Goal: Book appointment/travel/reservation

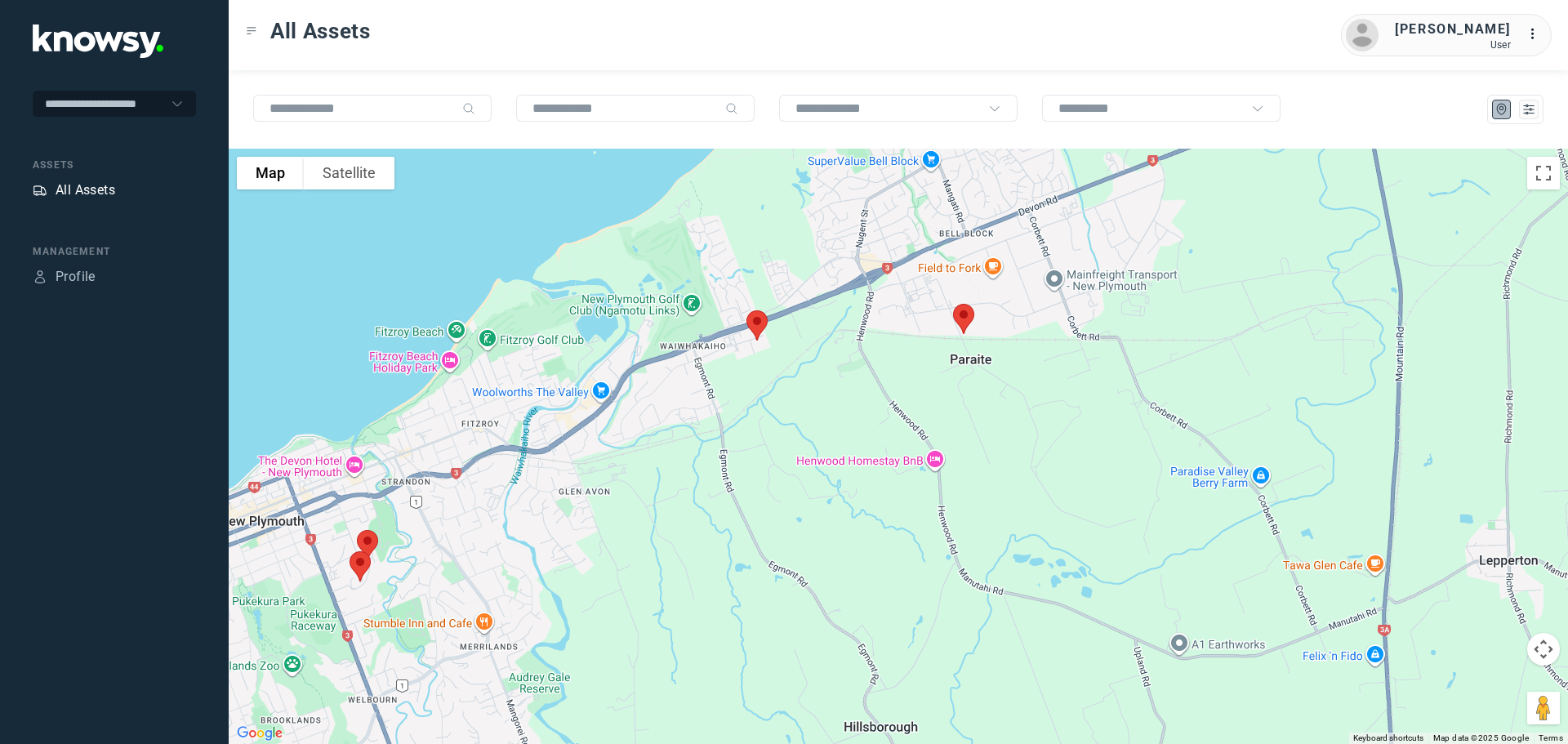
click at [93, 185] on div "All Assets" at bounding box center [85, 191] width 60 height 20
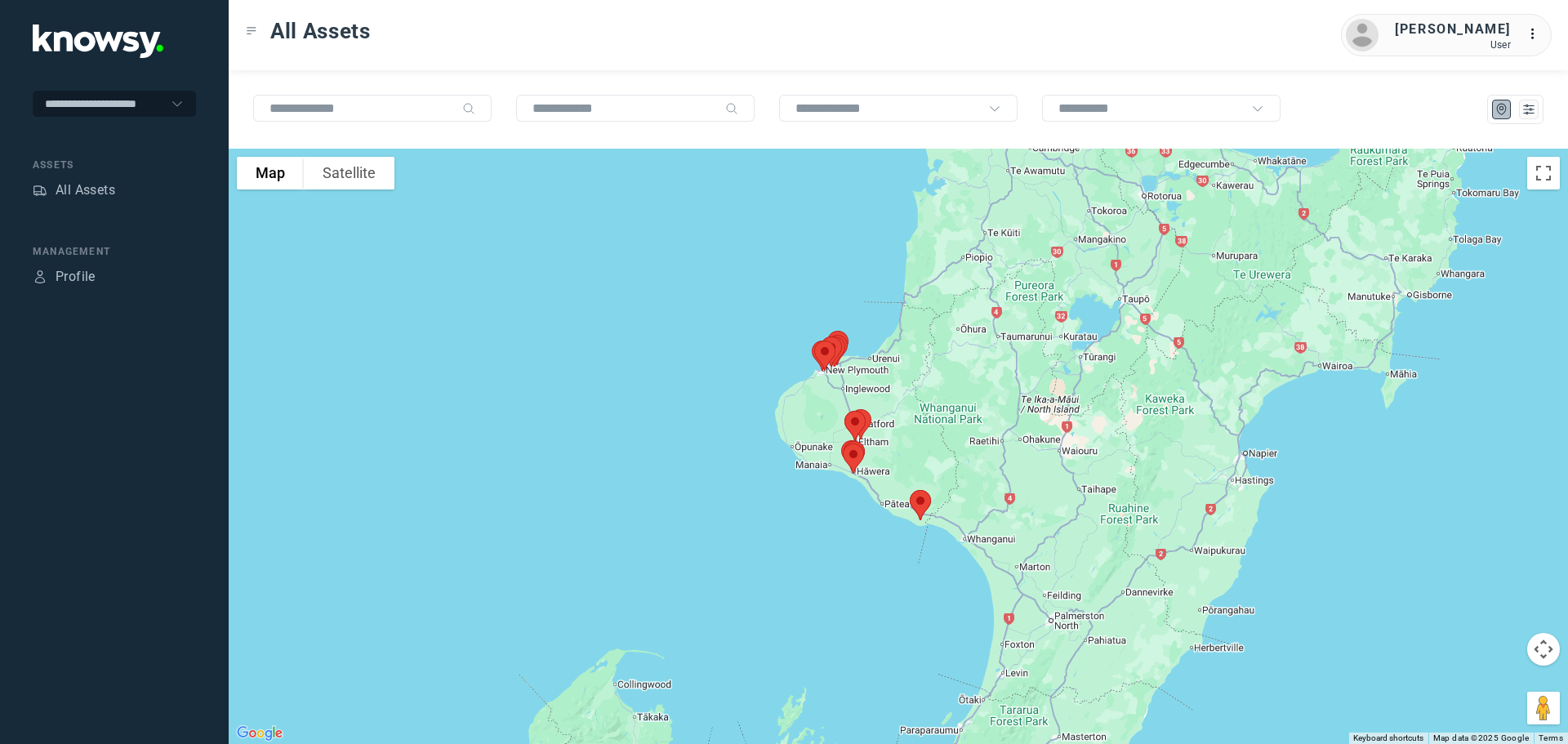
drag, startPoint x: 916, startPoint y: 310, endPoint x: 890, endPoint y: 434, distance: 126.7
click at [890, 434] on div at bounding box center [898, 446] width 1339 height 596
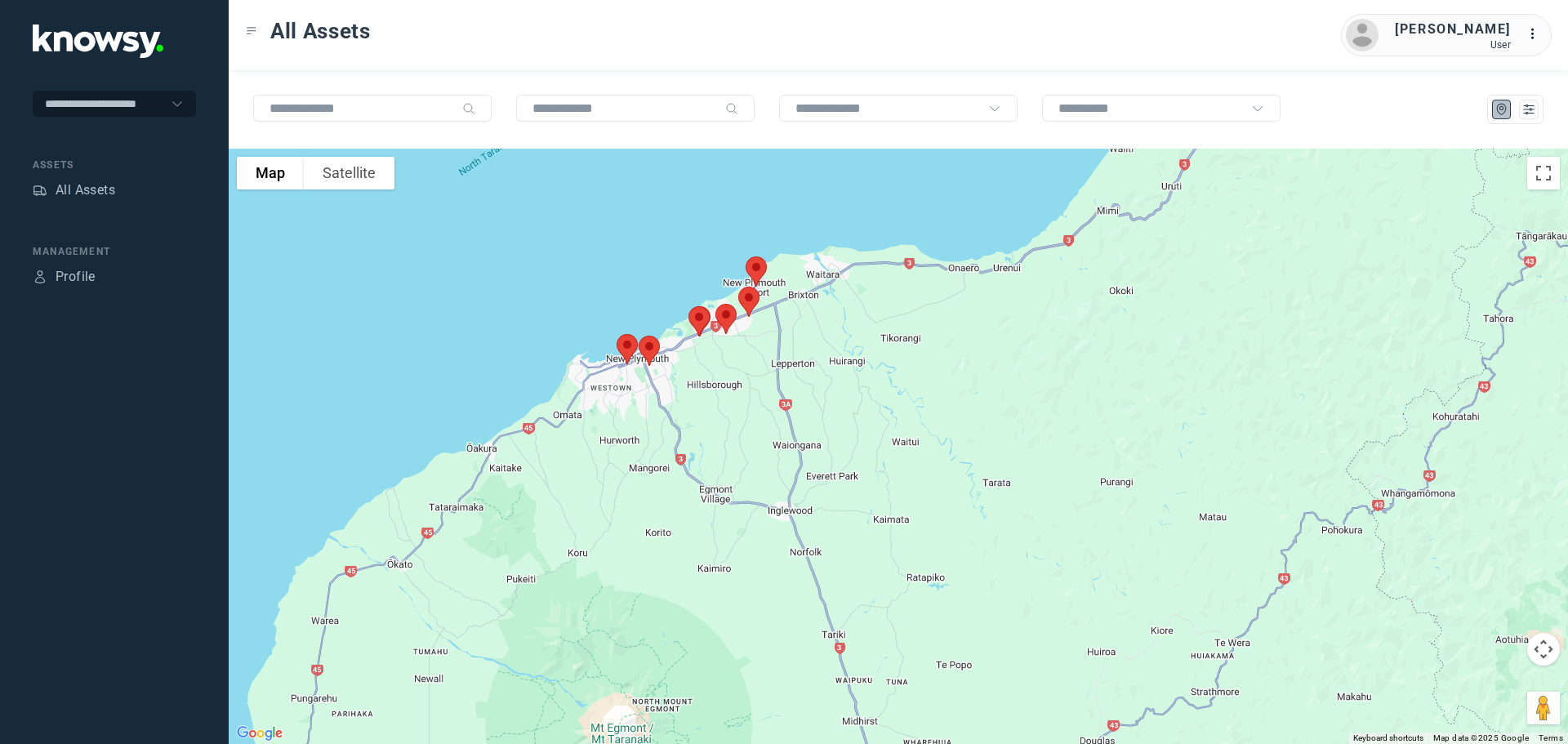
drag, startPoint x: 727, startPoint y: 343, endPoint x: 771, endPoint y: 441, distance: 107.4
click at [771, 441] on div at bounding box center [898, 446] width 1339 height 596
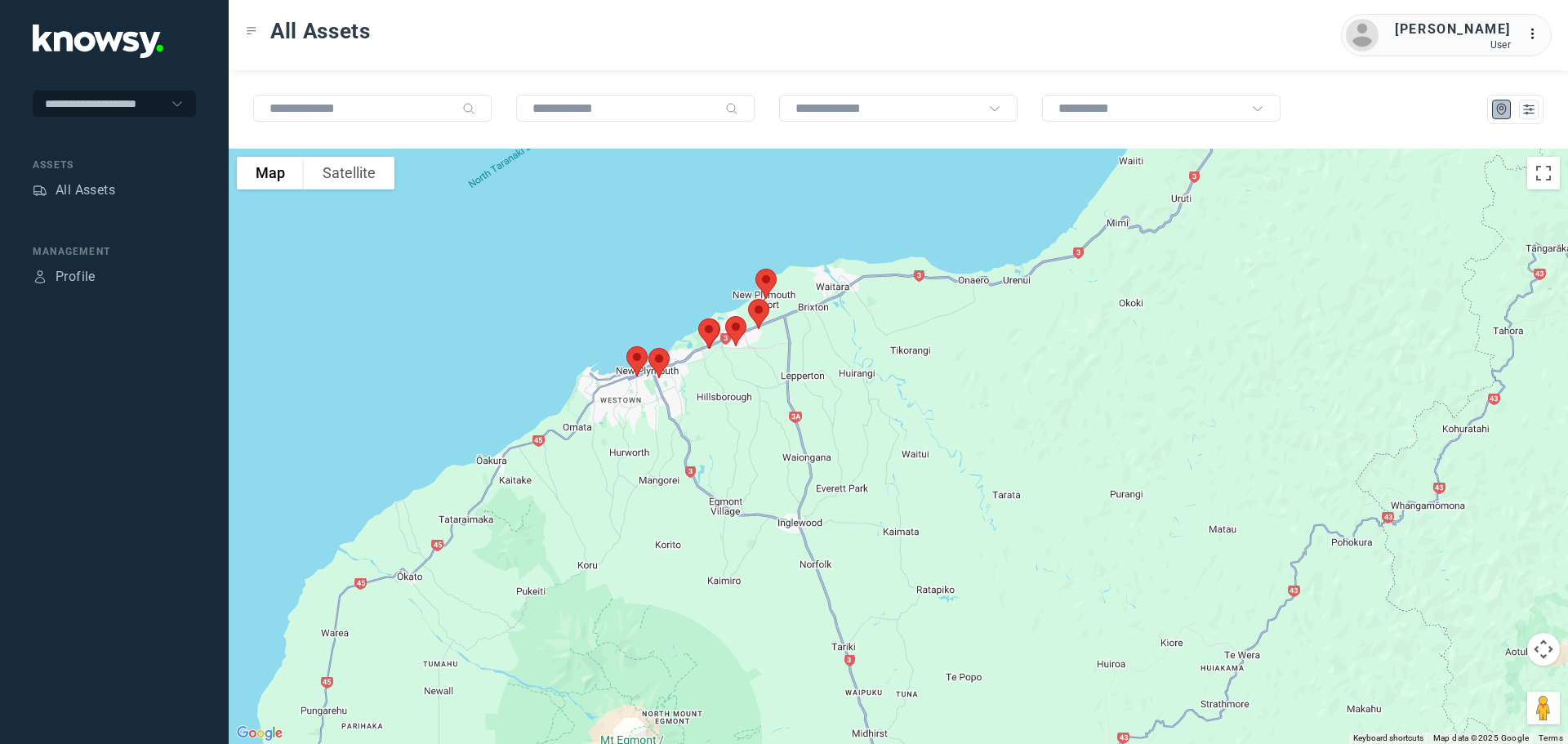
click at [769, 276] on img at bounding box center [766, 284] width 34 height 43
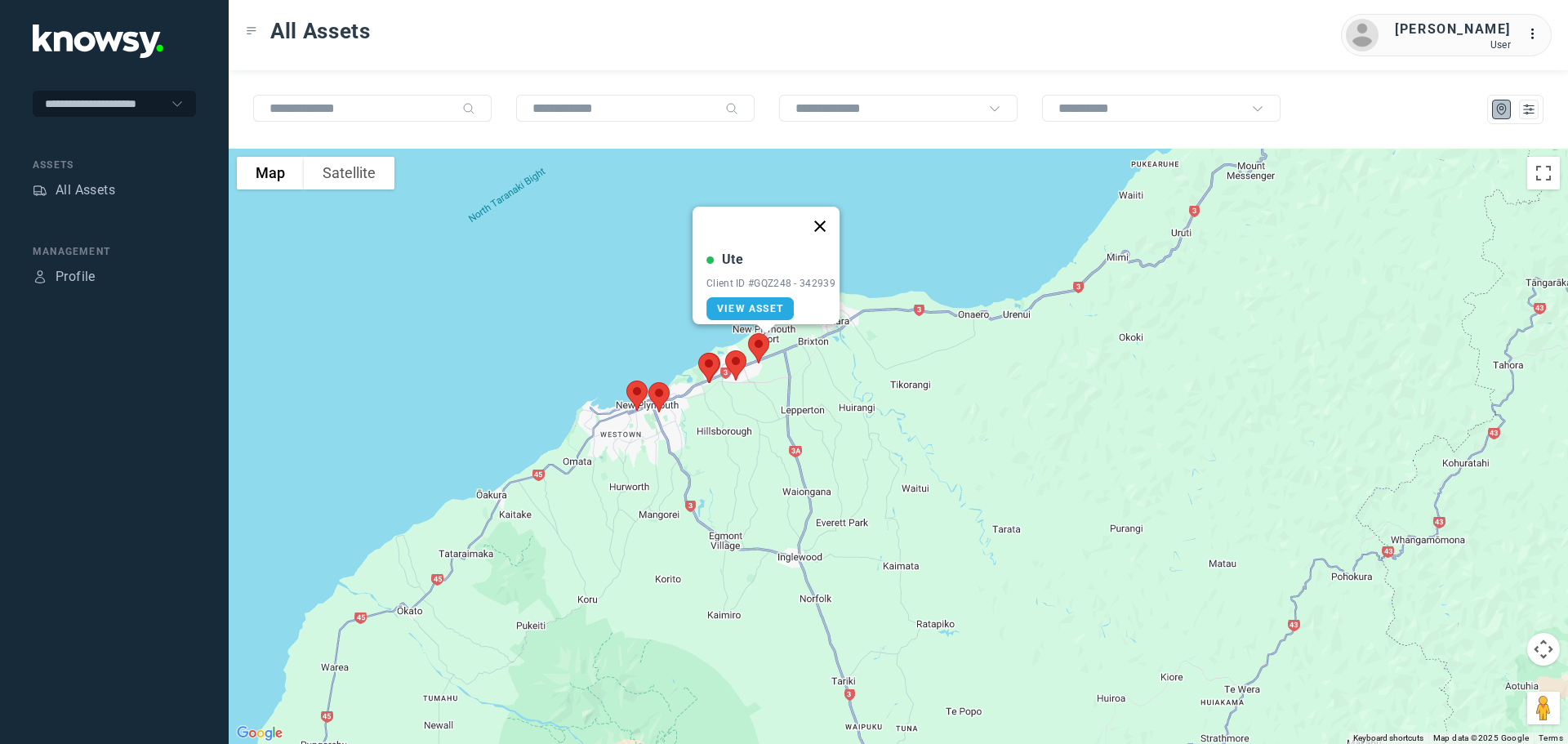
click at [824, 214] on button "Close" at bounding box center [820, 226] width 39 height 39
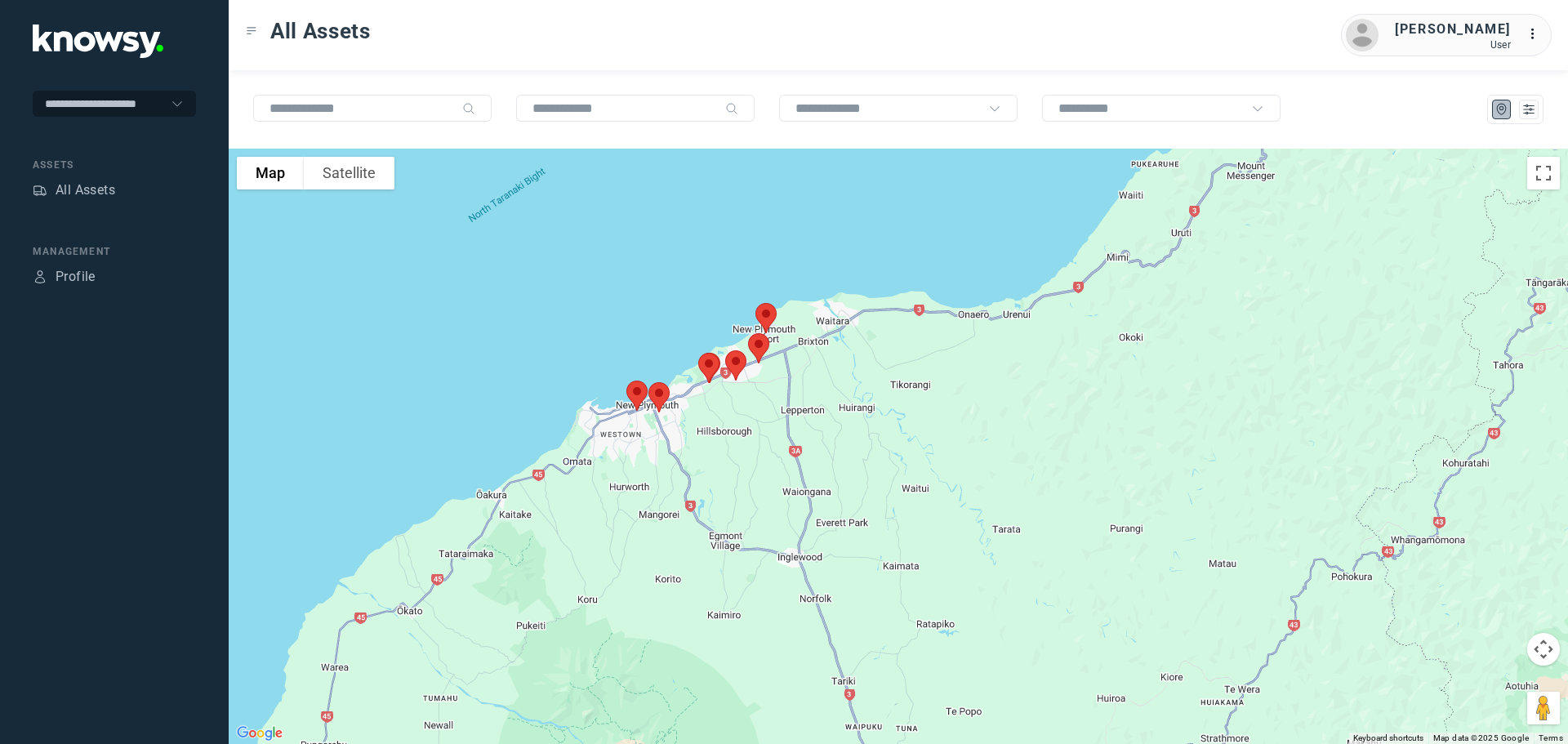
click at [757, 338] on img at bounding box center [758, 348] width 34 height 43
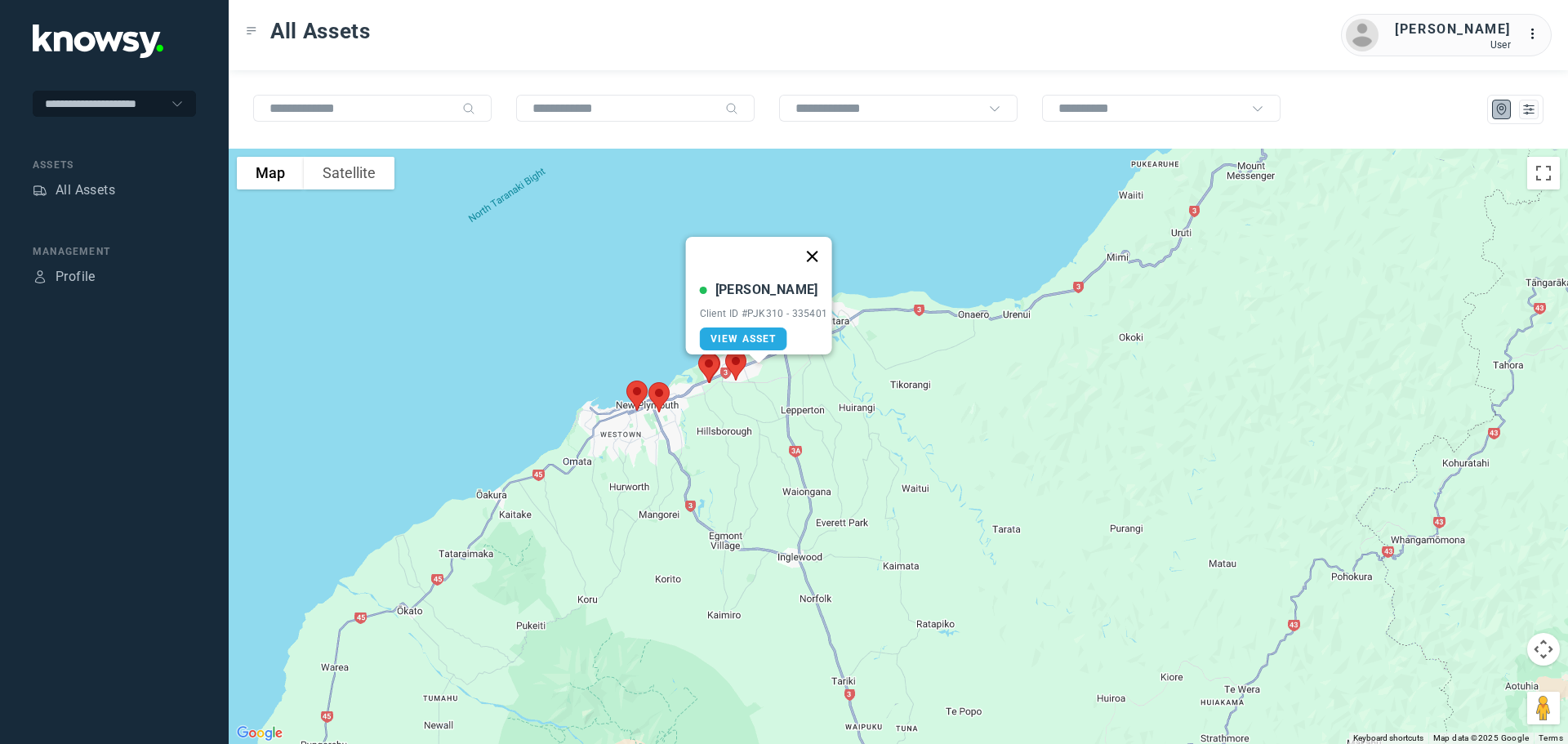
click at [814, 244] on button "Close" at bounding box center [811, 255] width 39 height 39
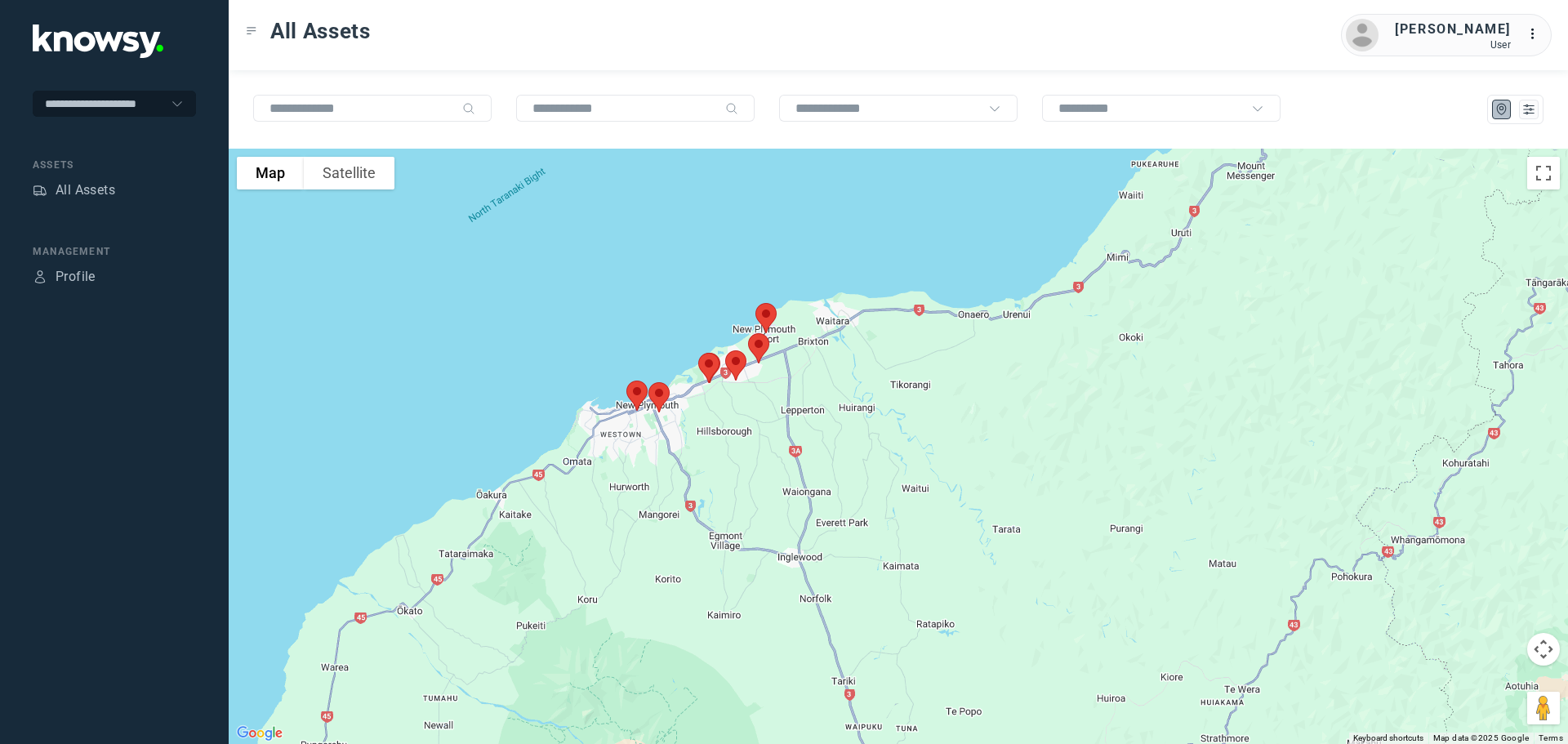
click at [733, 360] on img at bounding box center [735, 365] width 34 height 43
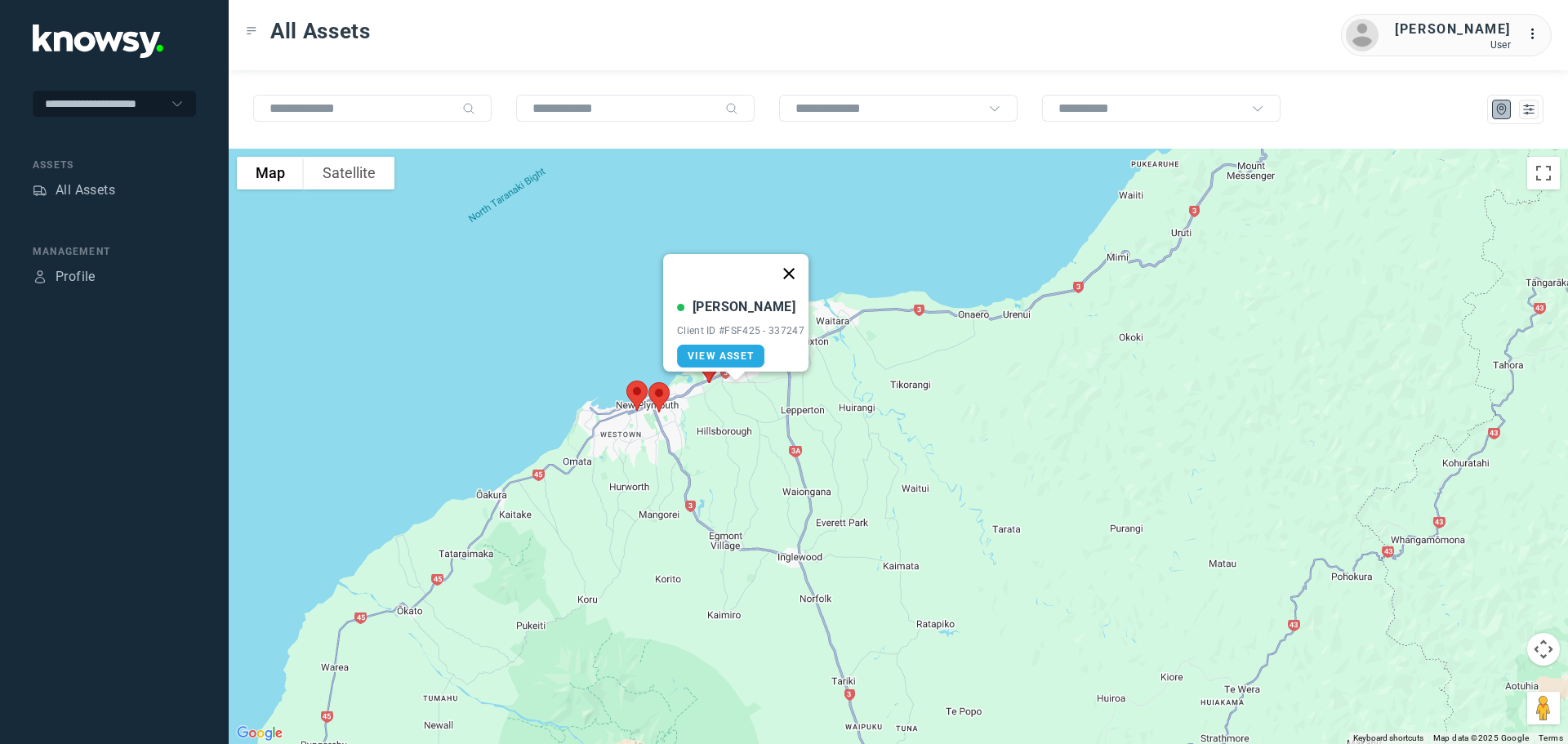
click at [792, 262] on button "Close" at bounding box center [788, 273] width 39 height 39
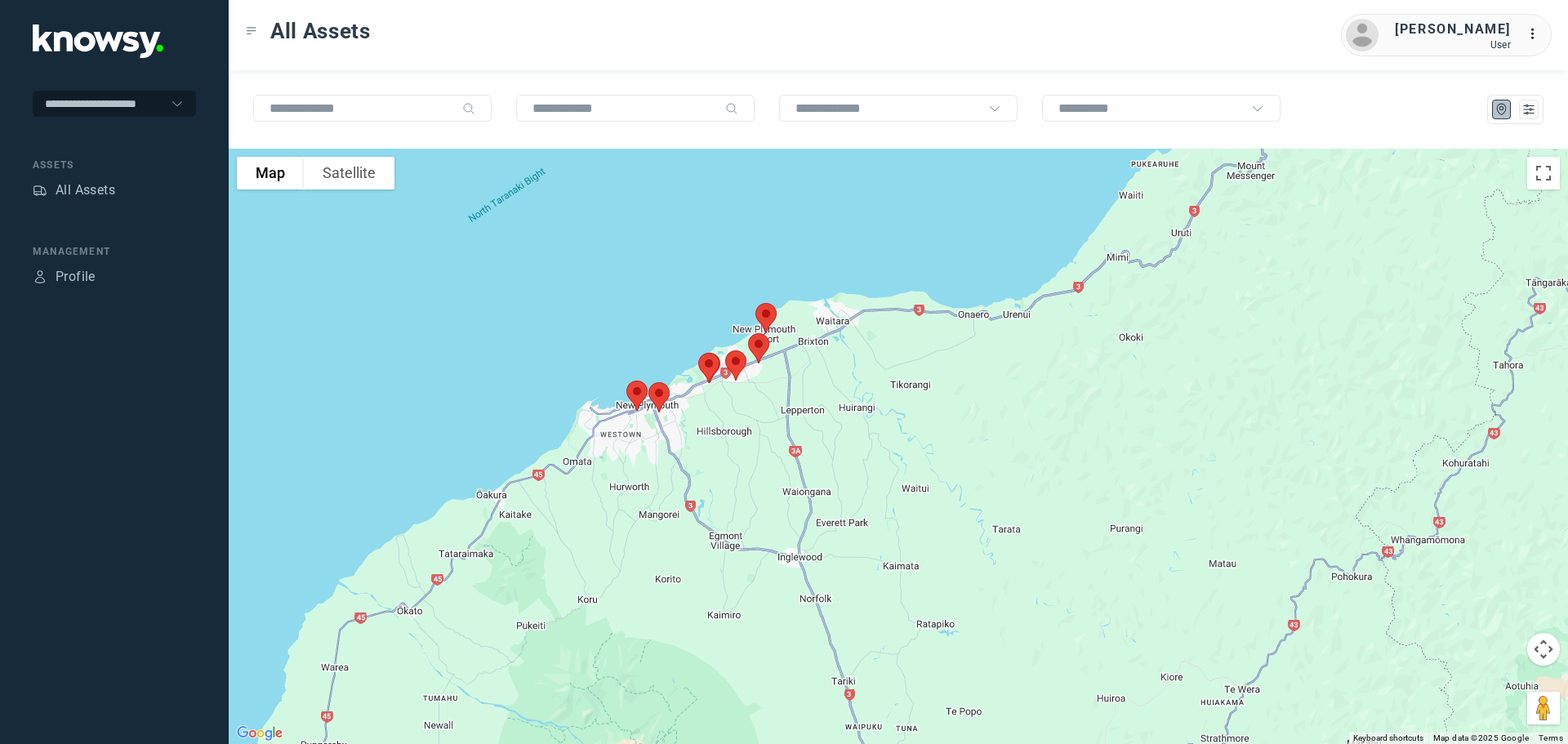
click at [706, 365] on img at bounding box center [709, 367] width 34 height 43
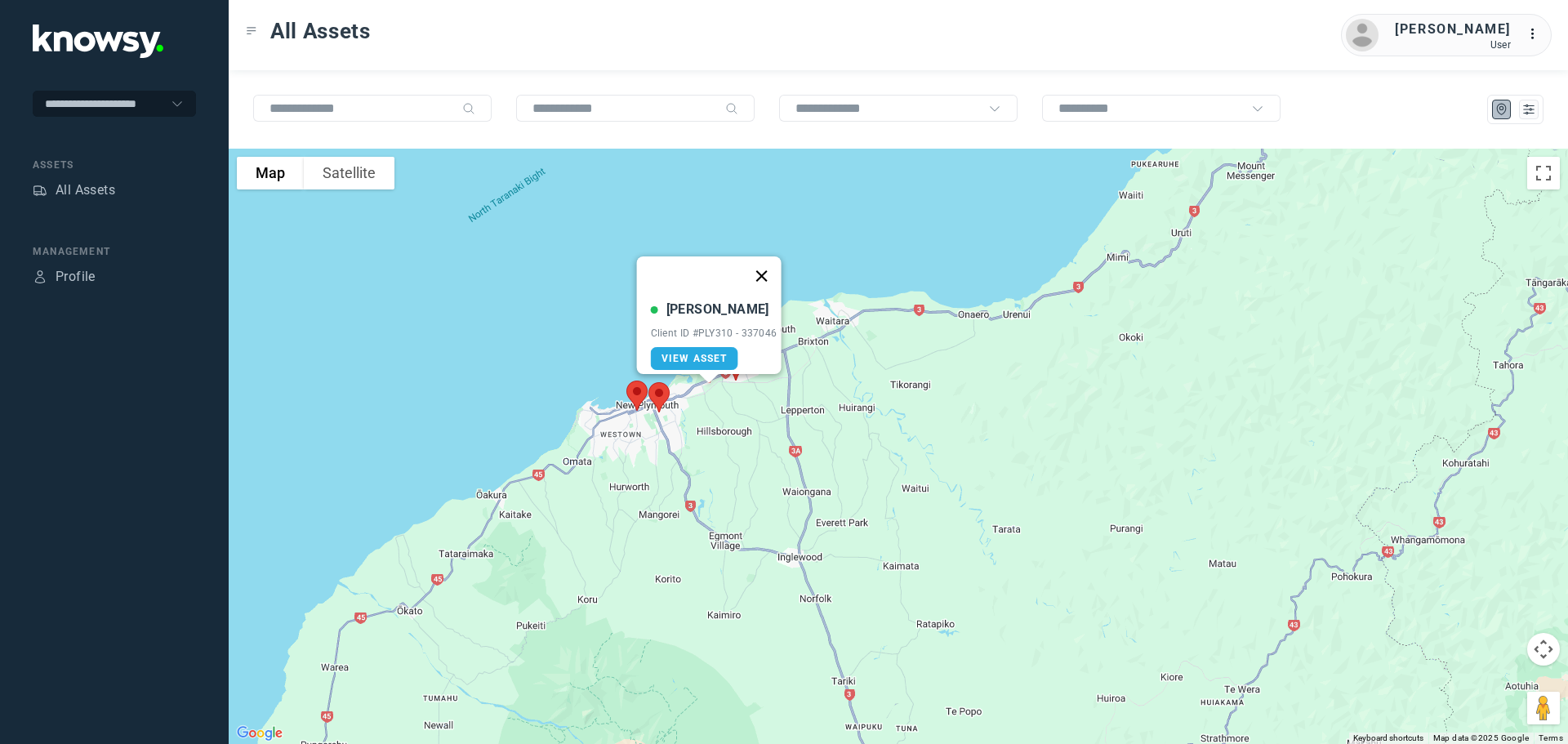
click at [762, 261] on button "Close" at bounding box center [761, 275] width 39 height 39
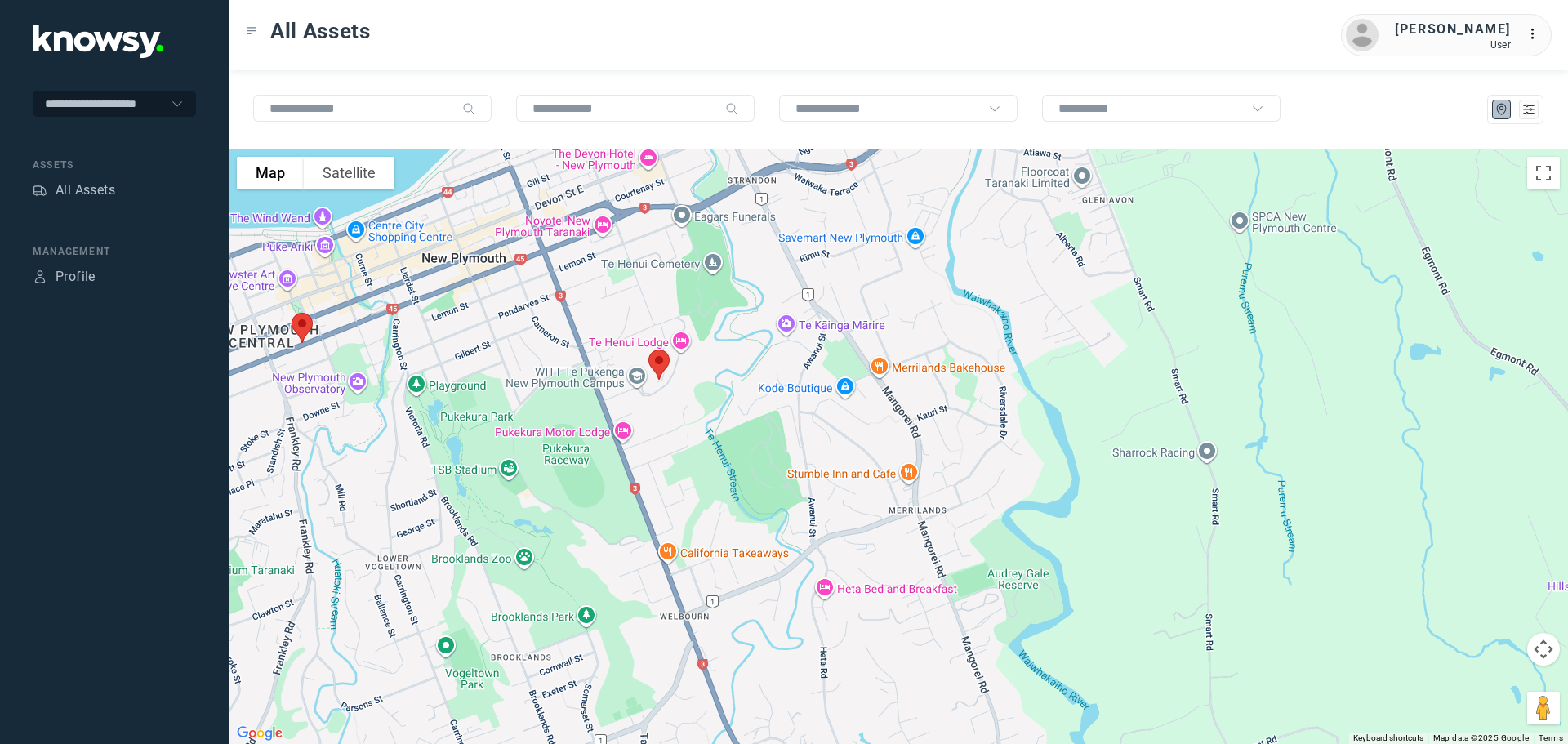
click at [299, 323] on img at bounding box center [302, 328] width 34 height 43
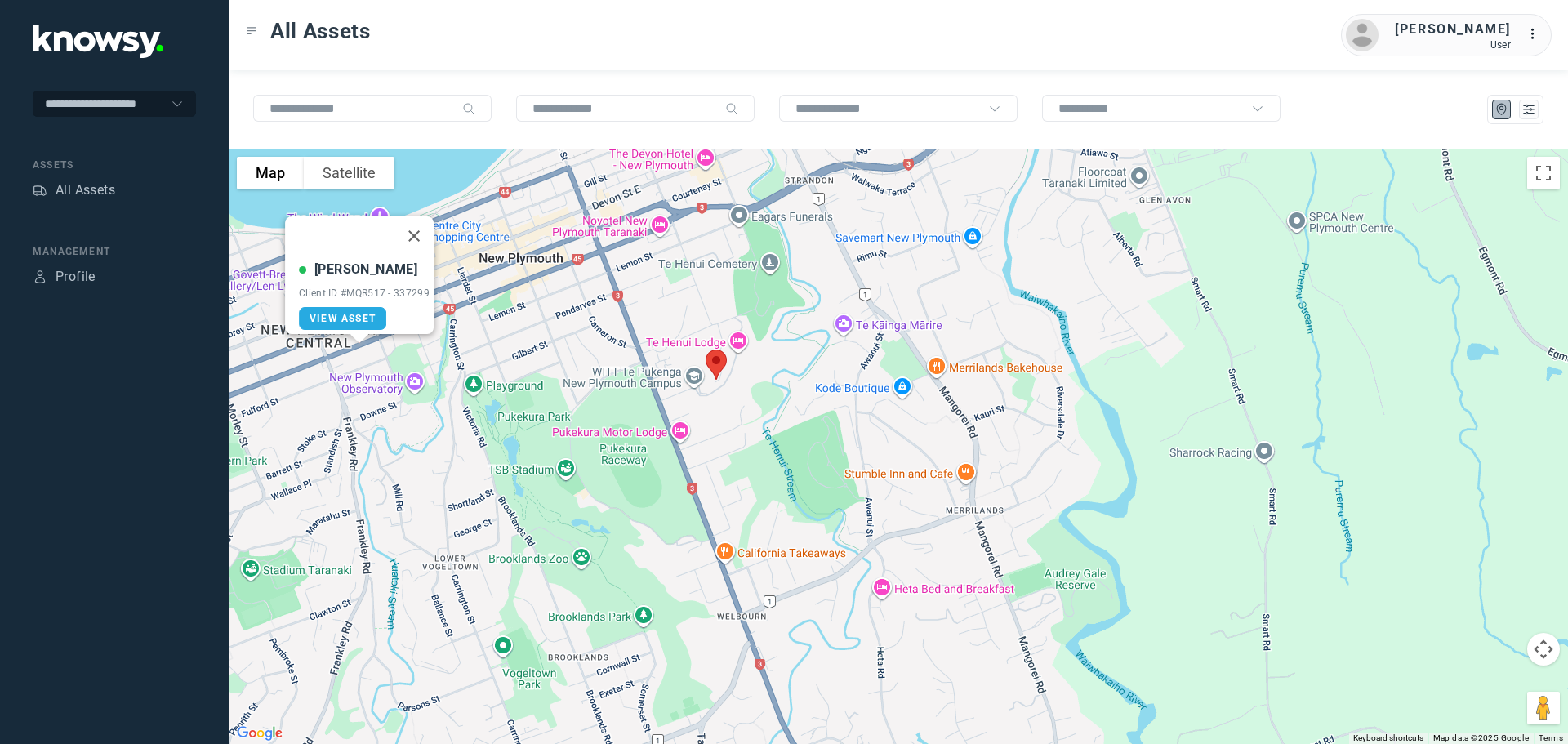
click at [430, 223] on button "Close" at bounding box center [413, 236] width 39 height 39
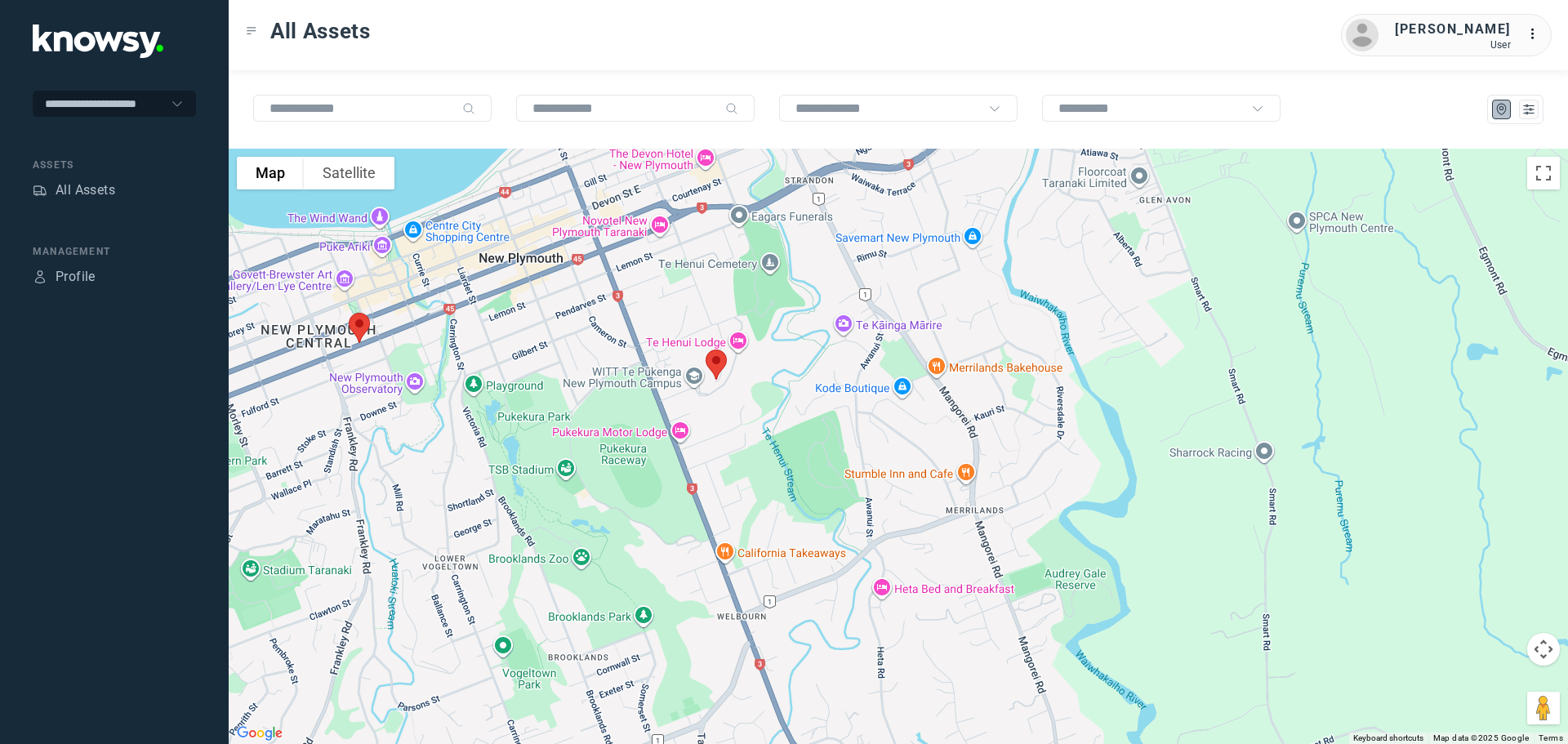
click at [716, 360] on img at bounding box center [716, 364] width 34 height 43
click at [777, 263] on button "Close" at bounding box center [771, 272] width 39 height 39
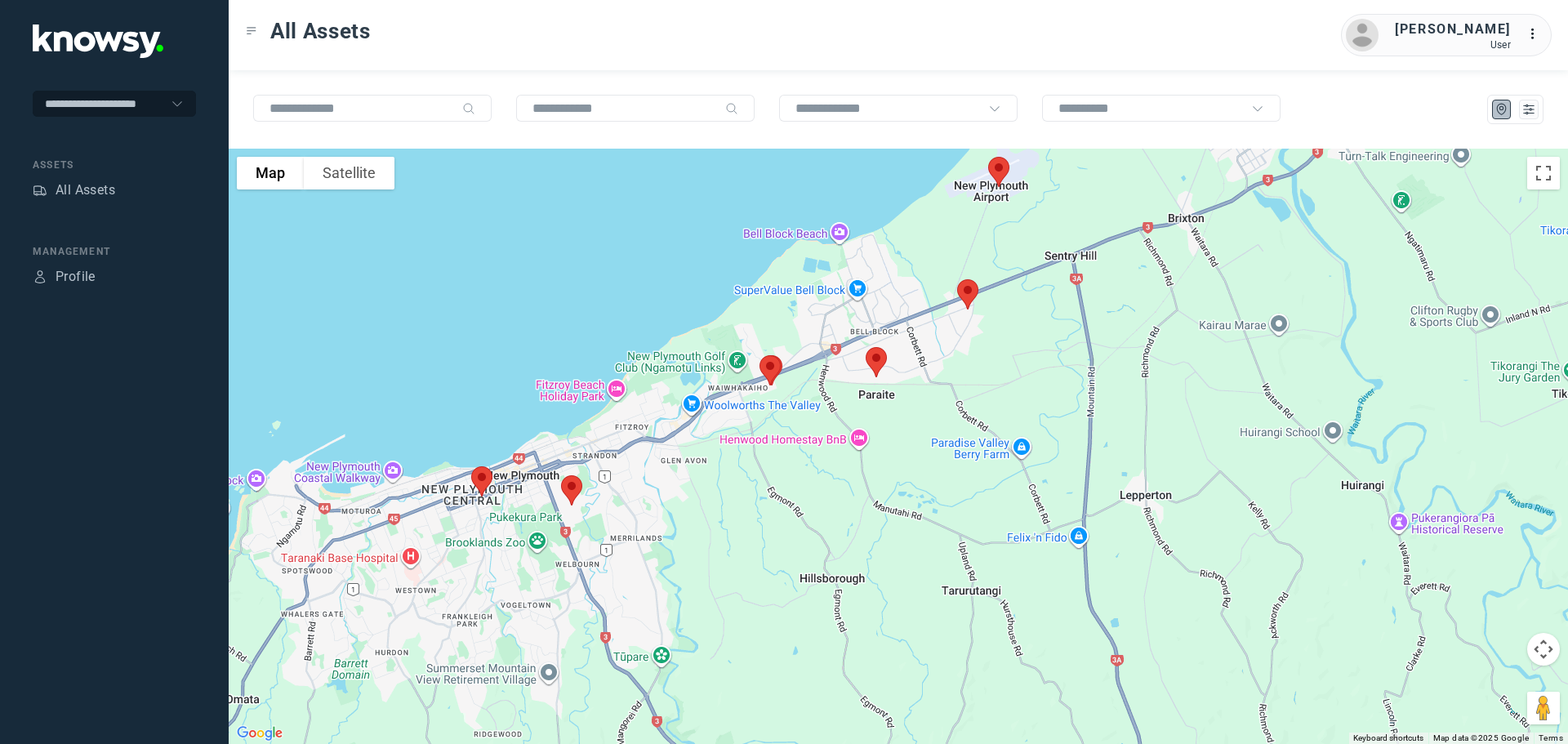
drag, startPoint x: 863, startPoint y: 343, endPoint x: 684, endPoint y: 461, distance: 214.4
click at [688, 462] on div at bounding box center [898, 446] width 1339 height 596
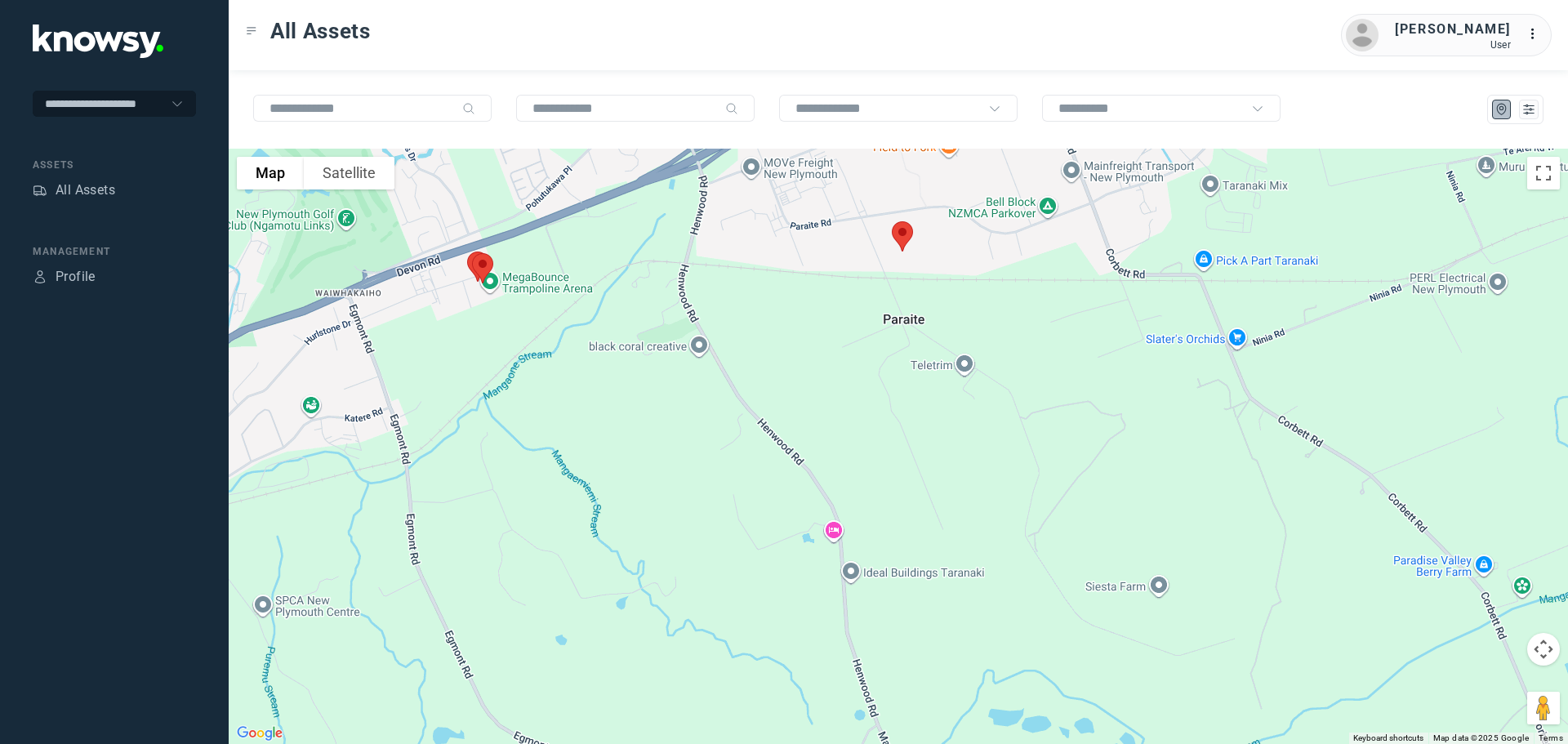
click at [903, 231] on img at bounding box center [902, 236] width 34 height 43
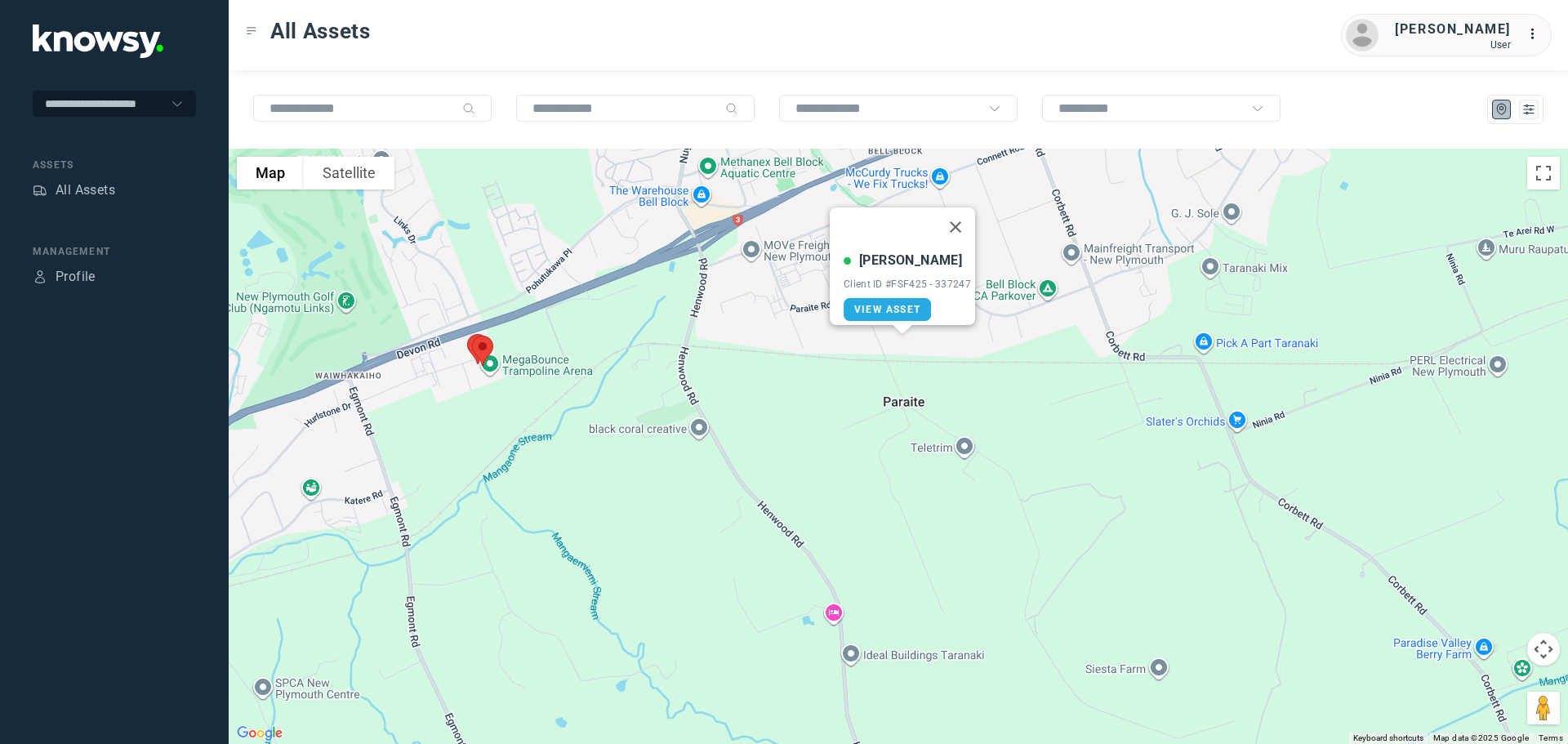
drag, startPoint x: 957, startPoint y: 214, endPoint x: 942, endPoint y: 226, distance: 19.2
click at [955, 221] on button "Close" at bounding box center [955, 226] width 39 height 39
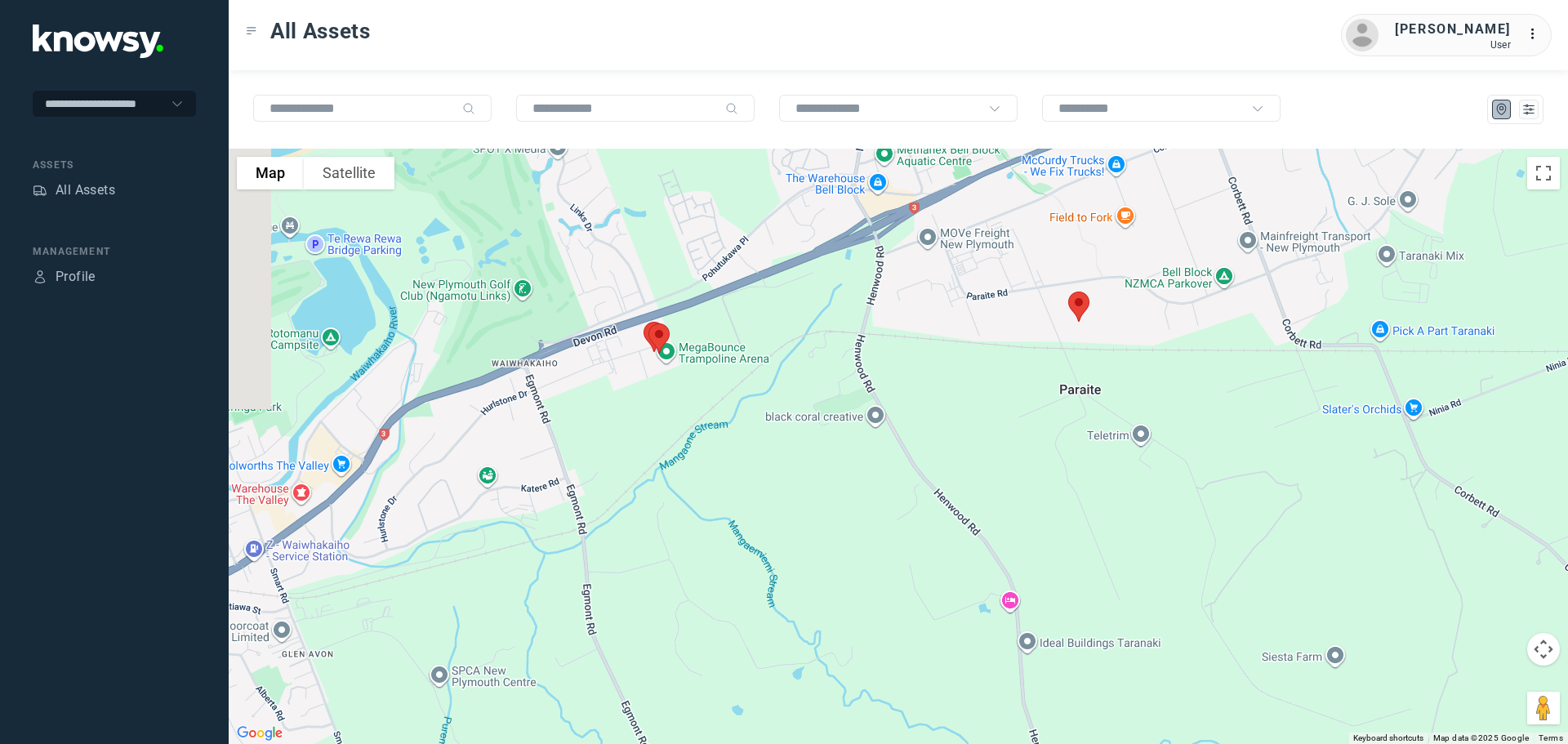
drag, startPoint x: 471, startPoint y: 392, endPoint x: 647, endPoint y: 381, distance: 176.3
click at [647, 381] on div at bounding box center [898, 446] width 1339 height 596
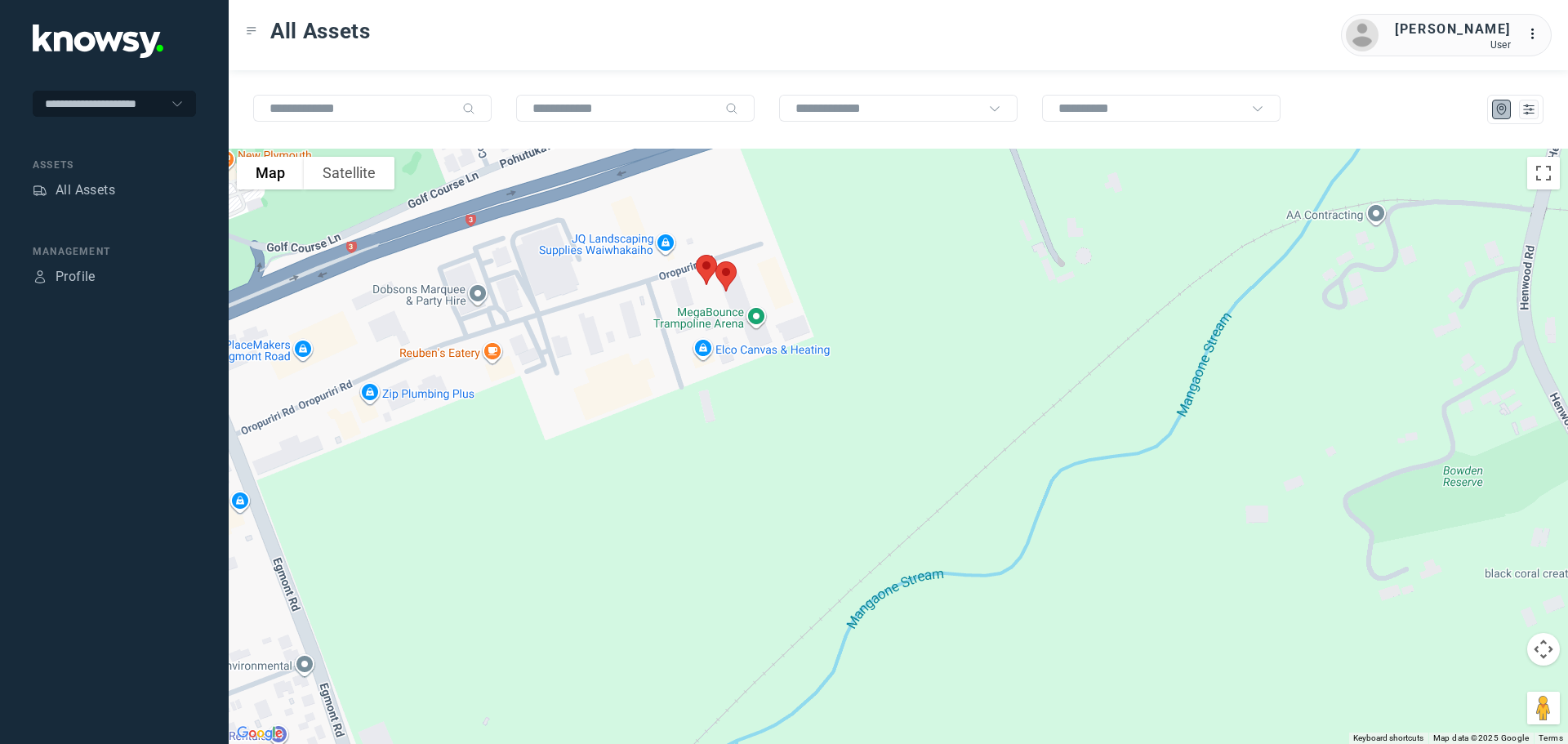
drag, startPoint x: 683, startPoint y: 372, endPoint x: 693, endPoint y: 399, distance: 28.8
click at [693, 399] on div at bounding box center [898, 446] width 1339 height 596
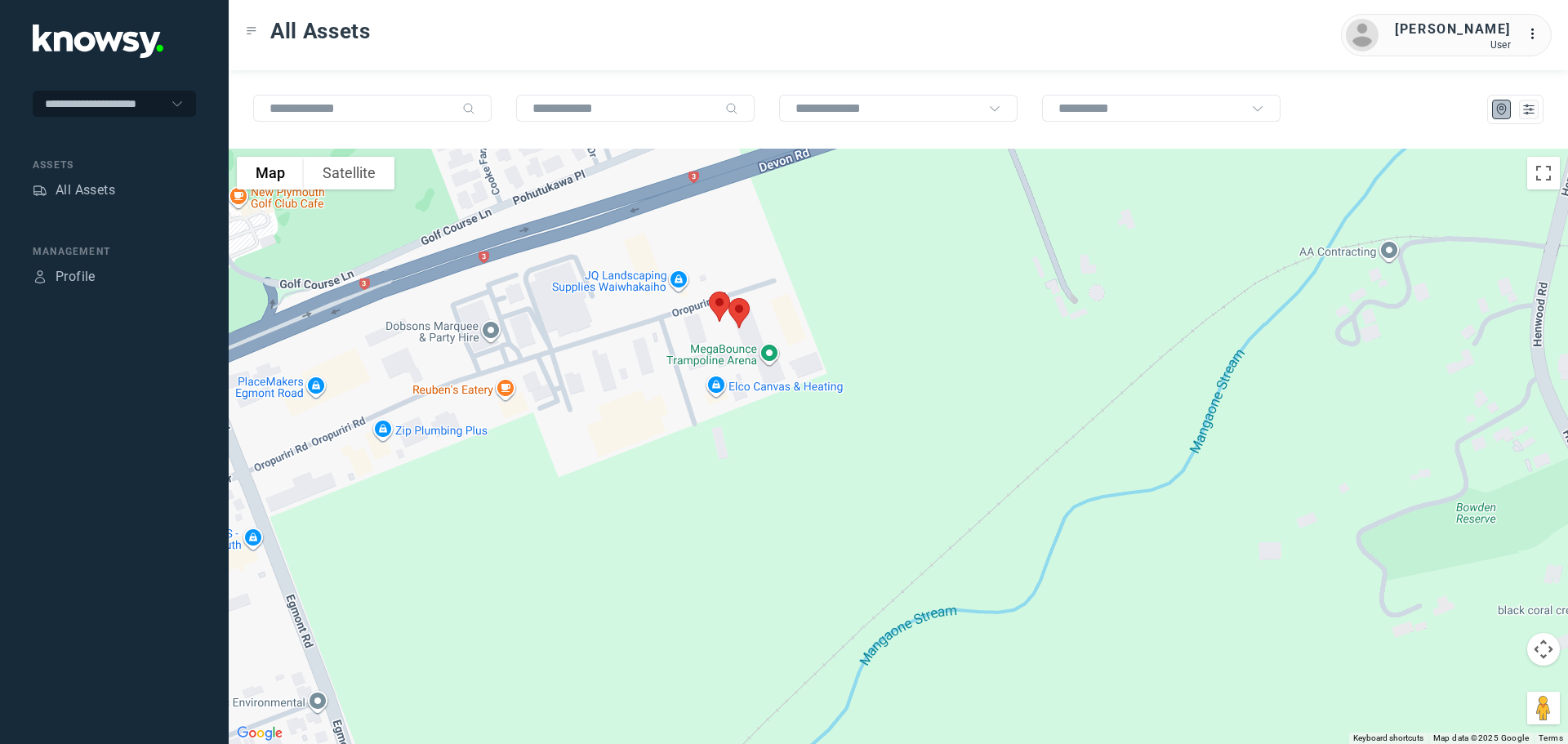
click at [740, 311] on img at bounding box center [738, 313] width 34 height 43
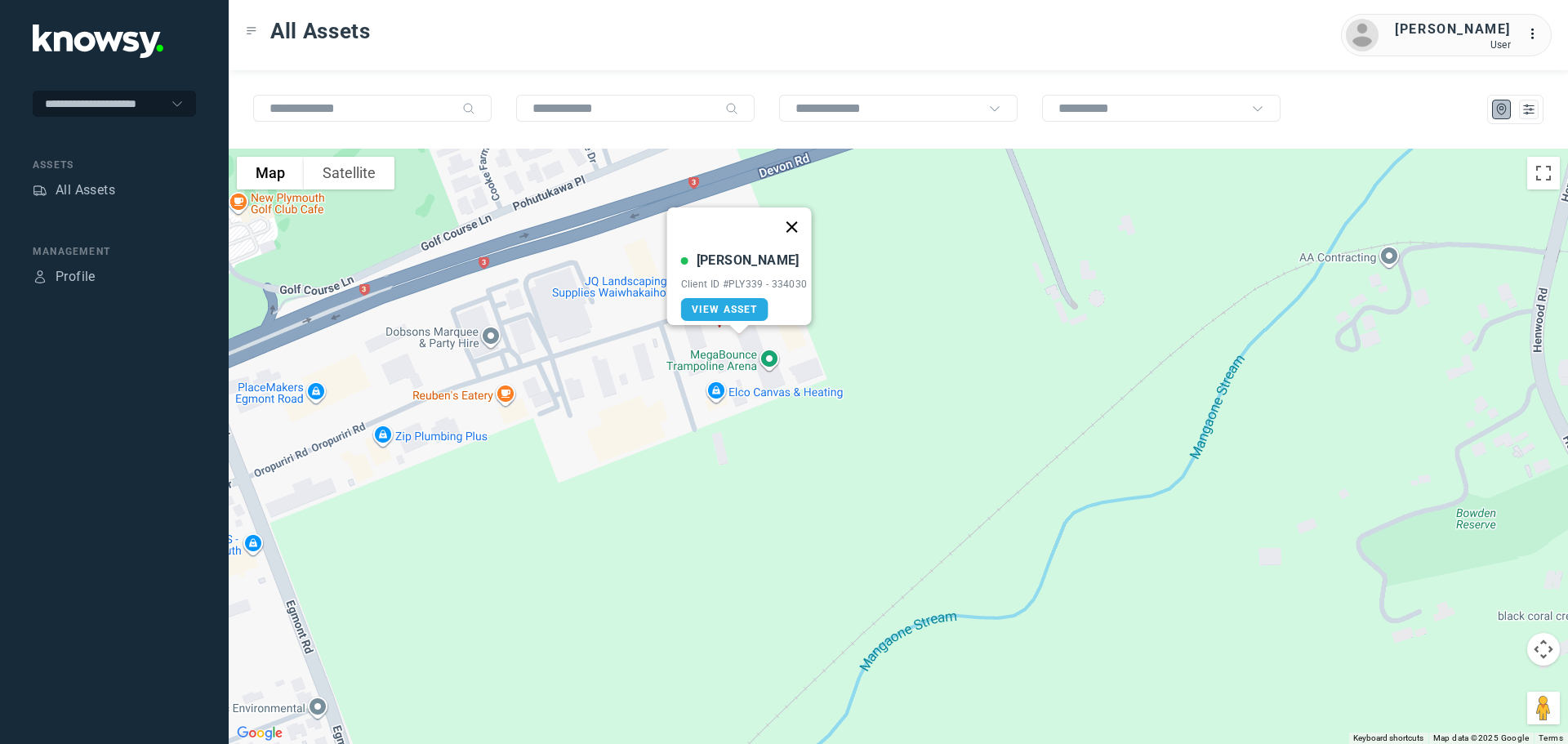
click at [797, 213] on button "Close" at bounding box center [791, 226] width 39 height 39
click at [717, 302] on img at bounding box center [718, 312] width 34 height 43
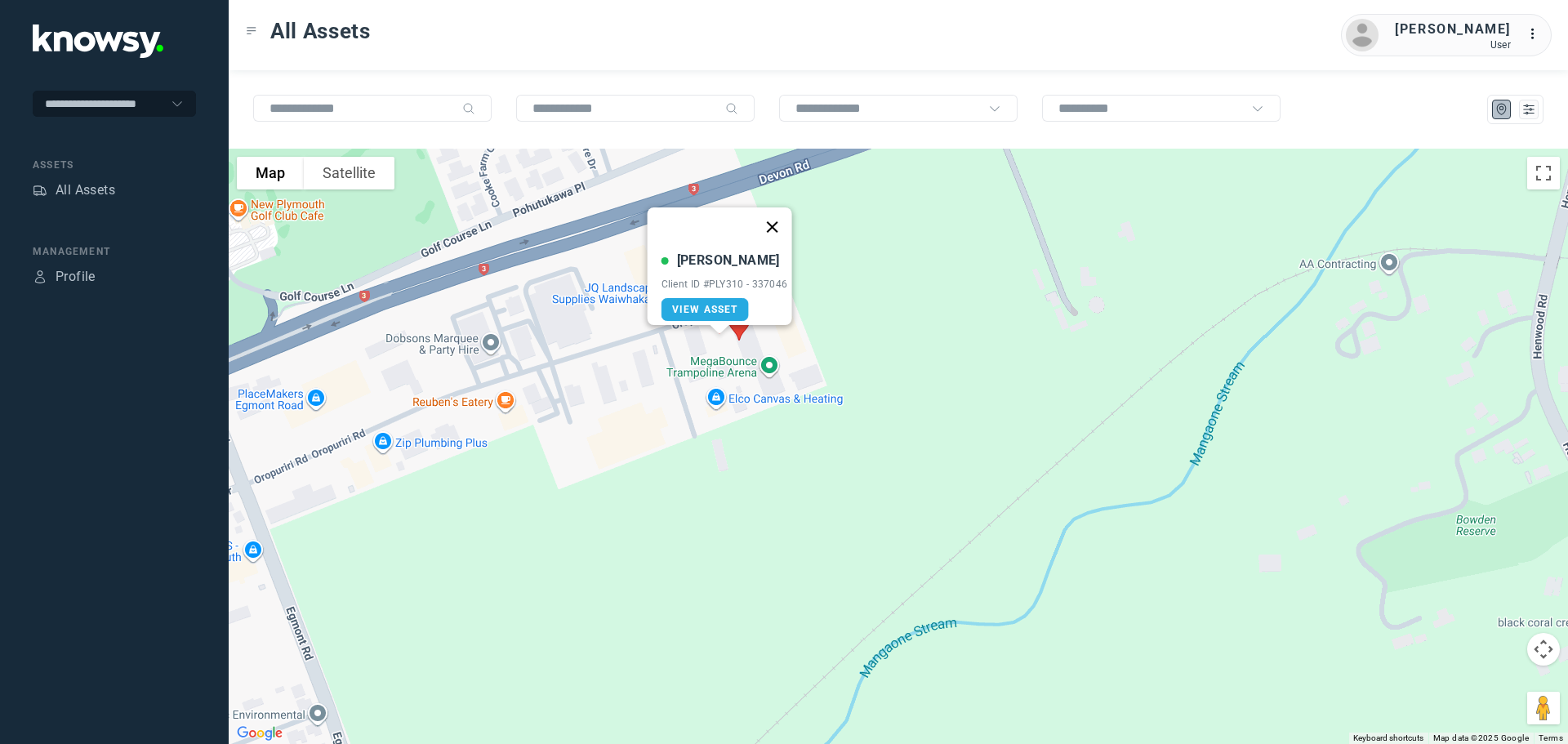
click at [776, 216] on button "Close" at bounding box center [772, 226] width 39 height 39
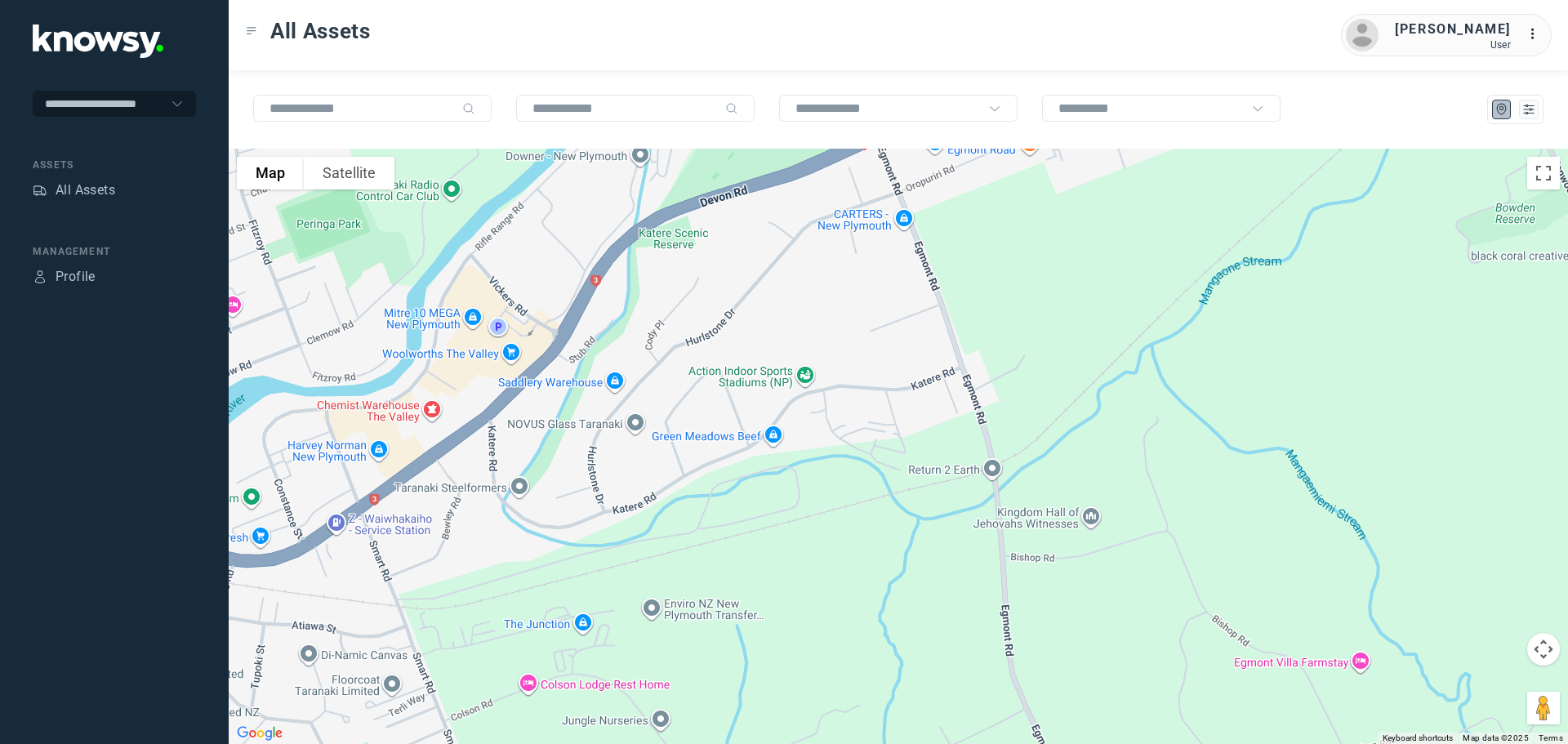
drag, startPoint x: 666, startPoint y: 472, endPoint x: 1027, endPoint y: 250, distance: 423.8
click at [1028, 250] on div at bounding box center [898, 446] width 1339 height 596
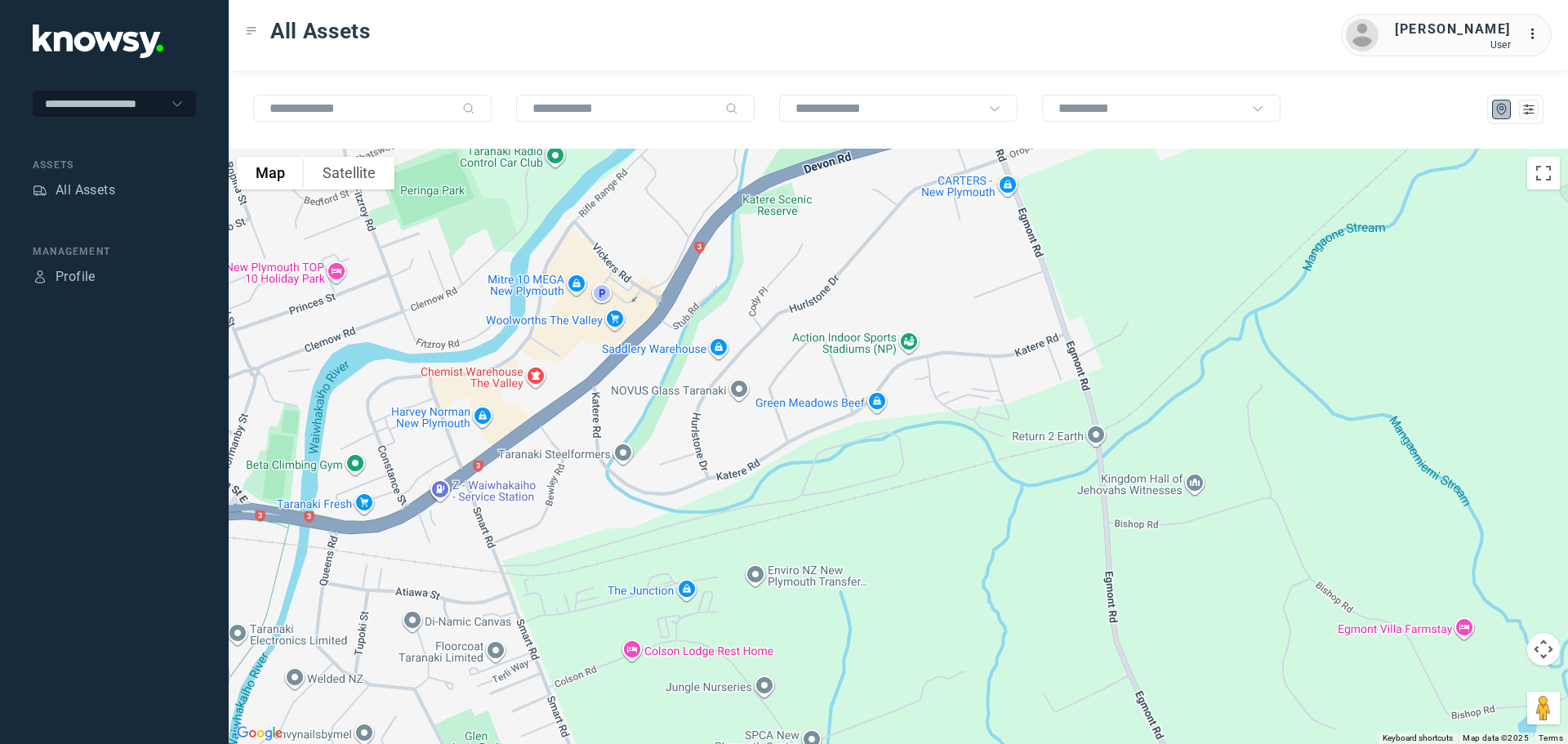
drag, startPoint x: 717, startPoint y: 440, endPoint x: 752, endPoint y: 468, distance: 44.8
click at [760, 463] on div at bounding box center [898, 446] width 1339 height 596
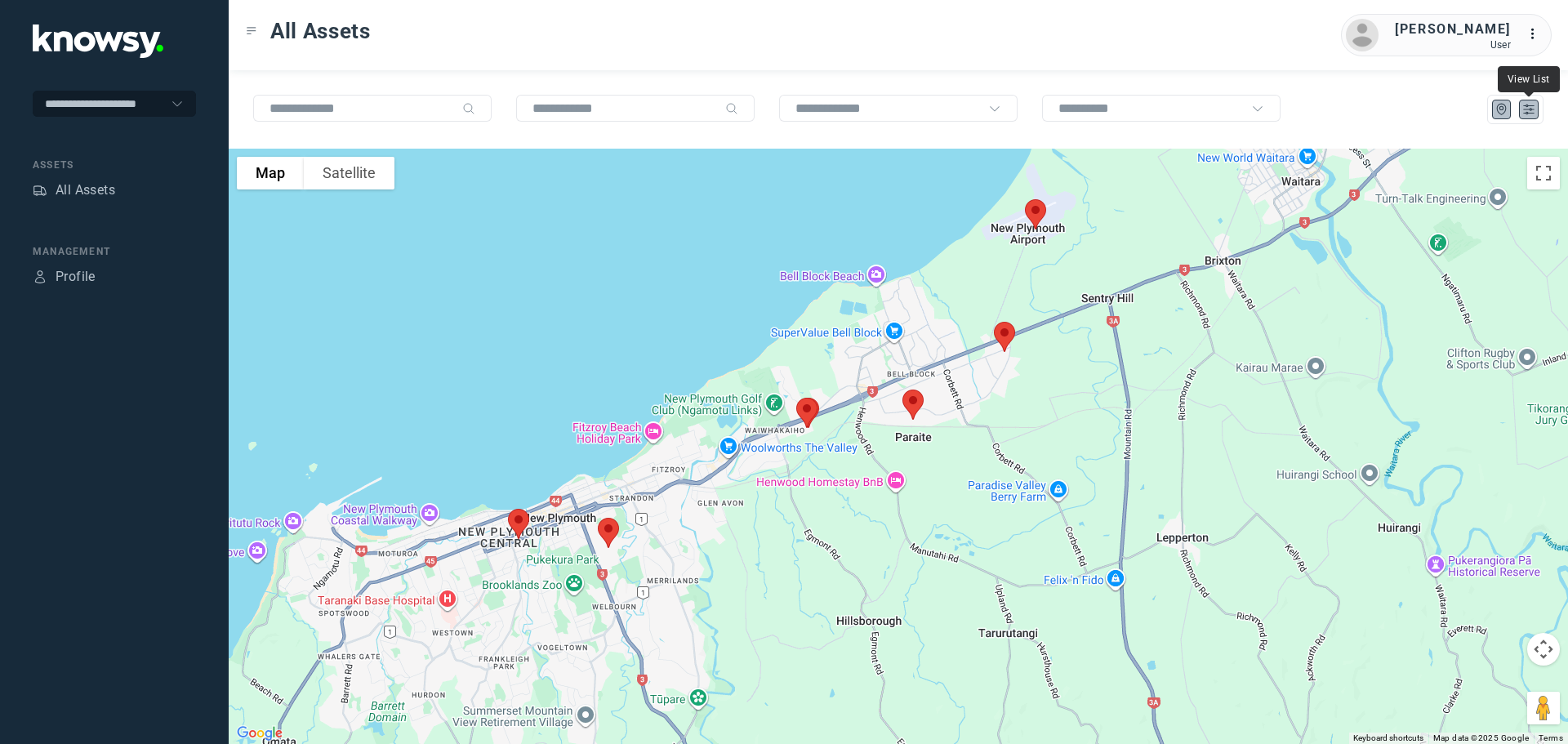
click at [1527, 109] on icon "List" at bounding box center [1529, 109] width 10 height 9
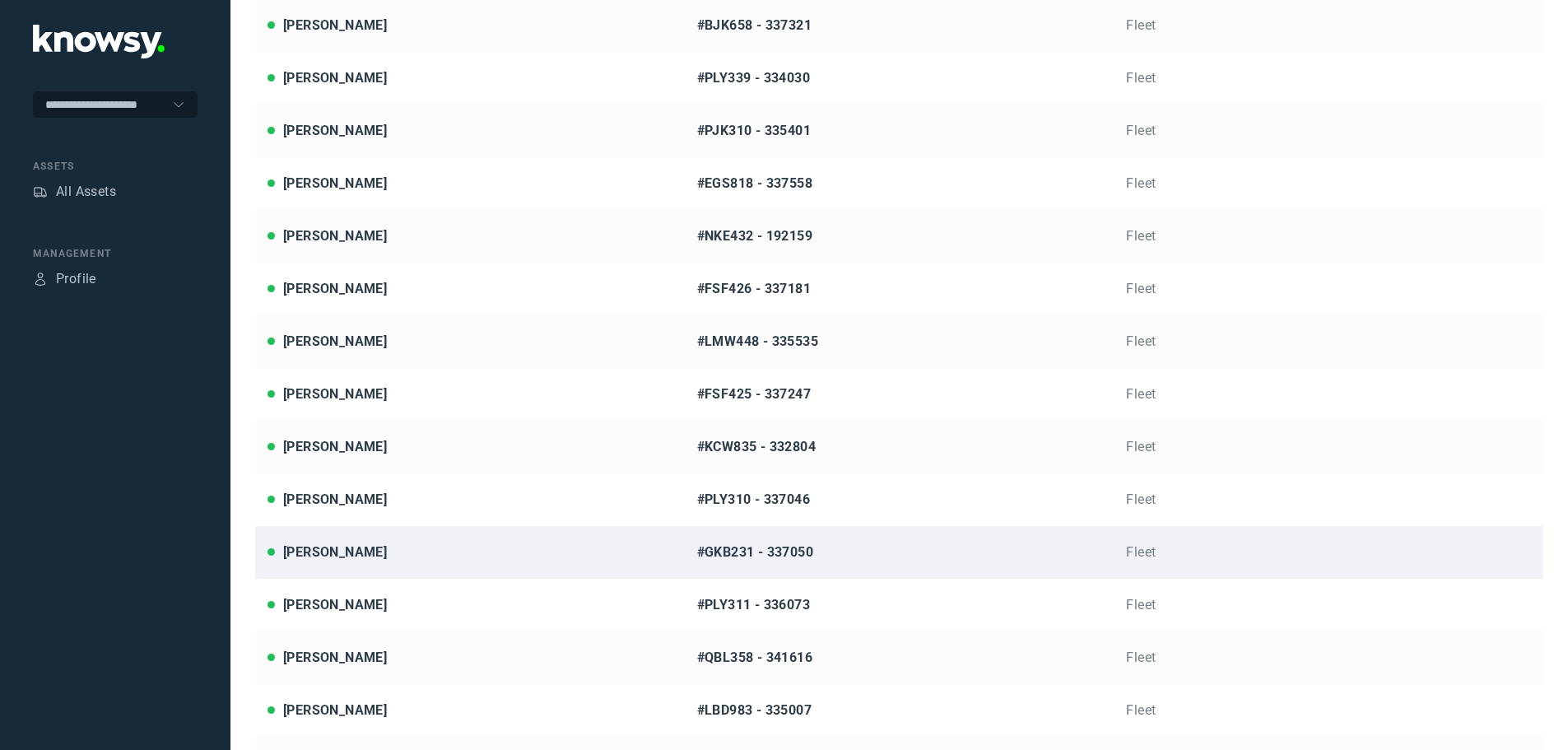
scroll to position [247, 0]
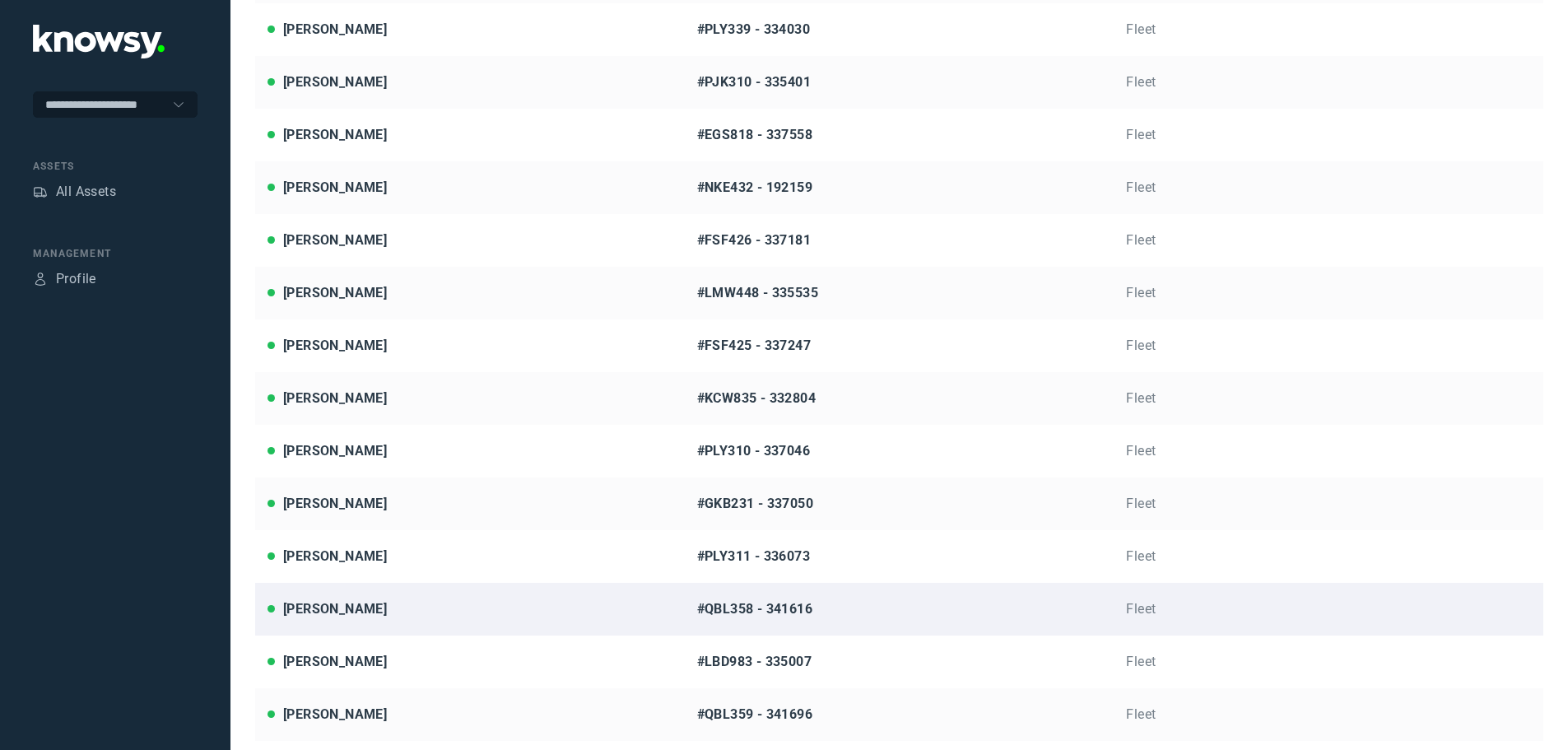
click at [338, 610] on div "[PERSON_NAME]" at bounding box center [335, 610] width 104 height 20
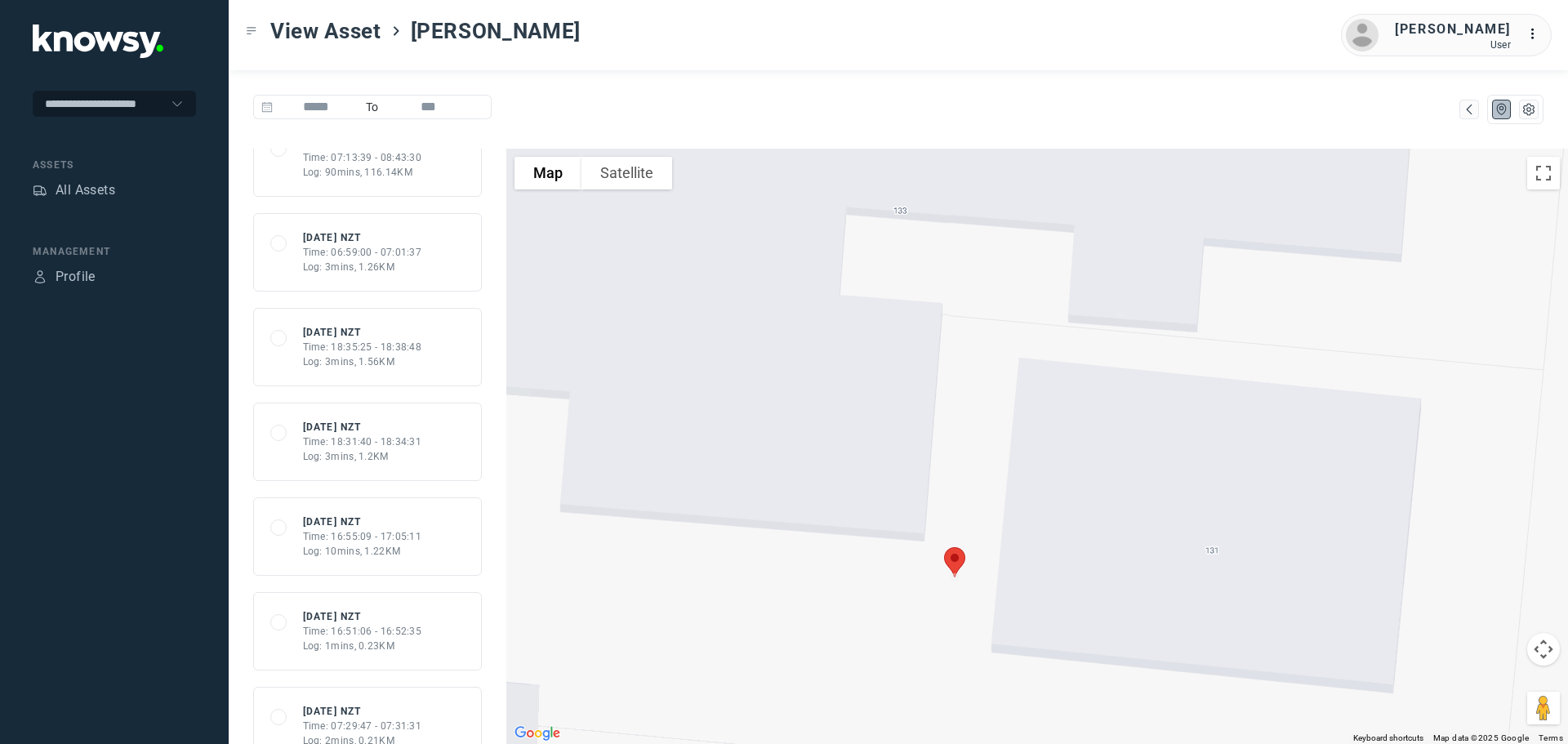
scroll to position [8883, 0]
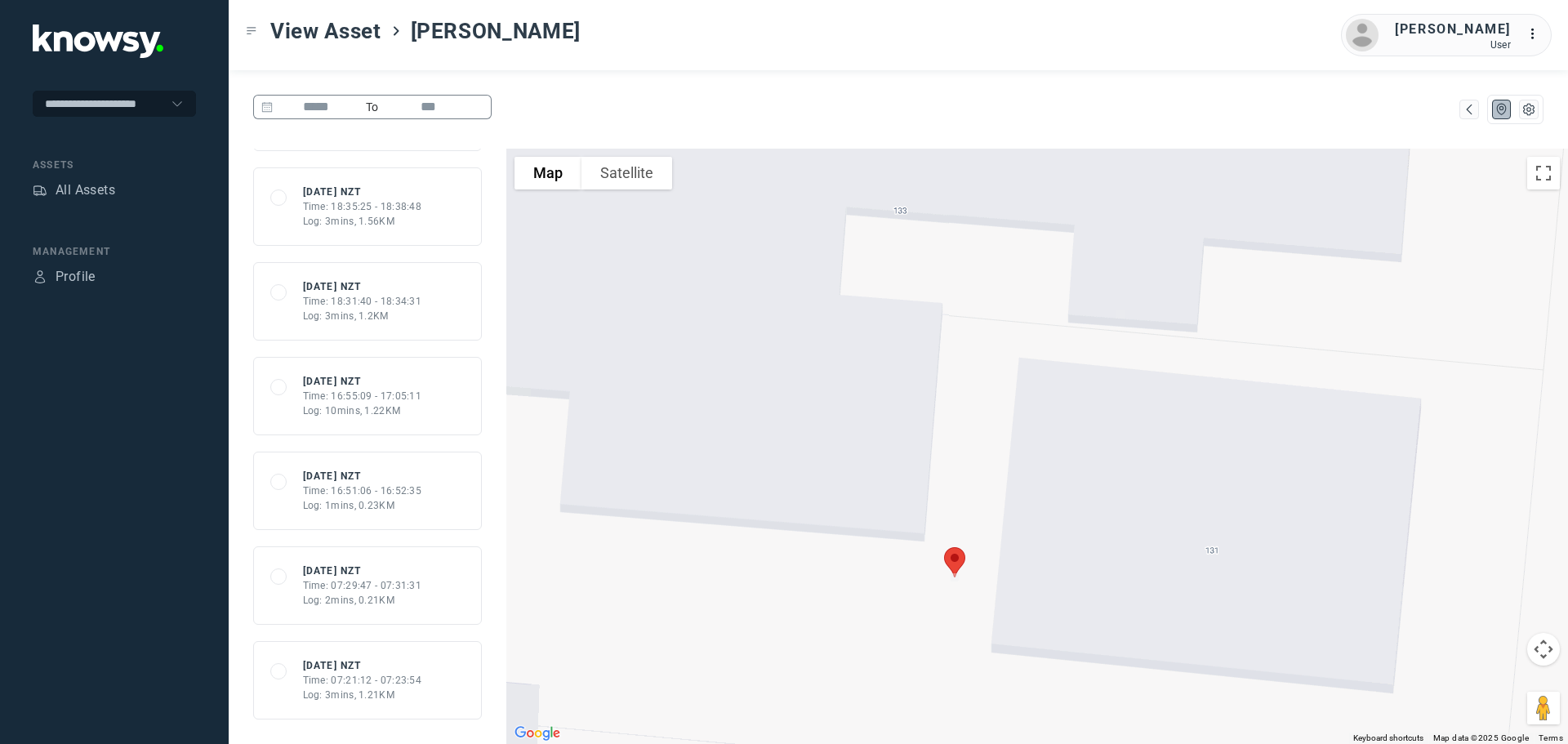
click at [322, 105] on input at bounding box center [316, 107] width 86 height 25
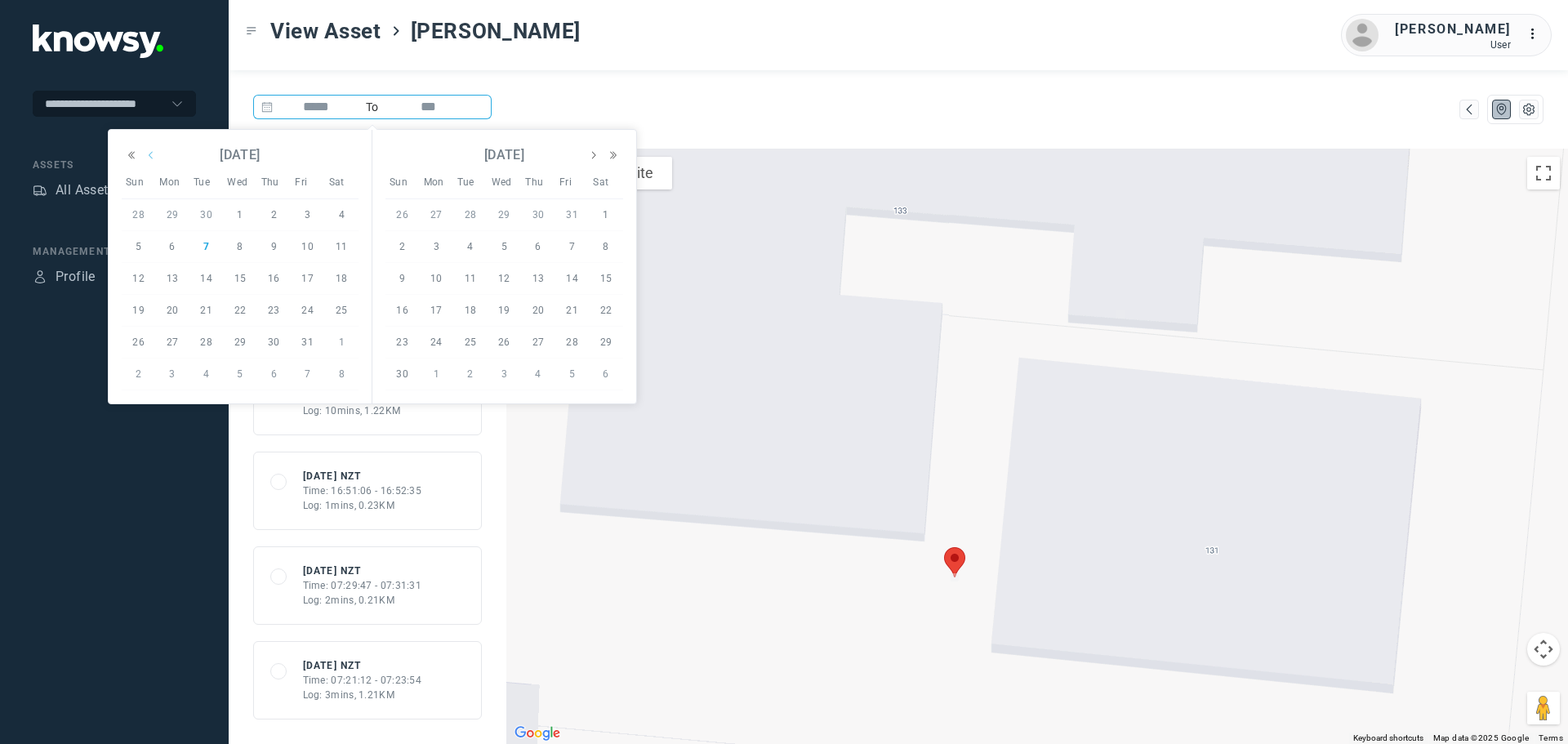
click at [152, 158] on icon "button" at bounding box center [150, 155] width 4 height 7
click at [136, 279] on span "14" at bounding box center [139, 279] width 20 height 20
click at [431, 109] on input at bounding box center [429, 107] width 86 height 25
click at [207, 277] on span "16" at bounding box center [207, 279] width 20 height 20
type input "*********"
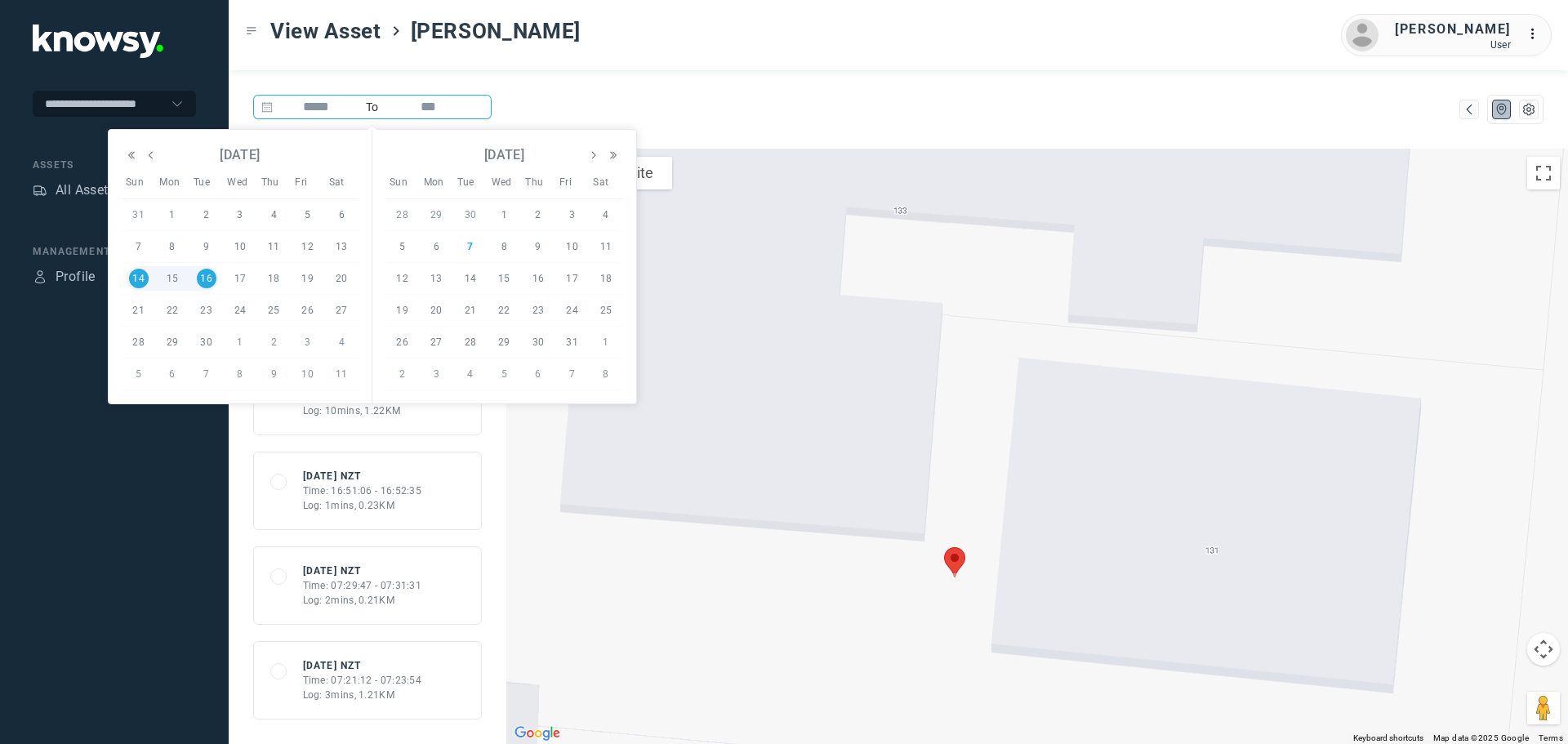
type input "*********"
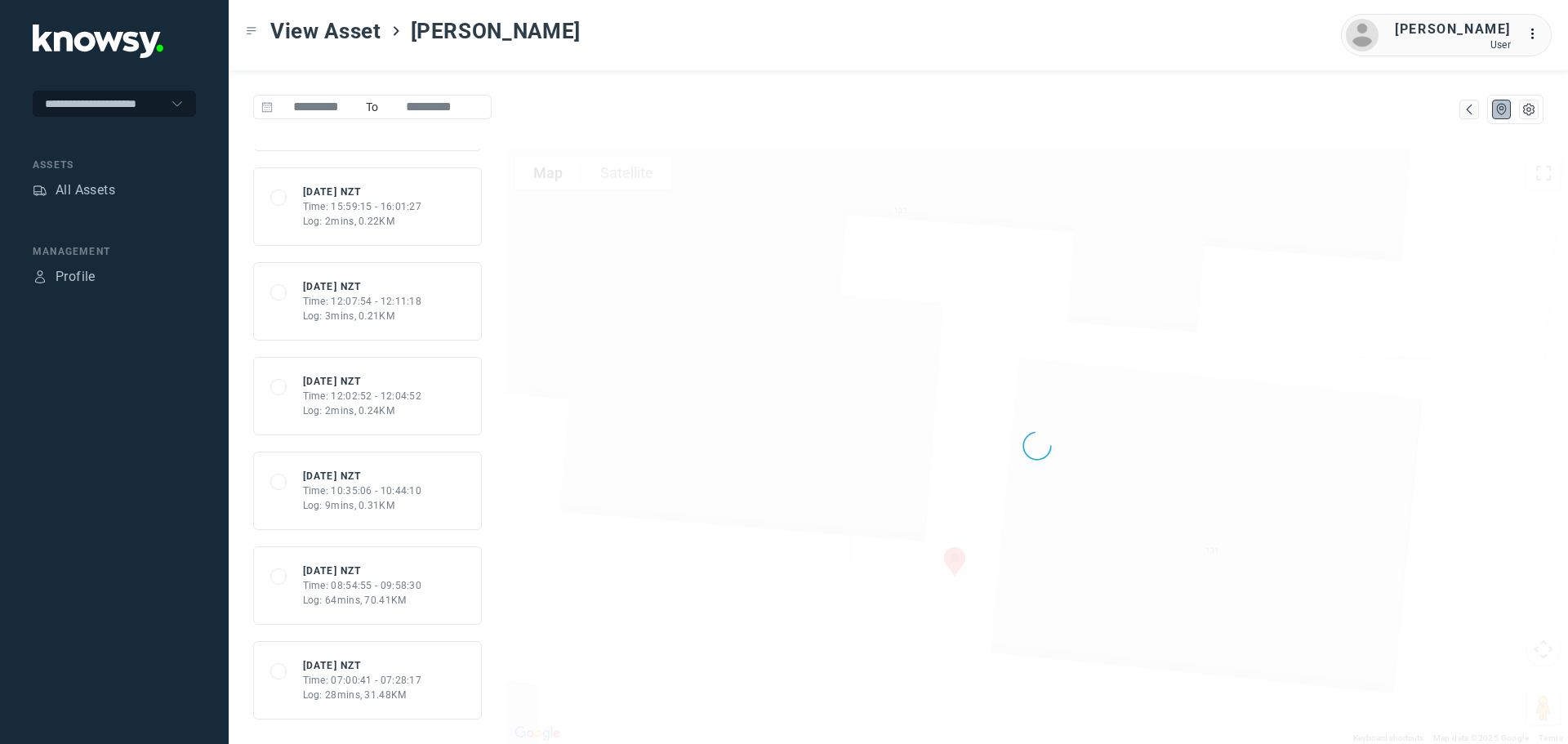
scroll to position [2254, 0]
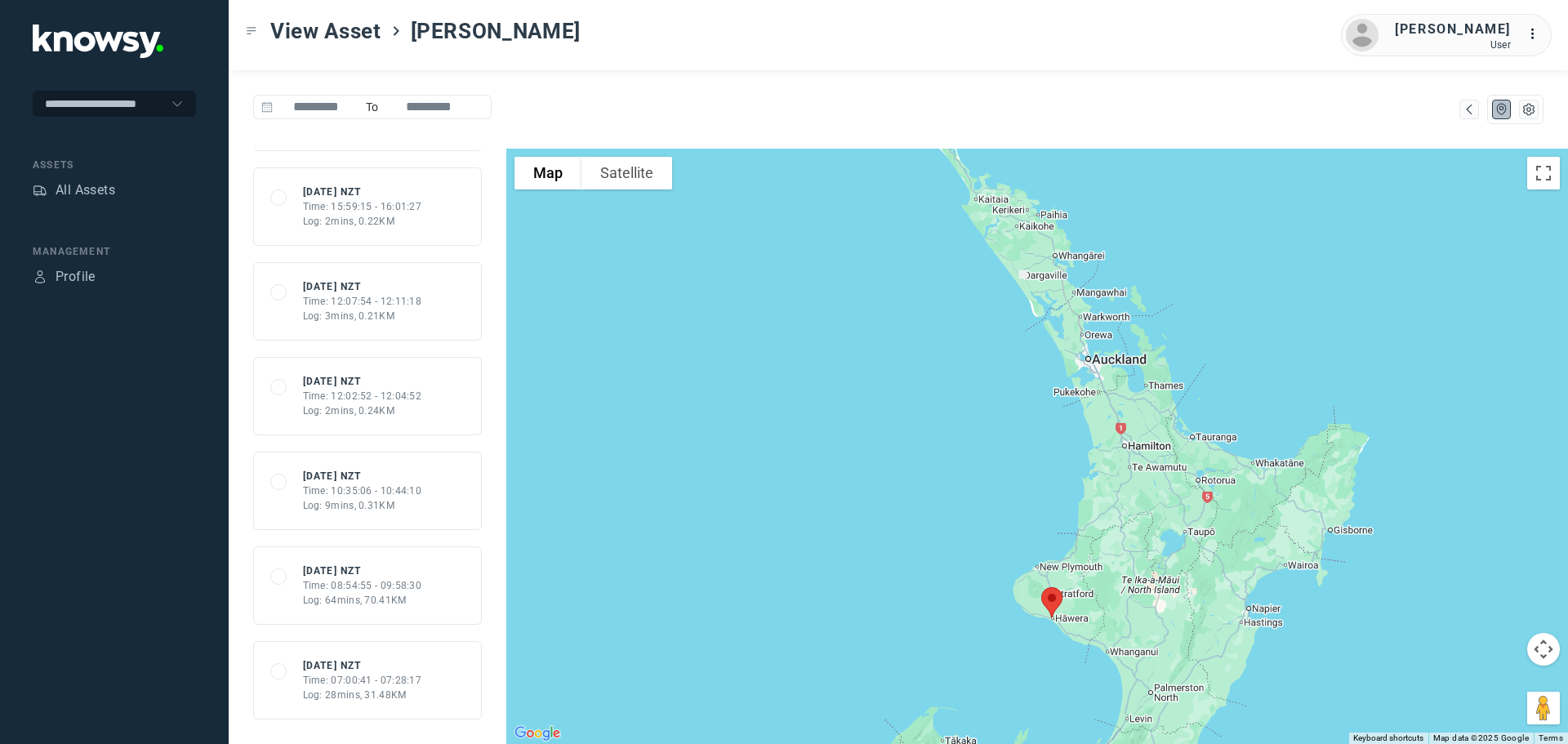
click at [355, 579] on div "Time: 08:54:55 - 09:58:30" at bounding box center [363, 586] width 119 height 15
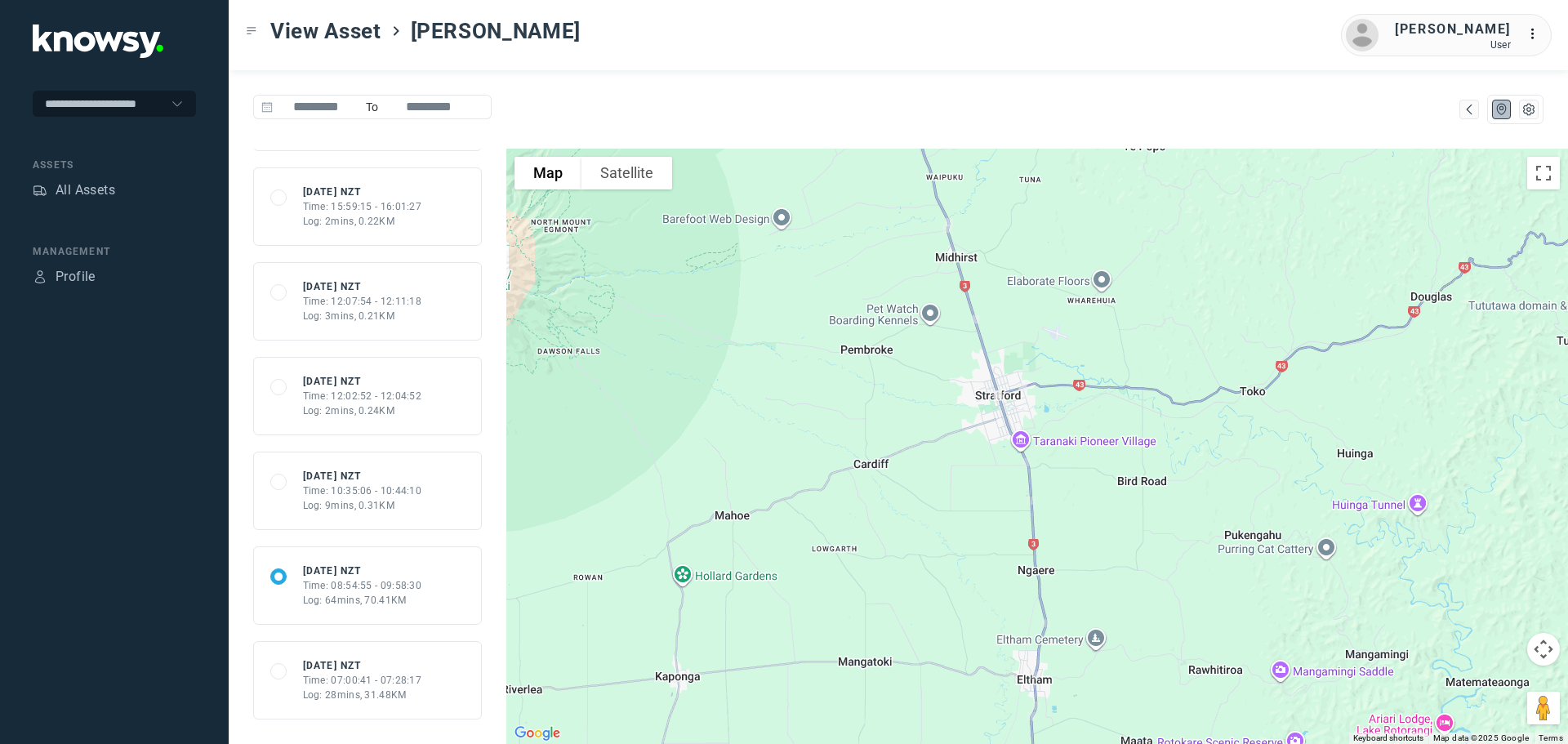
drag, startPoint x: 942, startPoint y: 435, endPoint x: 955, endPoint y: 529, distance: 94.9
click at [955, 529] on div at bounding box center [1037, 446] width 1062 height 596
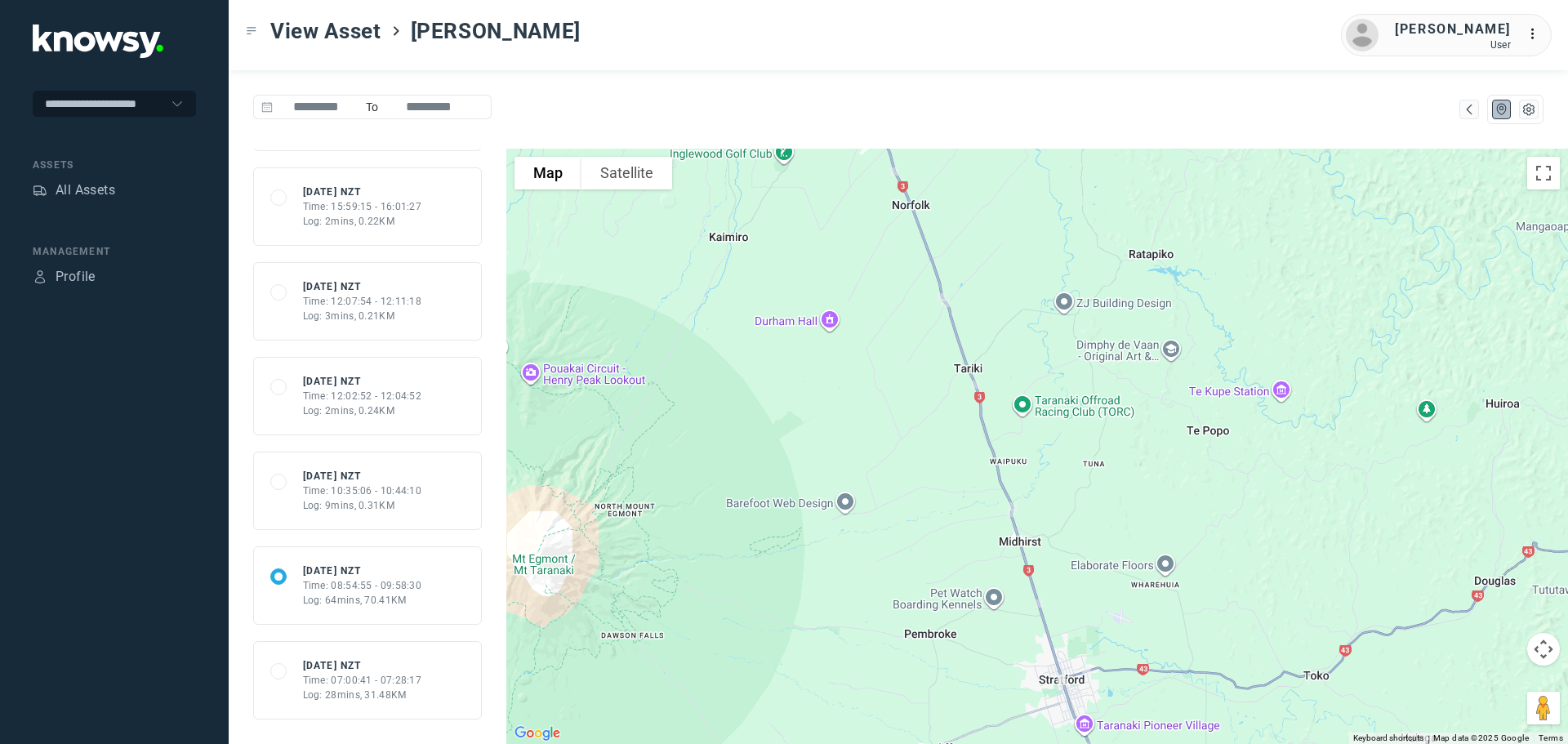
drag, startPoint x: 845, startPoint y: 279, endPoint x: 894, endPoint y: 546, distance: 271.5
click at [898, 549] on div at bounding box center [1037, 446] width 1062 height 596
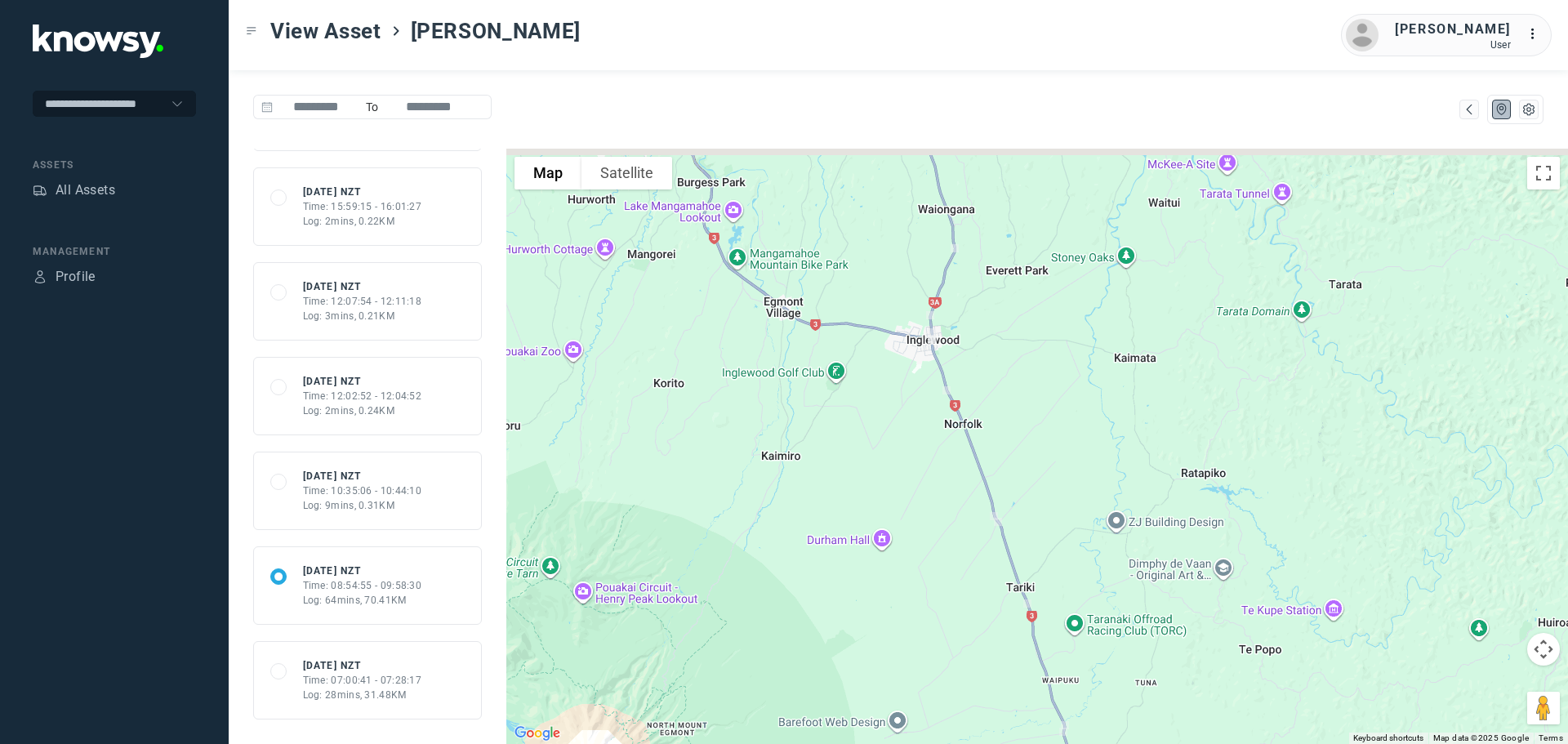
drag, startPoint x: 878, startPoint y: 247, endPoint x: 931, endPoint y: 484, distance: 242.9
click at [931, 484] on div at bounding box center [1037, 446] width 1062 height 596
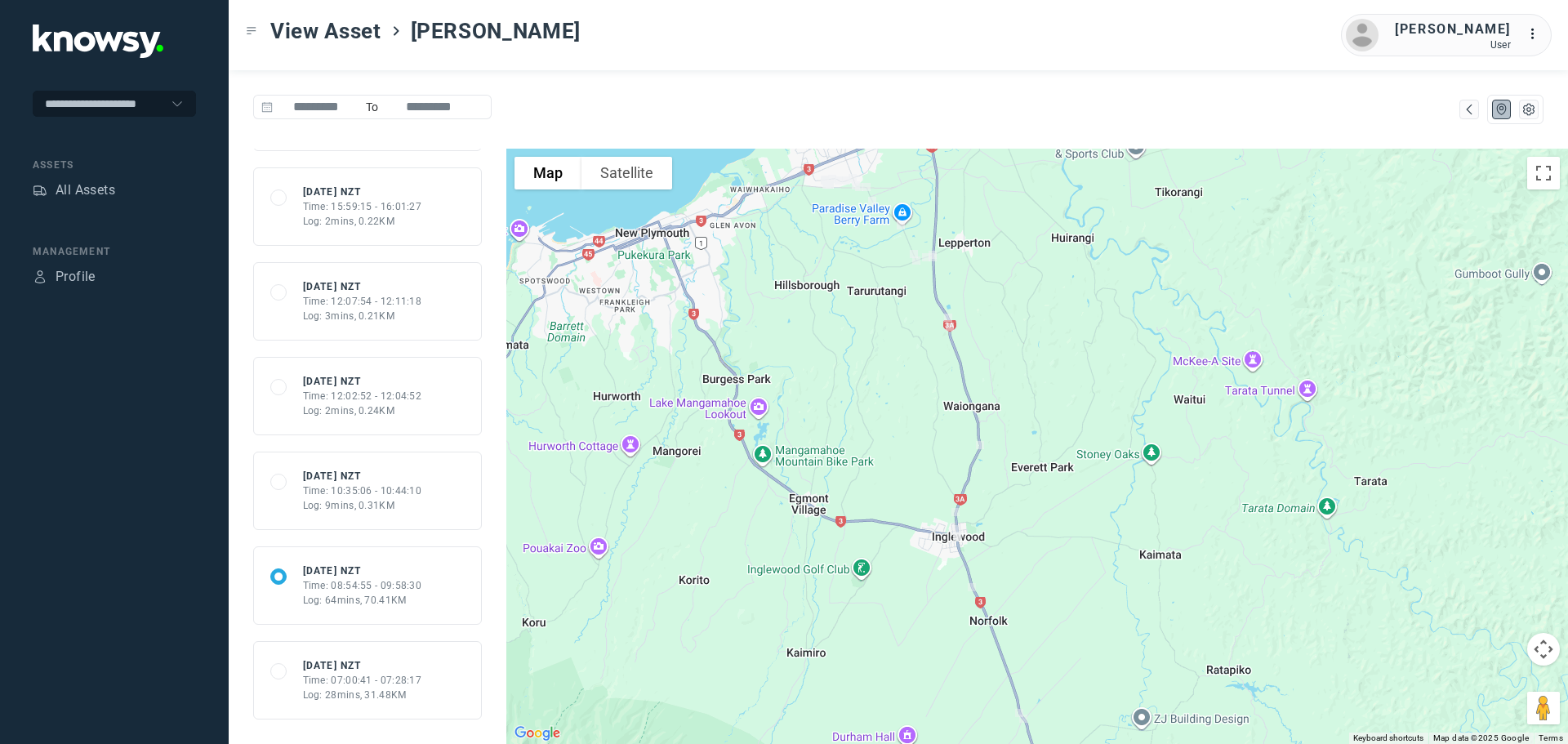
drag, startPoint x: 908, startPoint y: 261, endPoint x: 915, endPoint y: 433, distance: 172.1
click at [918, 434] on div at bounding box center [1037, 446] width 1062 height 596
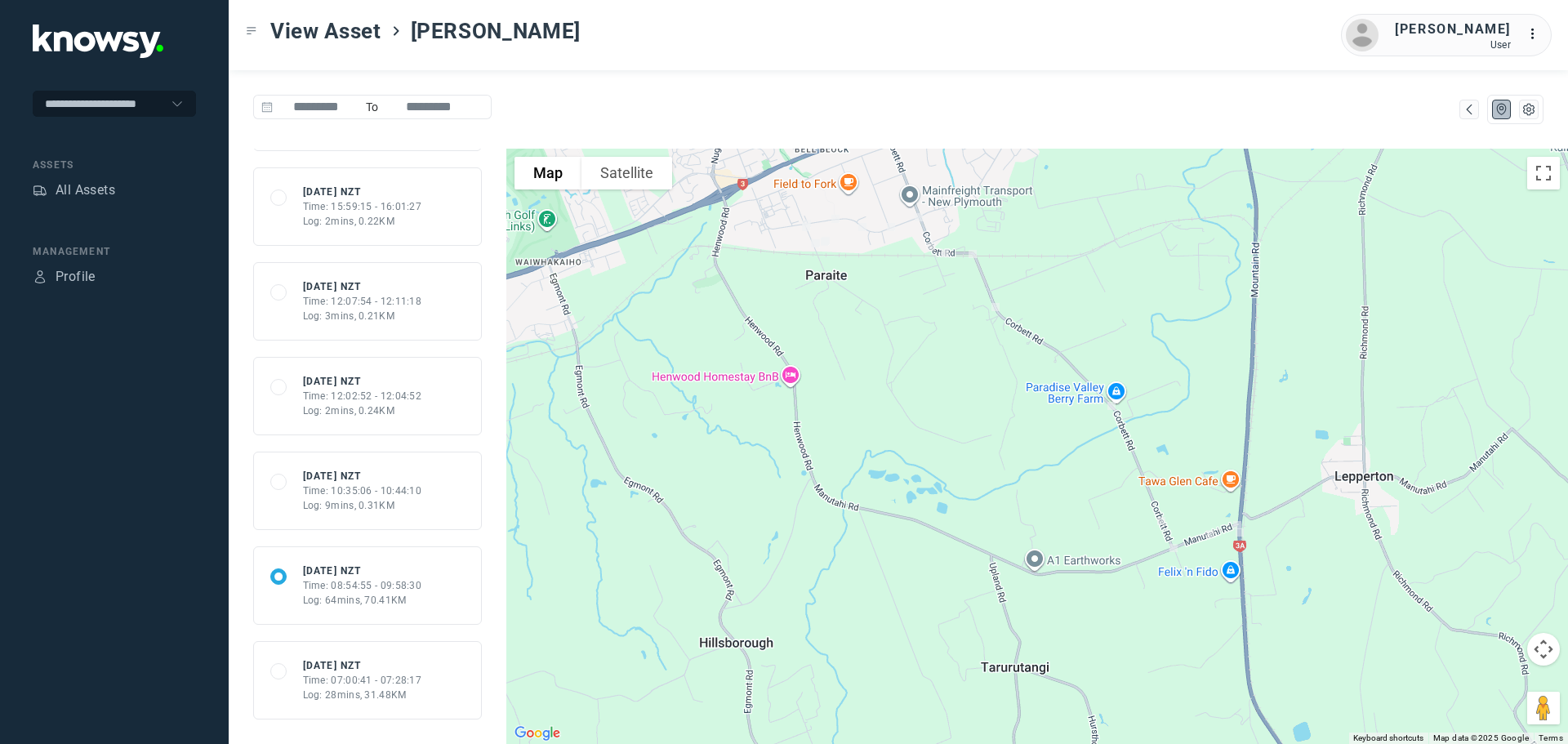
drag, startPoint x: 759, startPoint y: 276, endPoint x: 854, endPoint y: 293, distance: 96.5
click at [854, 293] on div at bounding box center [1037, 446] width 1062 height 596
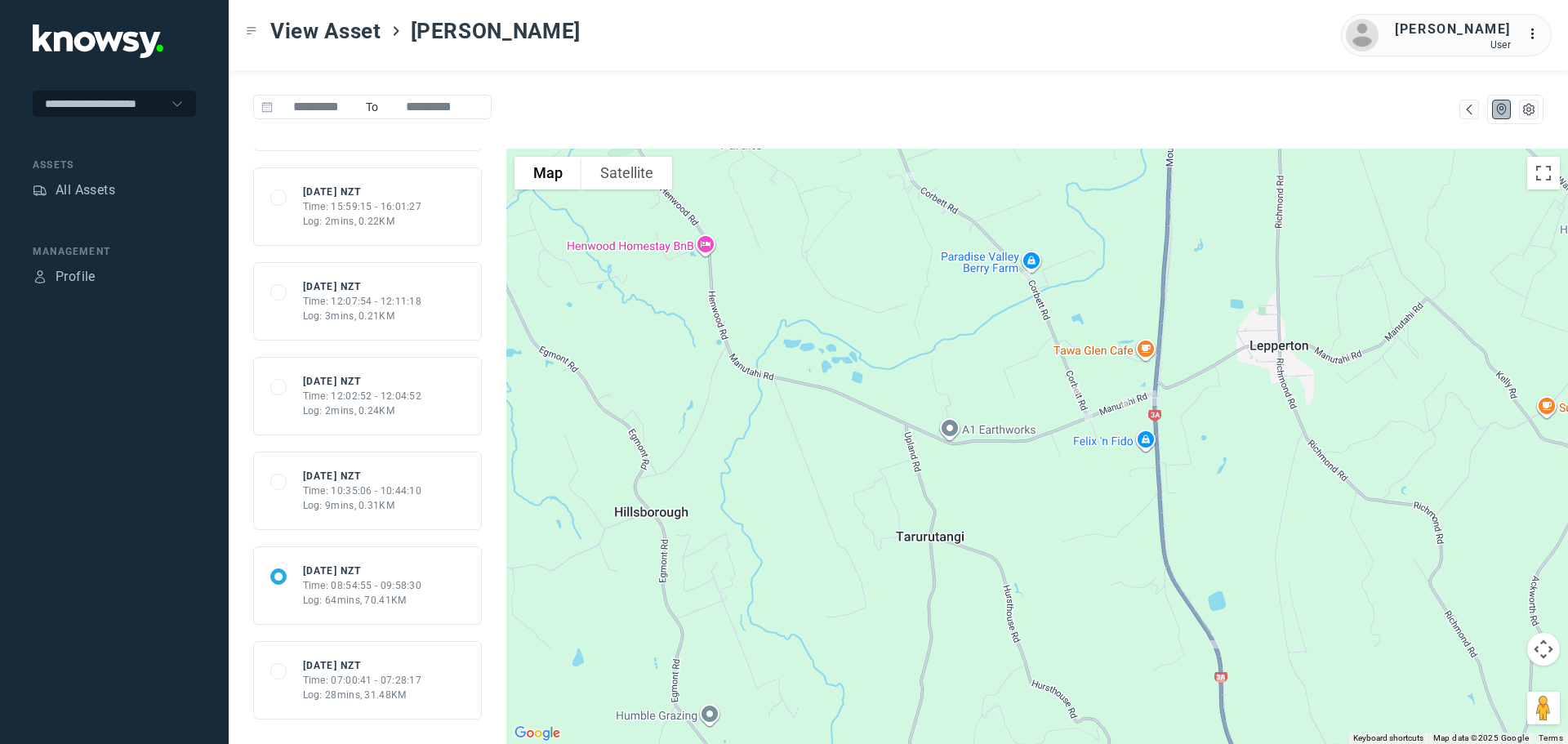
drag, startPoint x: 1010, startPoint y: 422, endPoint x: 898, endPoint y: 189, distance: 258.5
click at [898, 189] on div at bounding box center [1037, 446] width 1062 height 596
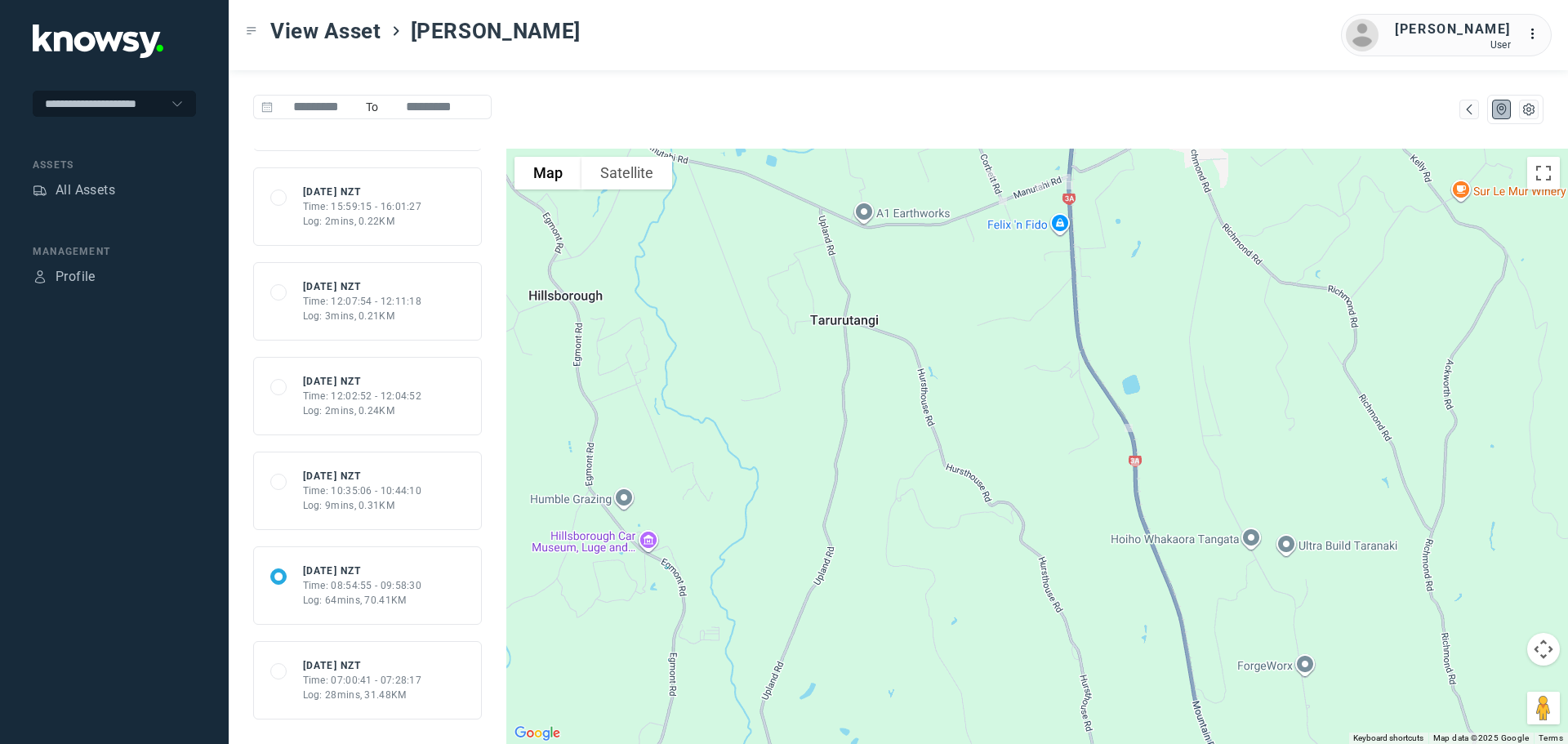
drag, startPoint x: 1104, startPoint y: 449, endPoint x: 1038, endPoint y: 341, distance: 126.6
click at [1038, 341] on div at bounding box center [1037, 446] width 1062 height 596
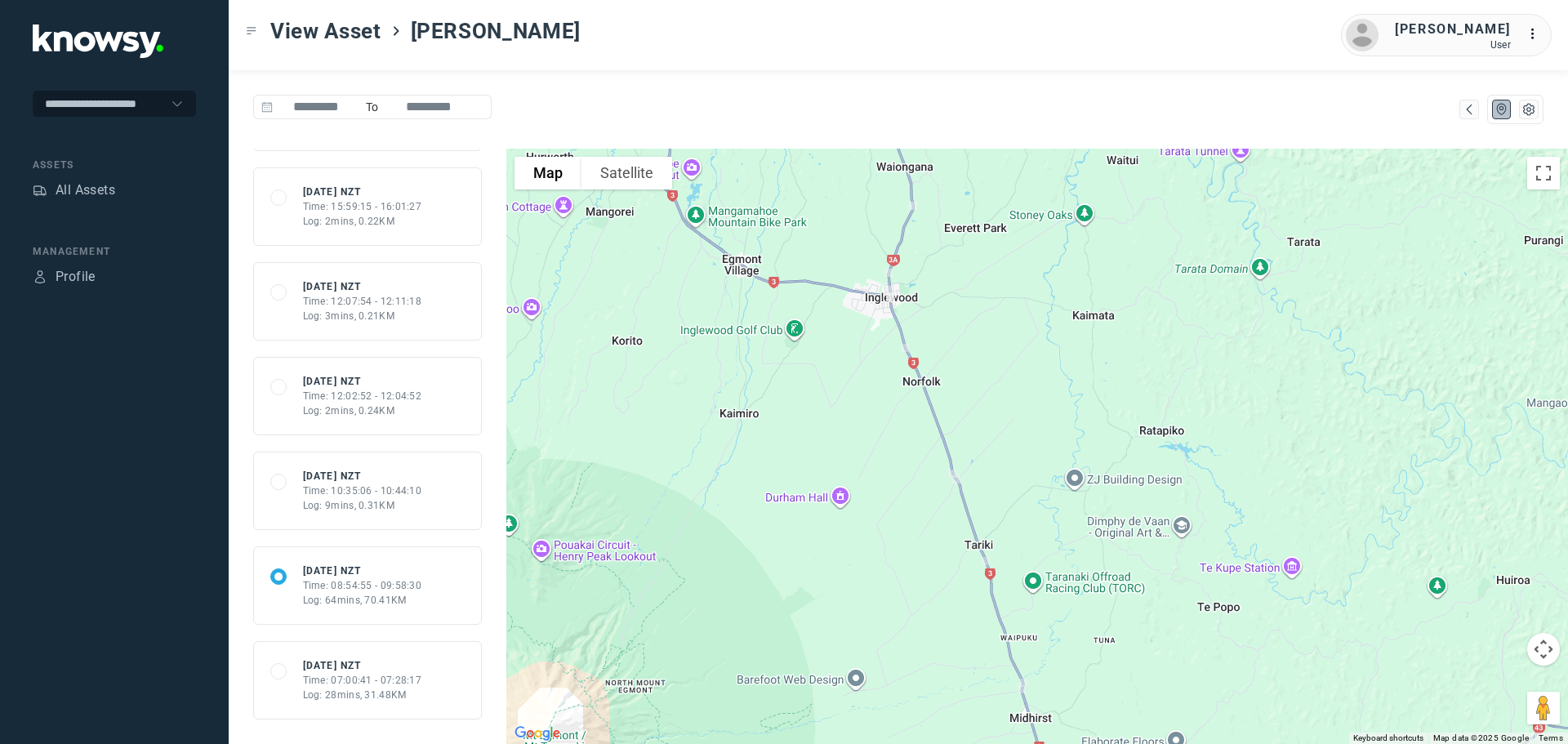
drag, startPoint x: 869, startPoint y: 440, endPoint x: 869, endPoint y: 179, distance: 261.0
click at [869, 179] on div at bounding box center [1037, 446] width 1062 height 596
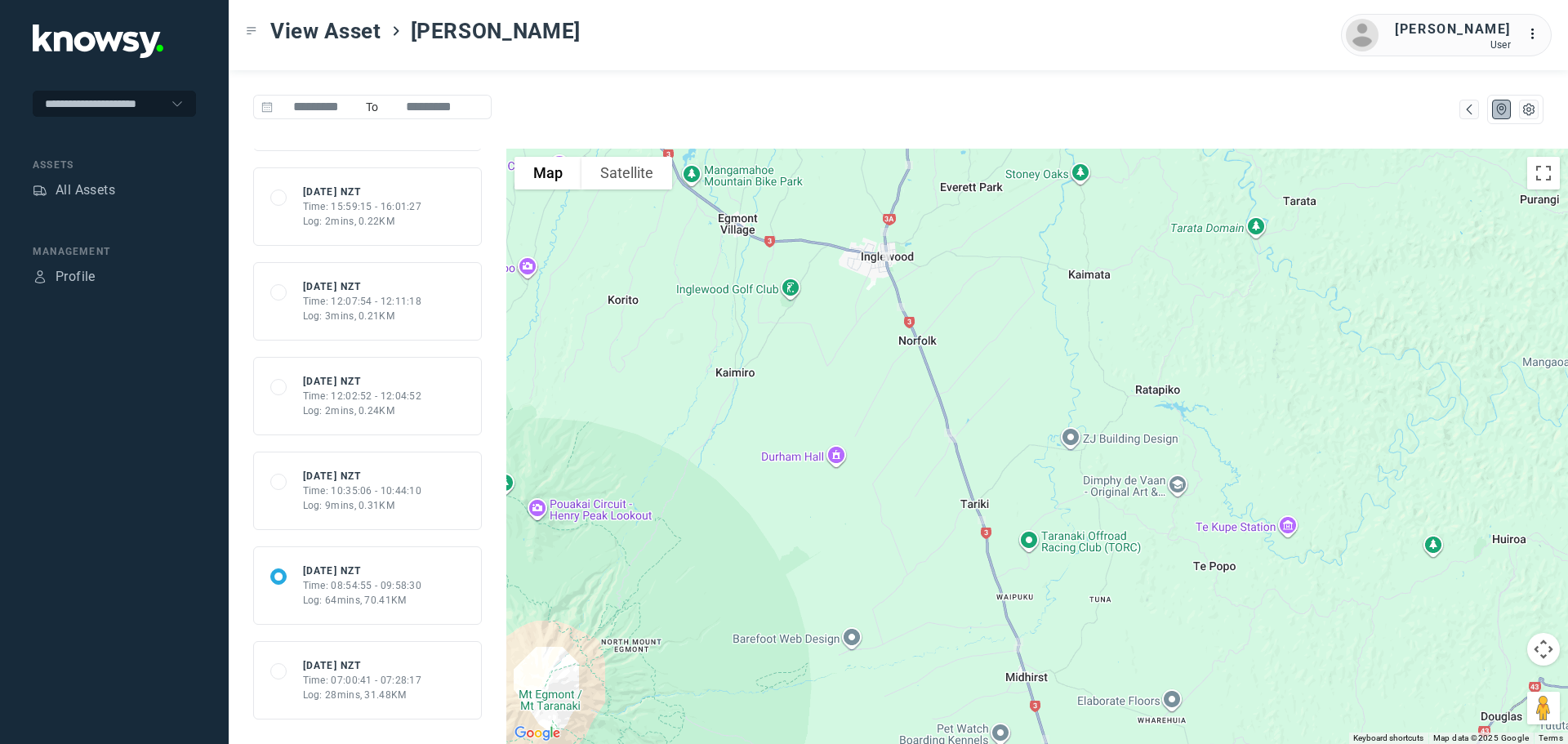
drag, startPoint x: 893, startPoint y: 284, endPoint x: 864, endPoint y: 163, distance: 124.4
click at [864, 163] on div at bounding box center [1037, 446] width 1062 height 596
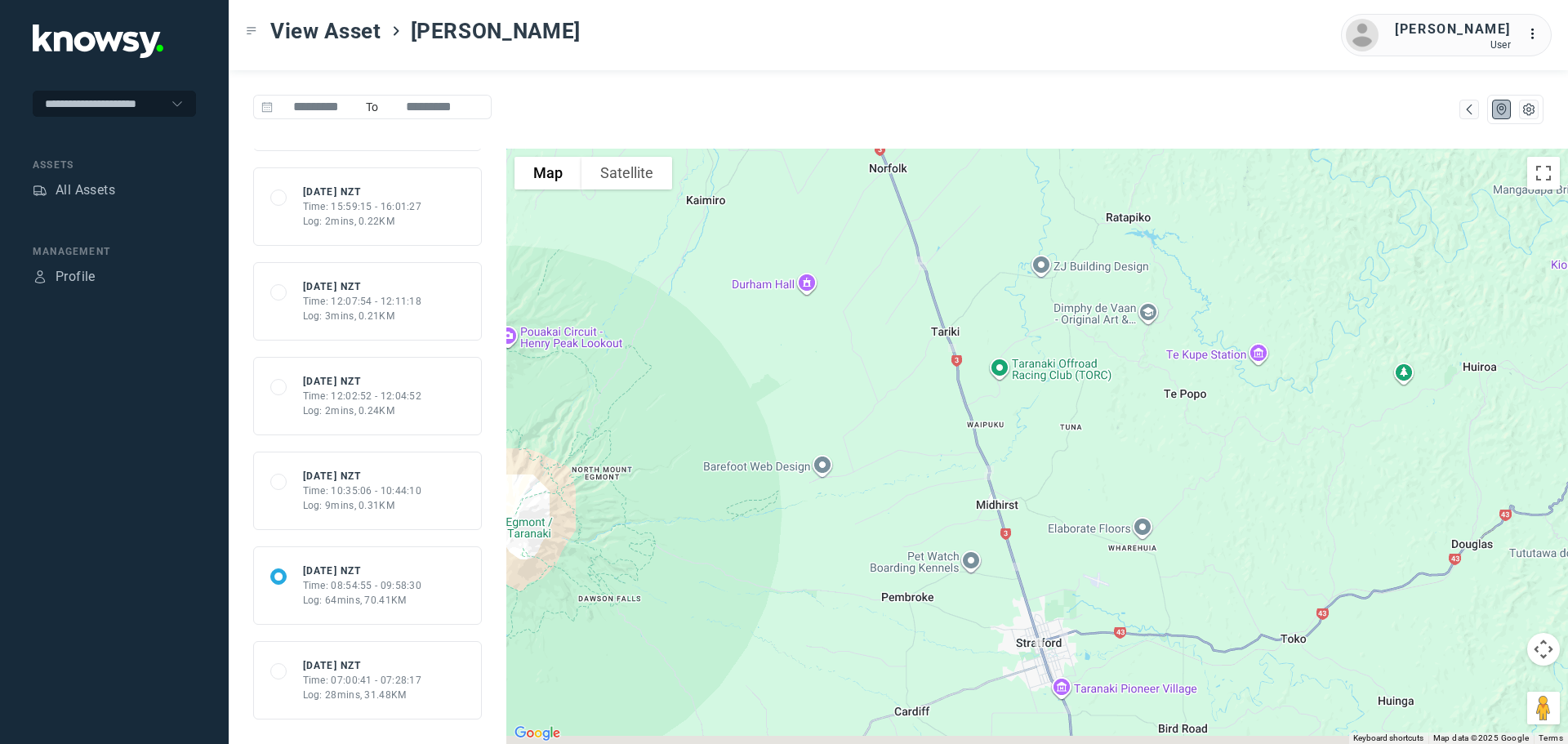
drag, startPoint x: 890, startPoint y: 298, endPoint x: 882, endPoint y: 209, distance: 89.4
click at [882, 209] on div at bounding box center [1037, 446] width 1062 height 596
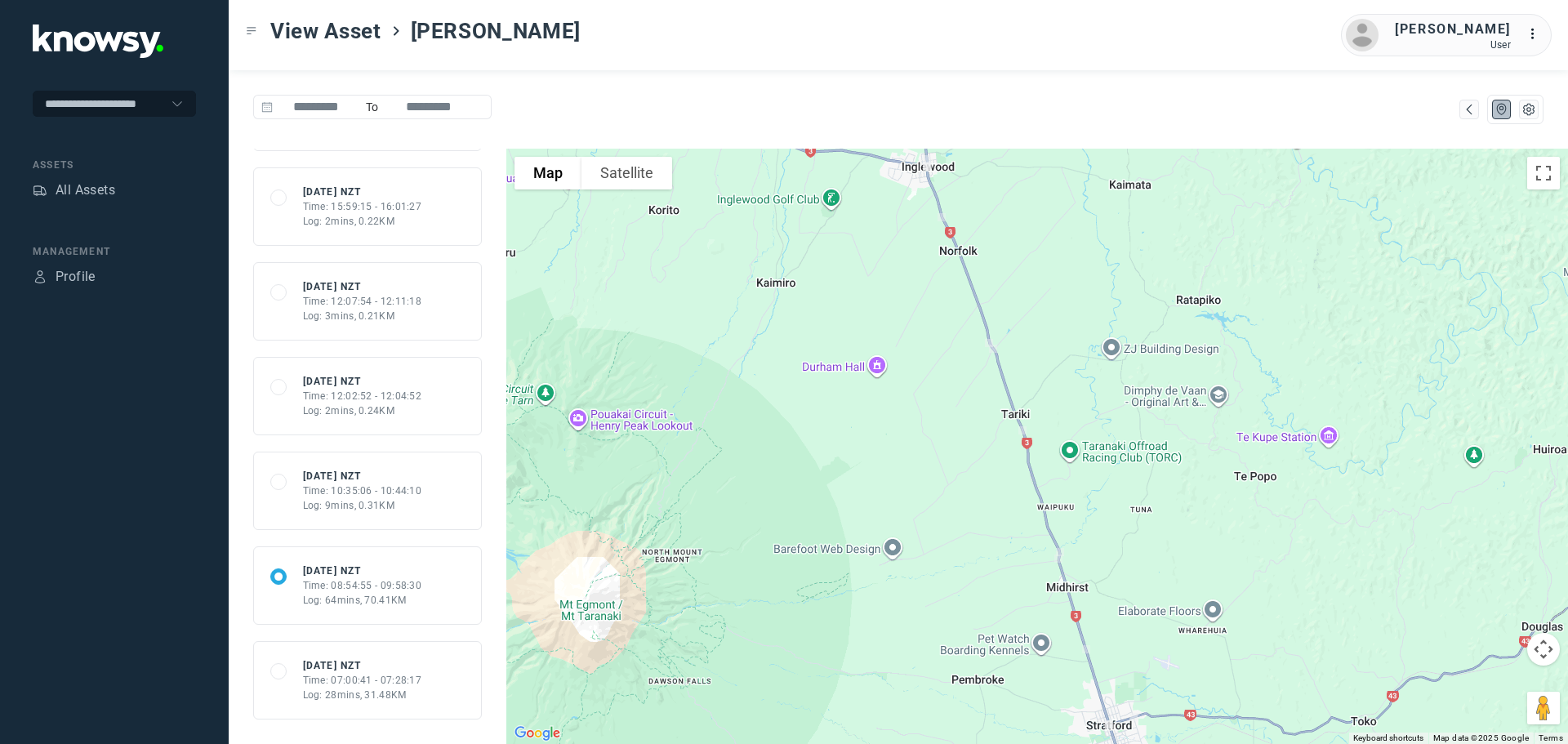
drag, startPoint x: 904, startPoint y: 333, endPoint x: 1026, endPoint y: 558, distance: 255.9
click at [1049, 583] on div at bounding box center [1037, 446] width 1062 height 596
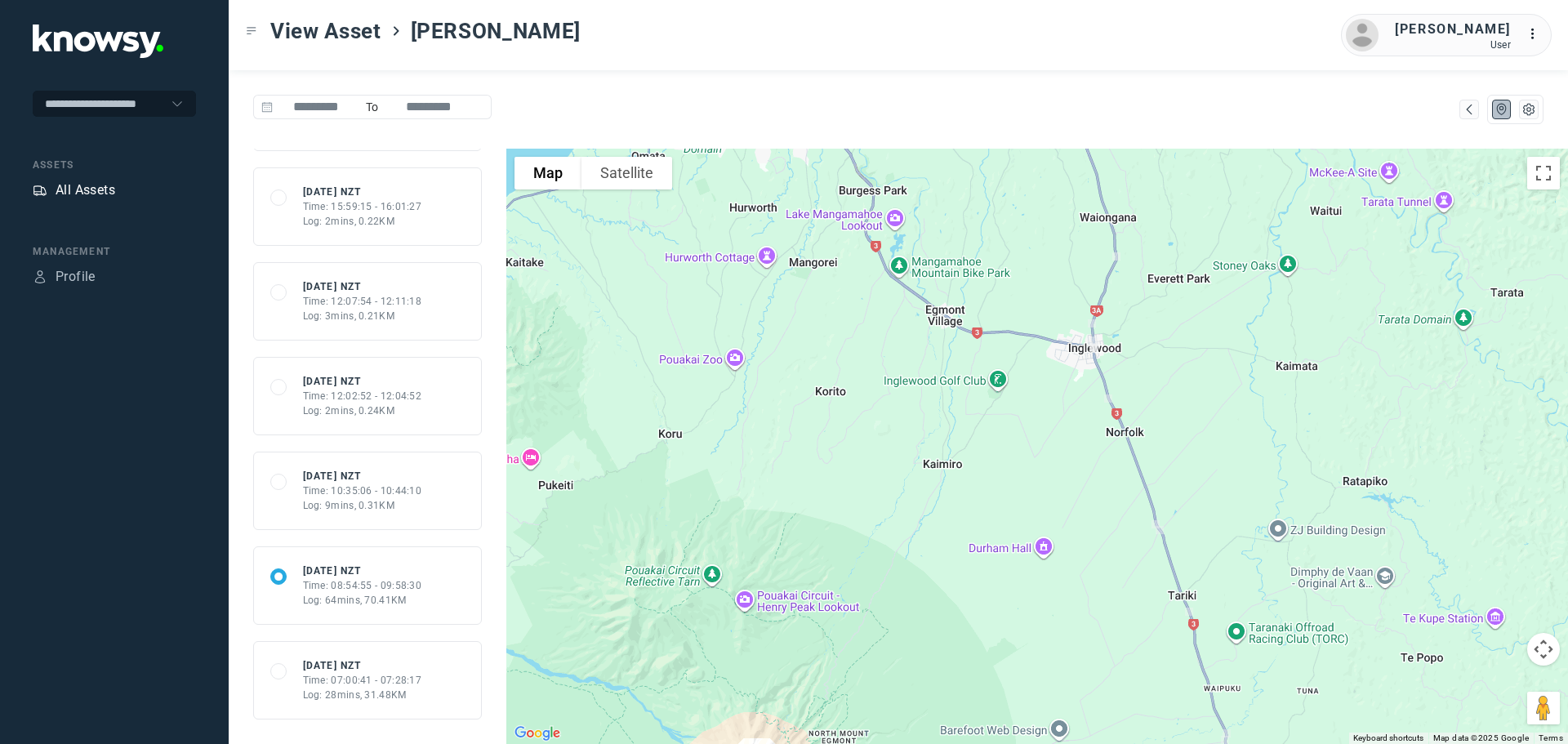
click at [93, 185] on div "All Assets" at bounding box center [85, 191] width 60 height 20
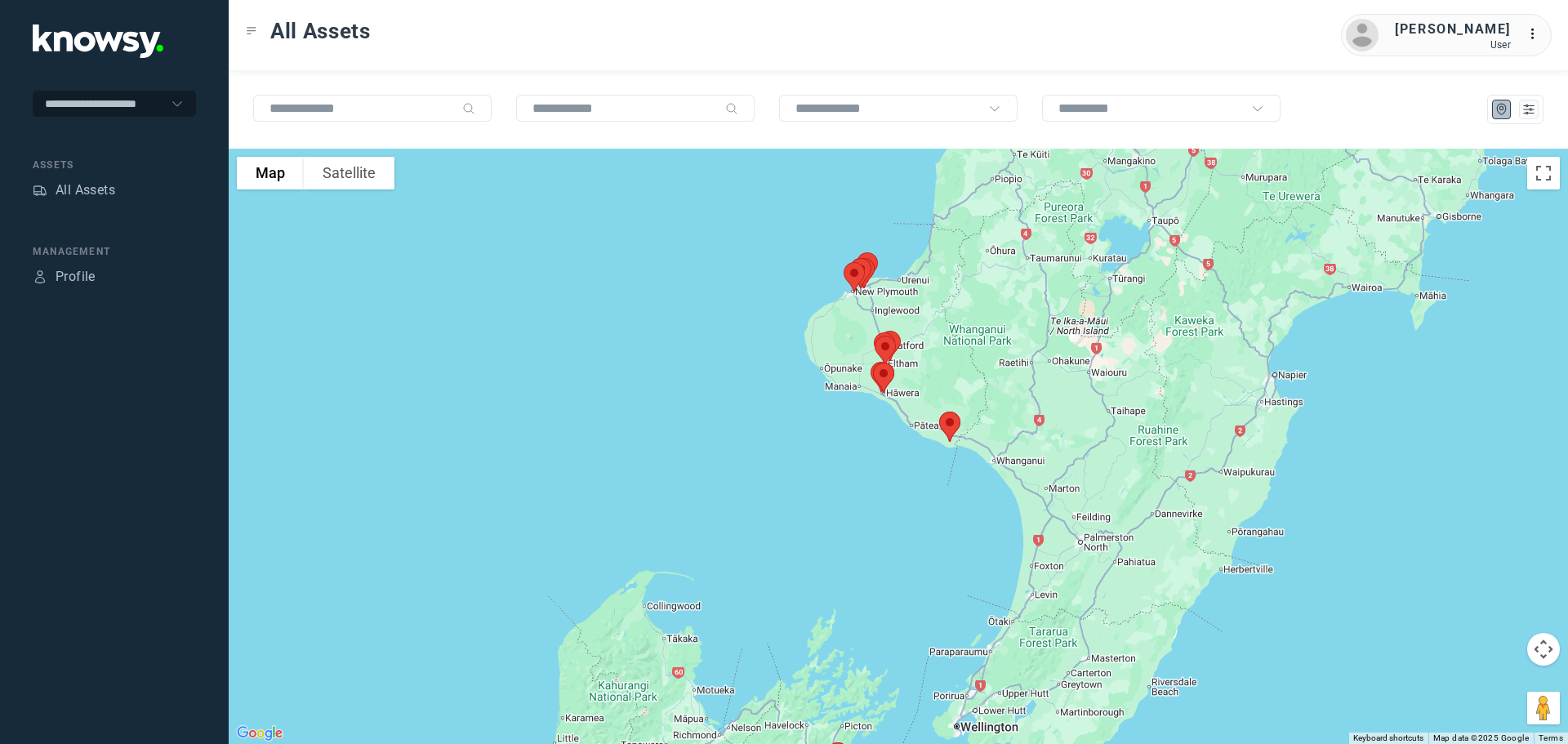
drag, startPoint x: 802, startPoint y: 405, endPoint x: 792, endPoint y: 511, distance: 106.5
click at [794, 511] on div at bounding box center [898, 446] width 1339 height 596
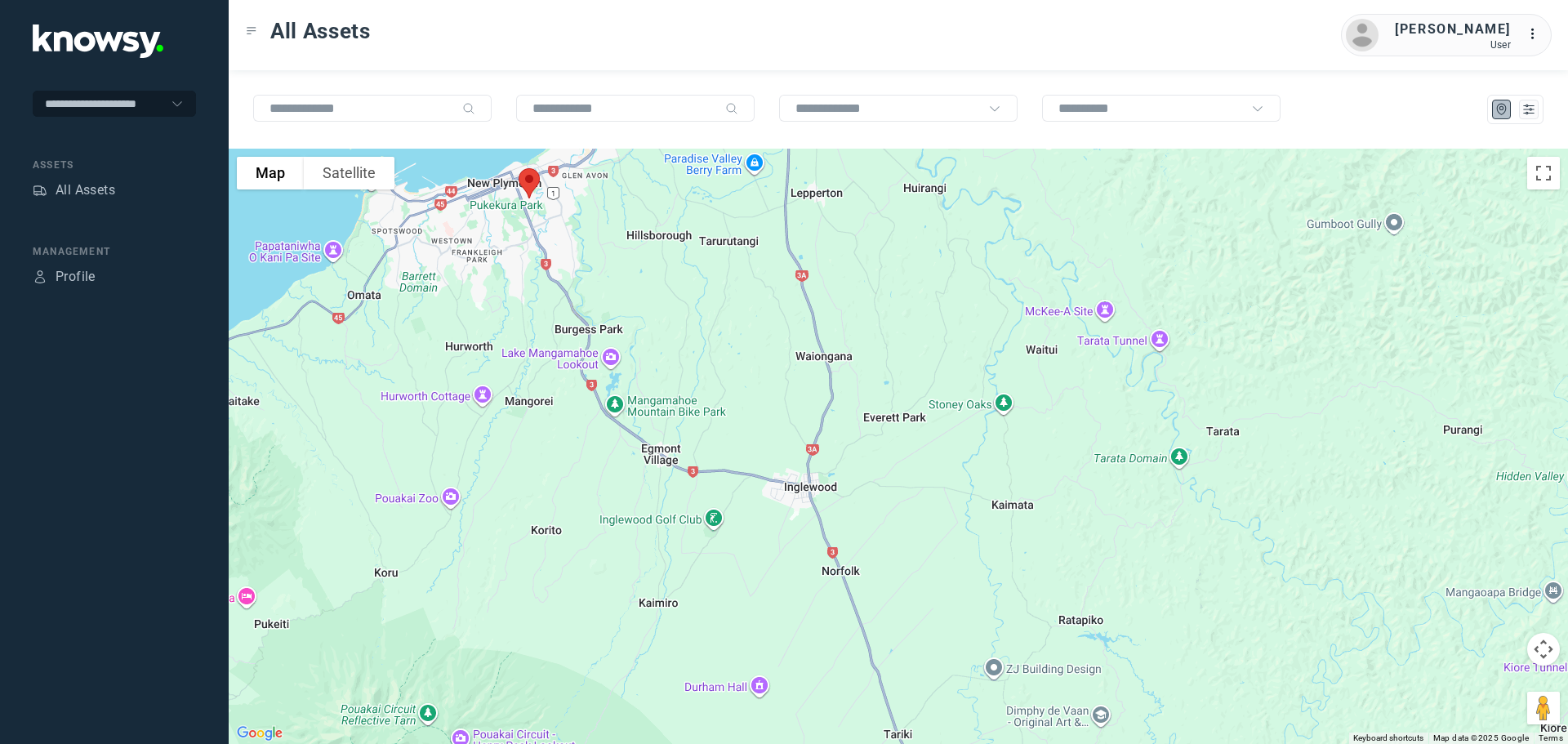
drag, startPoint x: 777, startPoint y: 300, endPoint x: 812, endPoint y: 435, distance: 139.5
click at [812, 435] on div at bounding box center [898, 446] width 1339 height 596
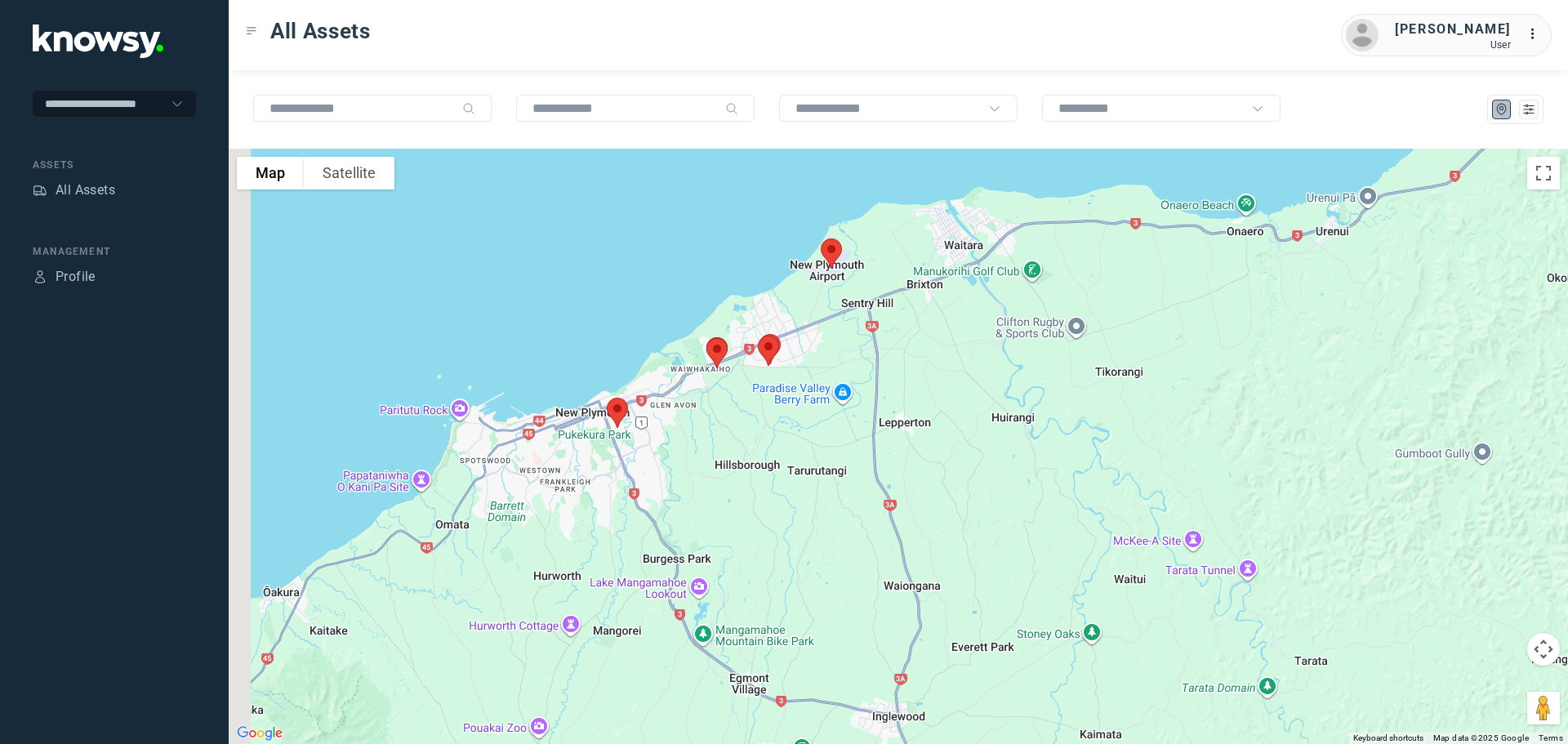
drag, startPoint x: 802, startPoint y: 349, endPoint x: 868, endPoint y: 435, distance: 108.4
click at [868, 435] on div at bounding box center [898, 446] width 1339 height 596
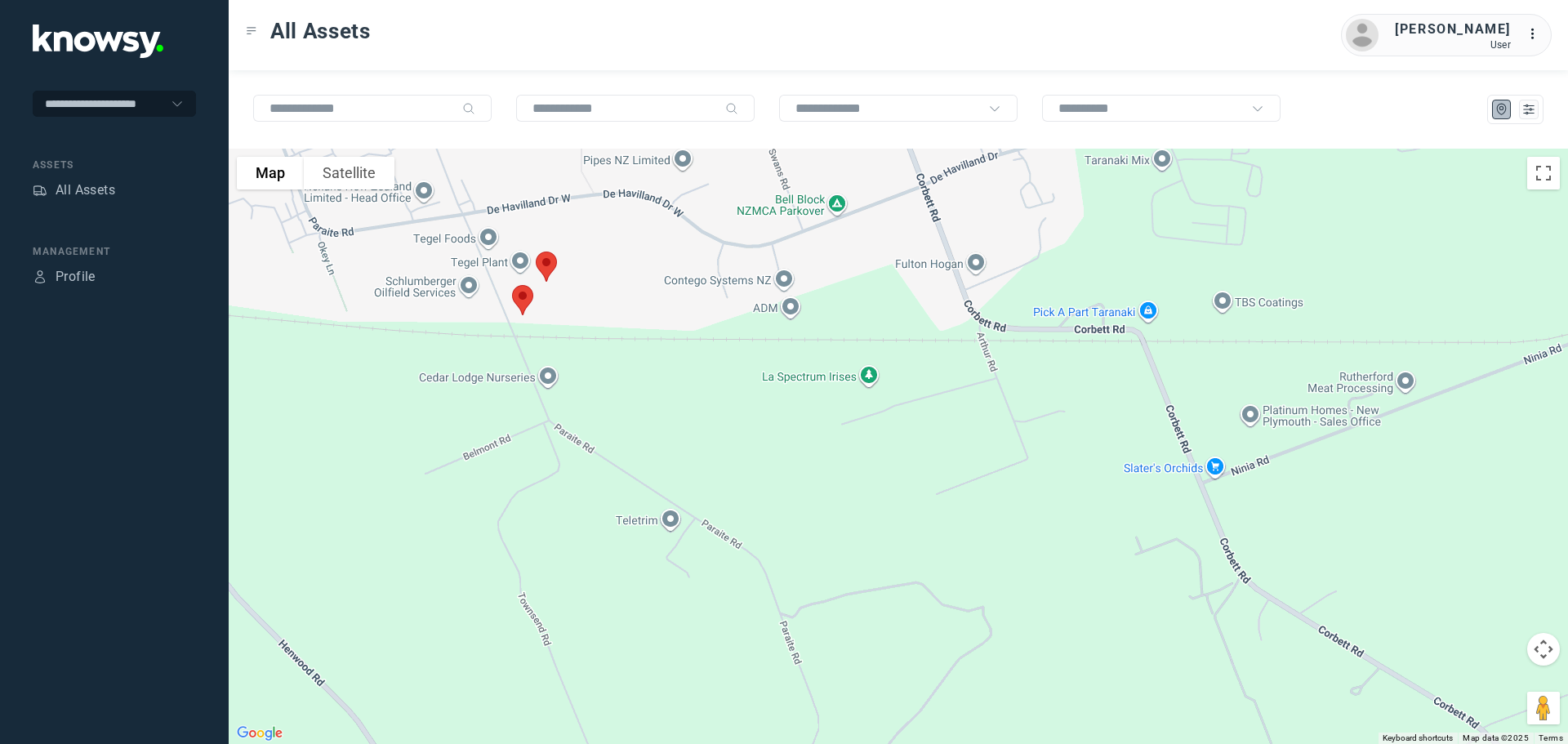
click at [523, 298] on img at bounding box center [522, 300] width 34 height 43
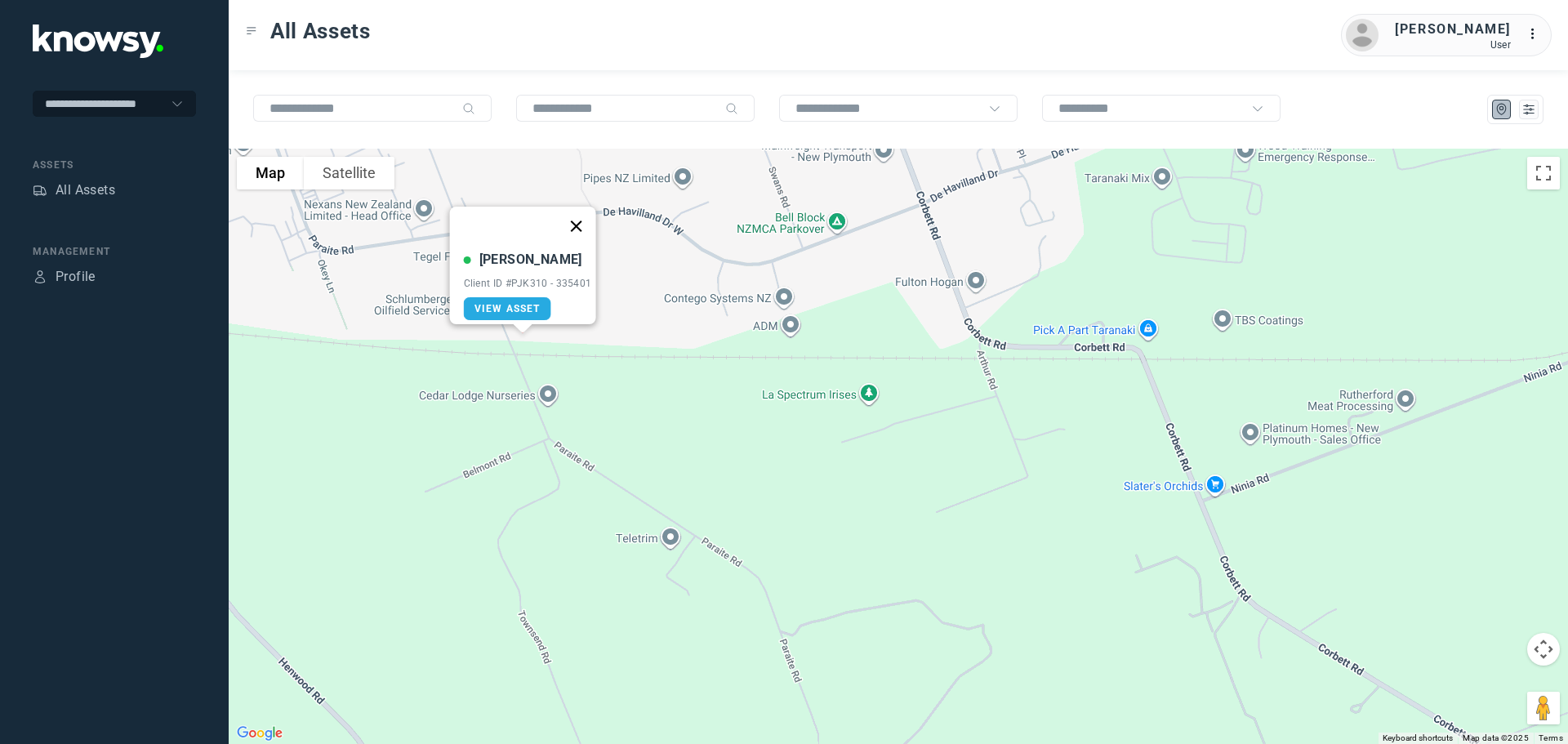
click at [587, 216] on button "Close" at bounding box center [575, 226] width 39 height 39
click at [543, 281] on img at bounding box center [546, 284] width 34 height 43
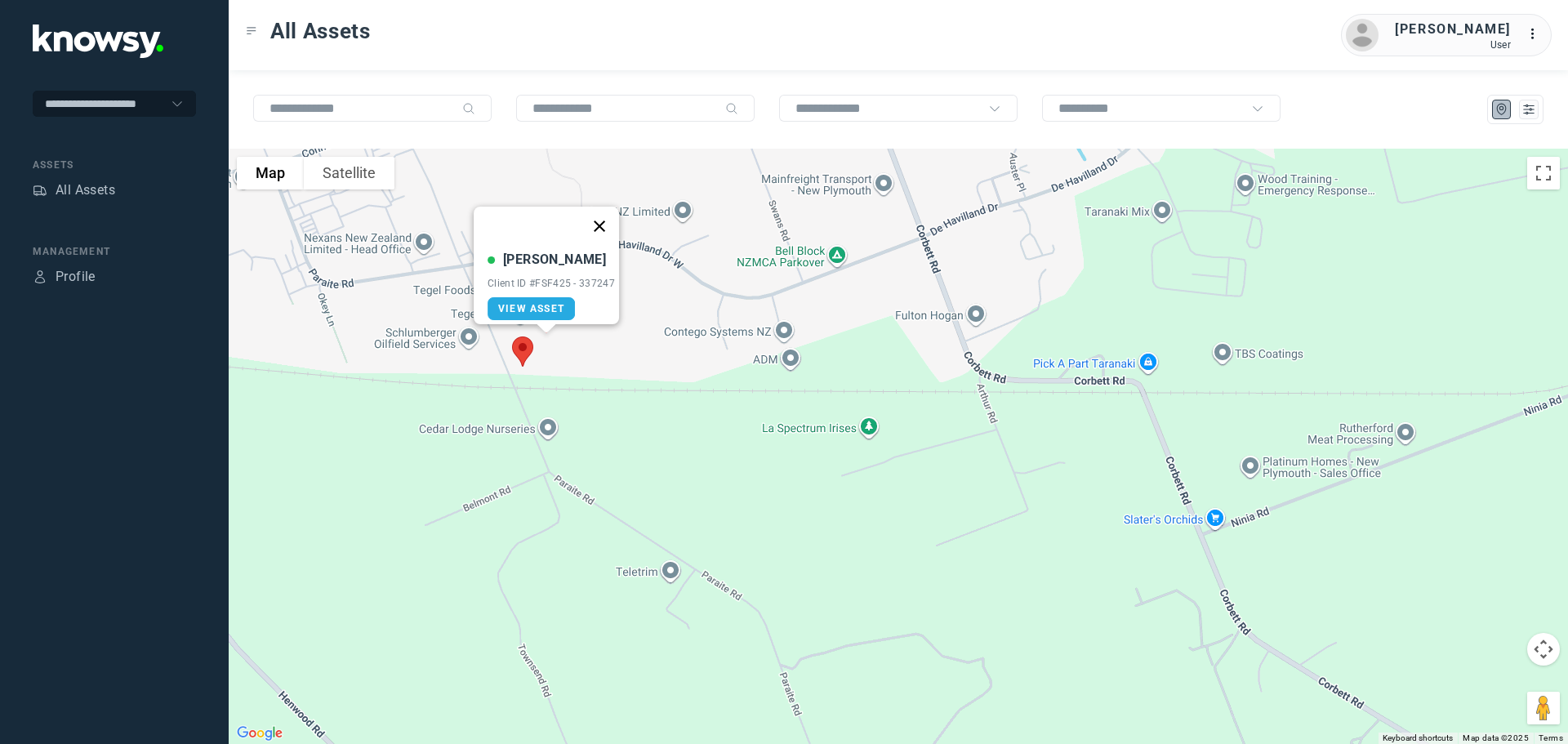
click at [606, 214] on button "Close" at bounding box center [599, 226] width 39 height 39
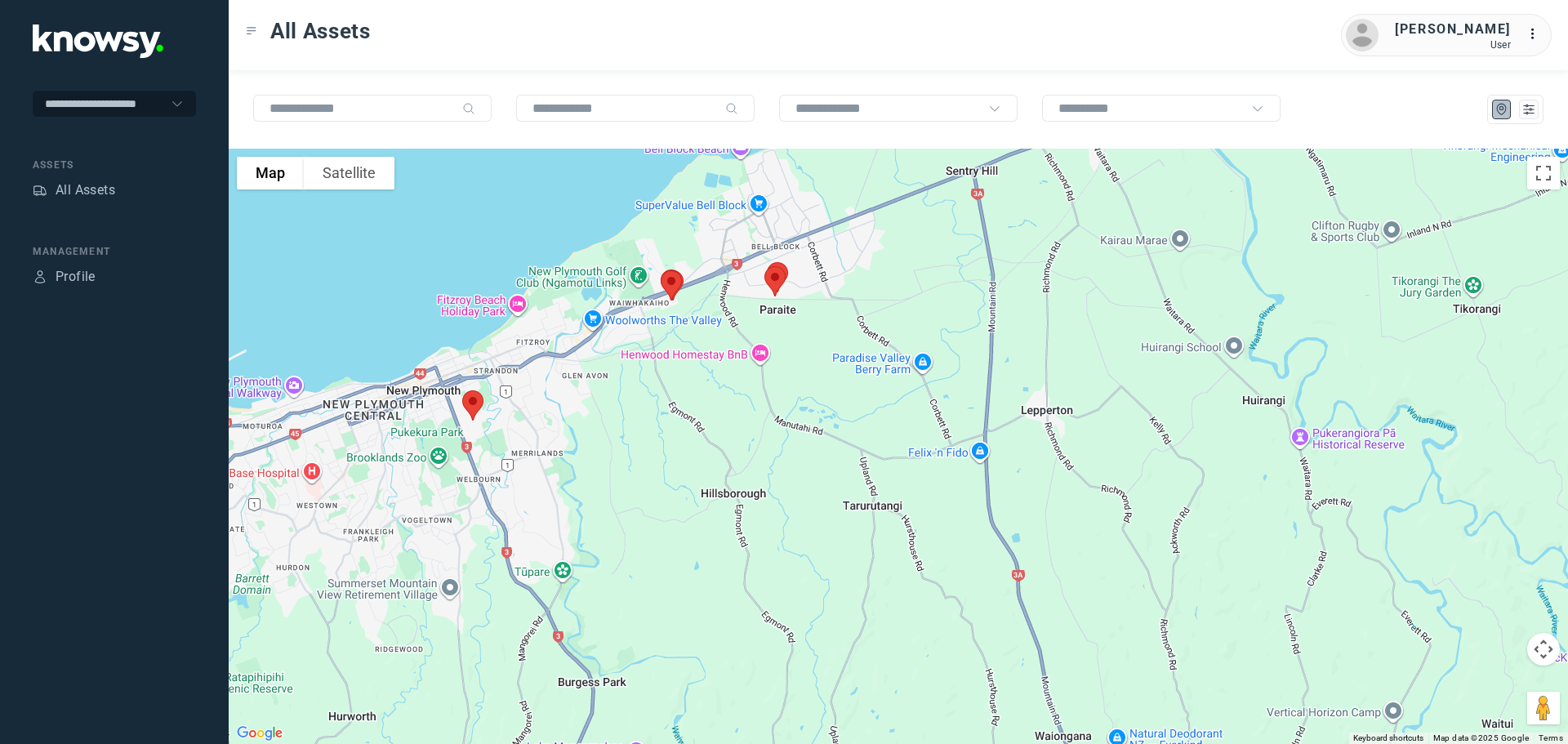
drag, startPoint x: 547, startPoint y: 322, endPoint x: 681, endPoint y: 320, distance: 134.0
click at [686, 320] on div at bounding box center [898, 446] width 1339 height 596
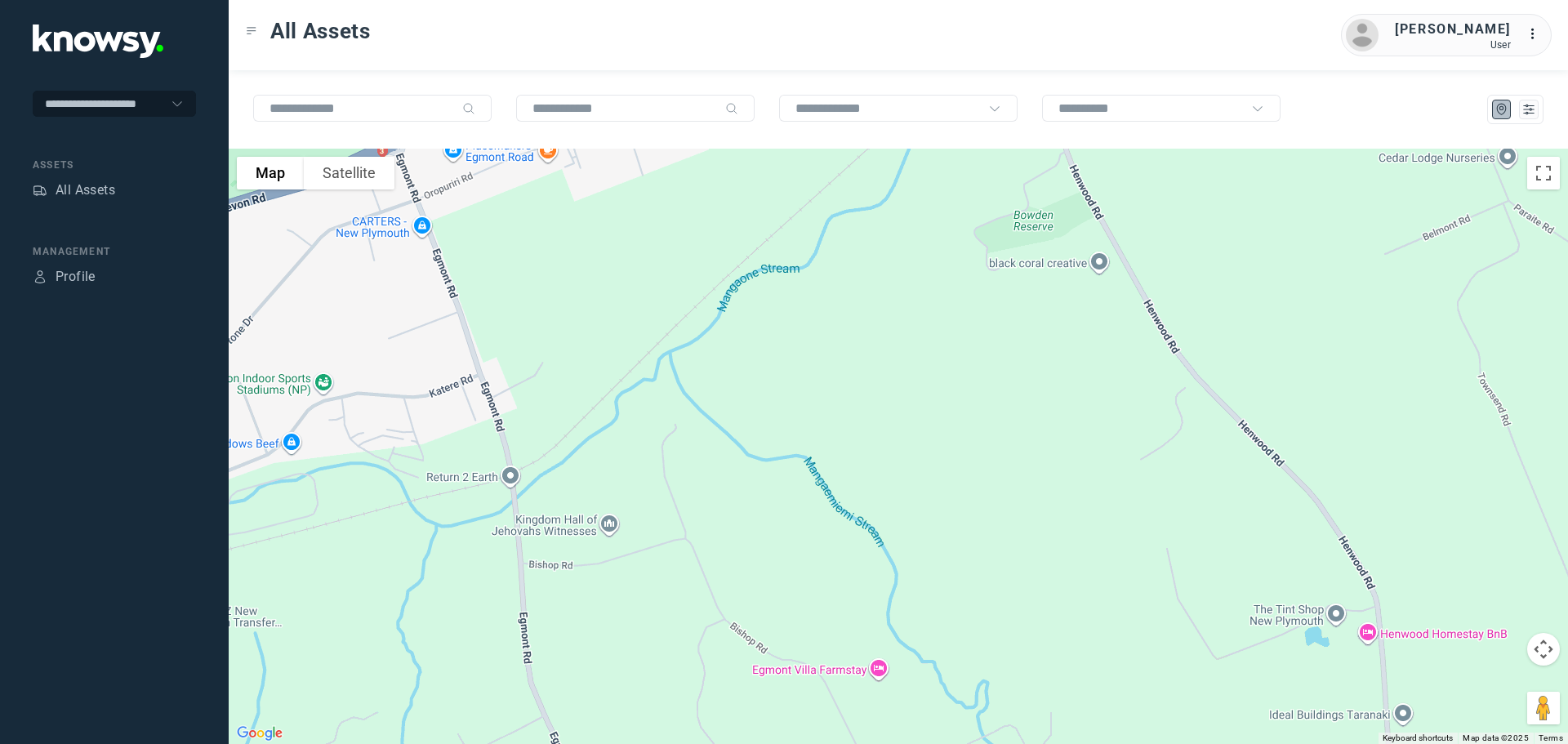
drag, startPoint x: 688, startPoint y: 209, endPoint x: 696, endPoint y: 347, distance: 138.2
click at [696, 346] on div at bounding box center [898, 446] width 1339 height 596
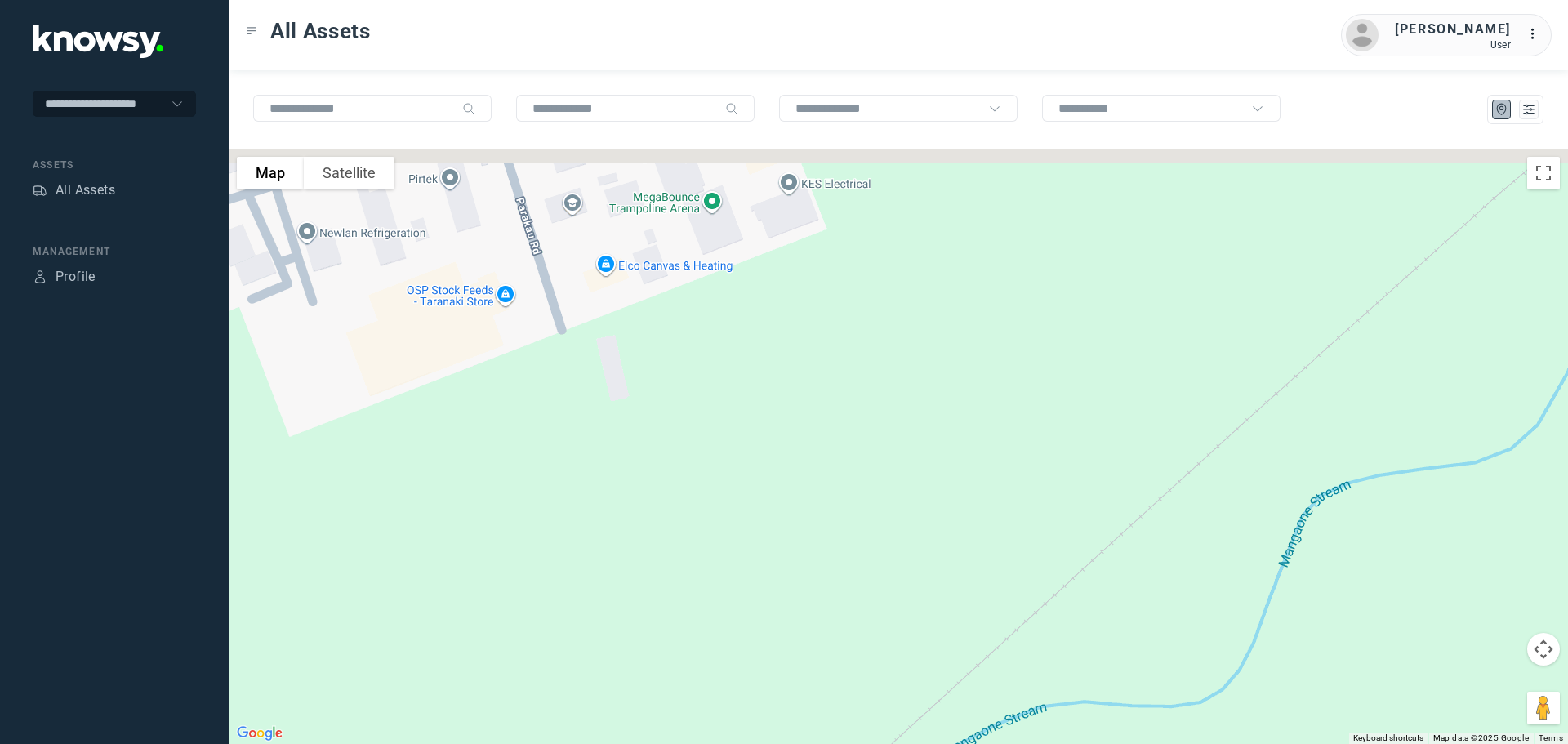
drag, startPoint x: 703, startPoint y: 358, endPoint x: 703, endPoint y: 429, distance: 71.0
click at [704, 429] on div at bounding box center [898, 446] width 1339 height 596
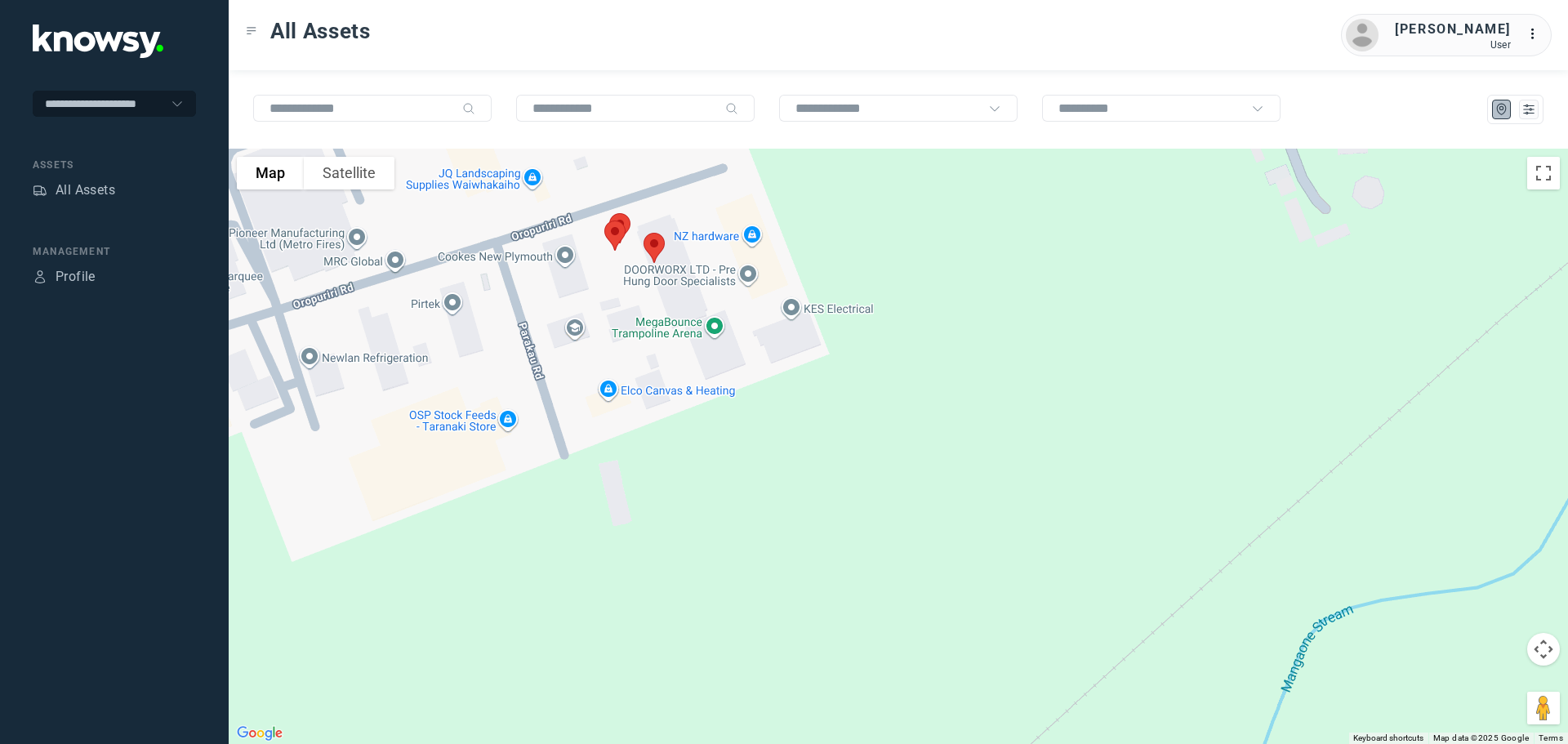
drag, startPoint x: 654, startPoint y: 358, endPoint x: 657, endPoint y: 403, distance: 45.1
click at [657, 403] on div at bounding box center [898, 446] width 1339 height 596
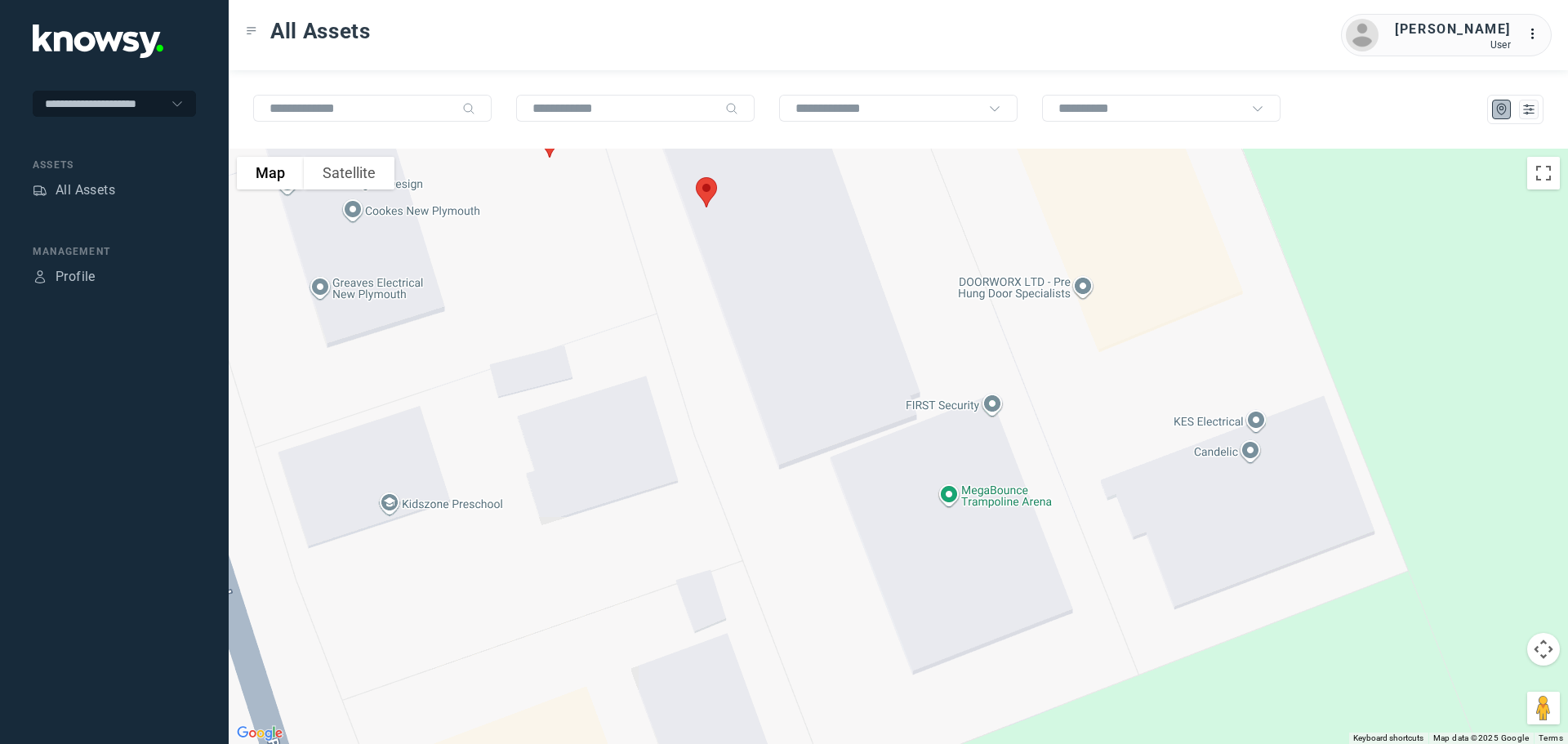
drag, startPoint x: 636, startPoint y: 231, endPoint x: 642, endPoint y: 373, distance: 142.1
click at [641, 364] on div at bounding box center [898, 446] width 1339 height 596
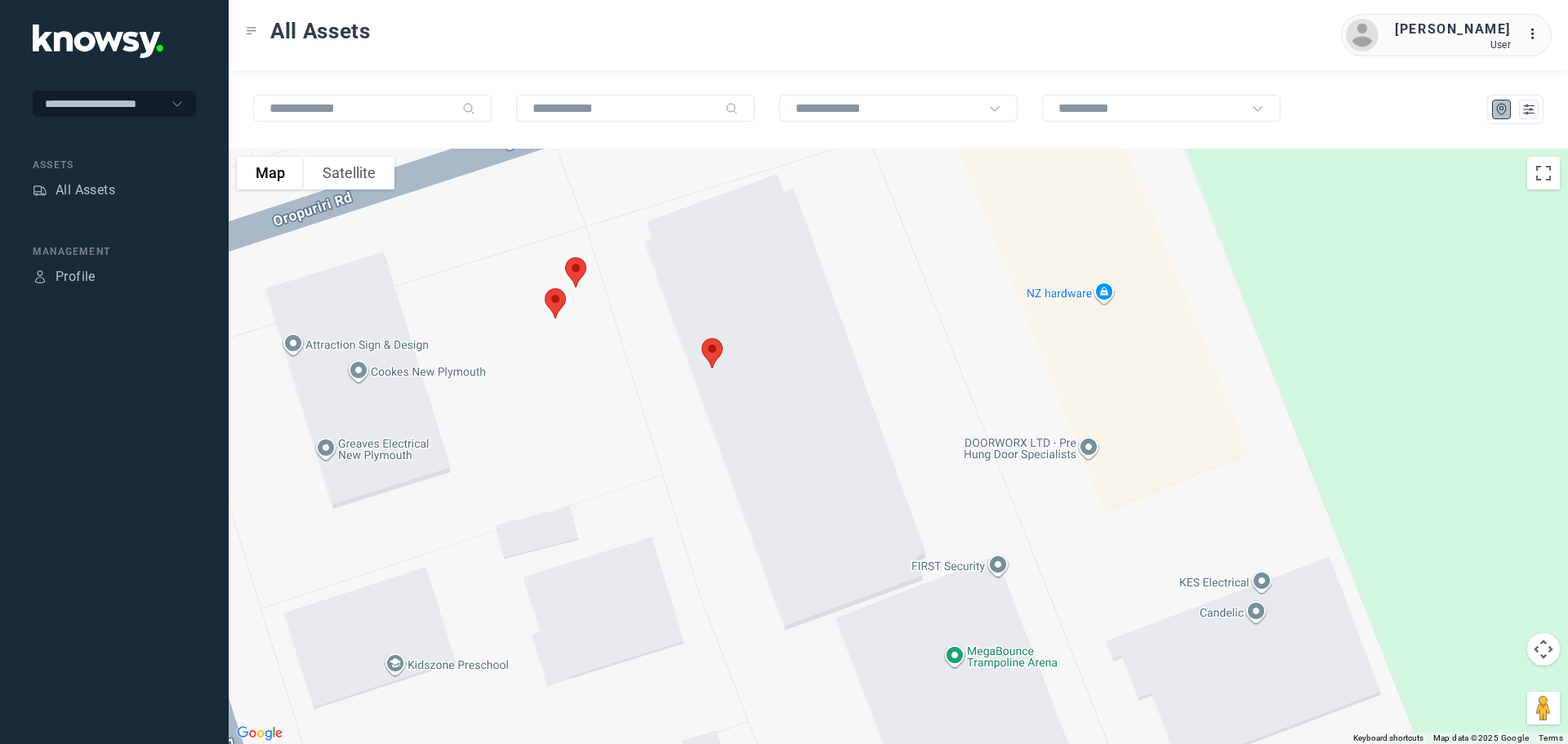
click at [713, 345] on img at bounding box center [712, 353] width 34 height 43
click at [774, 250] on button "Close" at bounding box center [764, 260] width 39 height 39
click at [585, 268] on img at bounding box center [575, 272] width 34 height 43
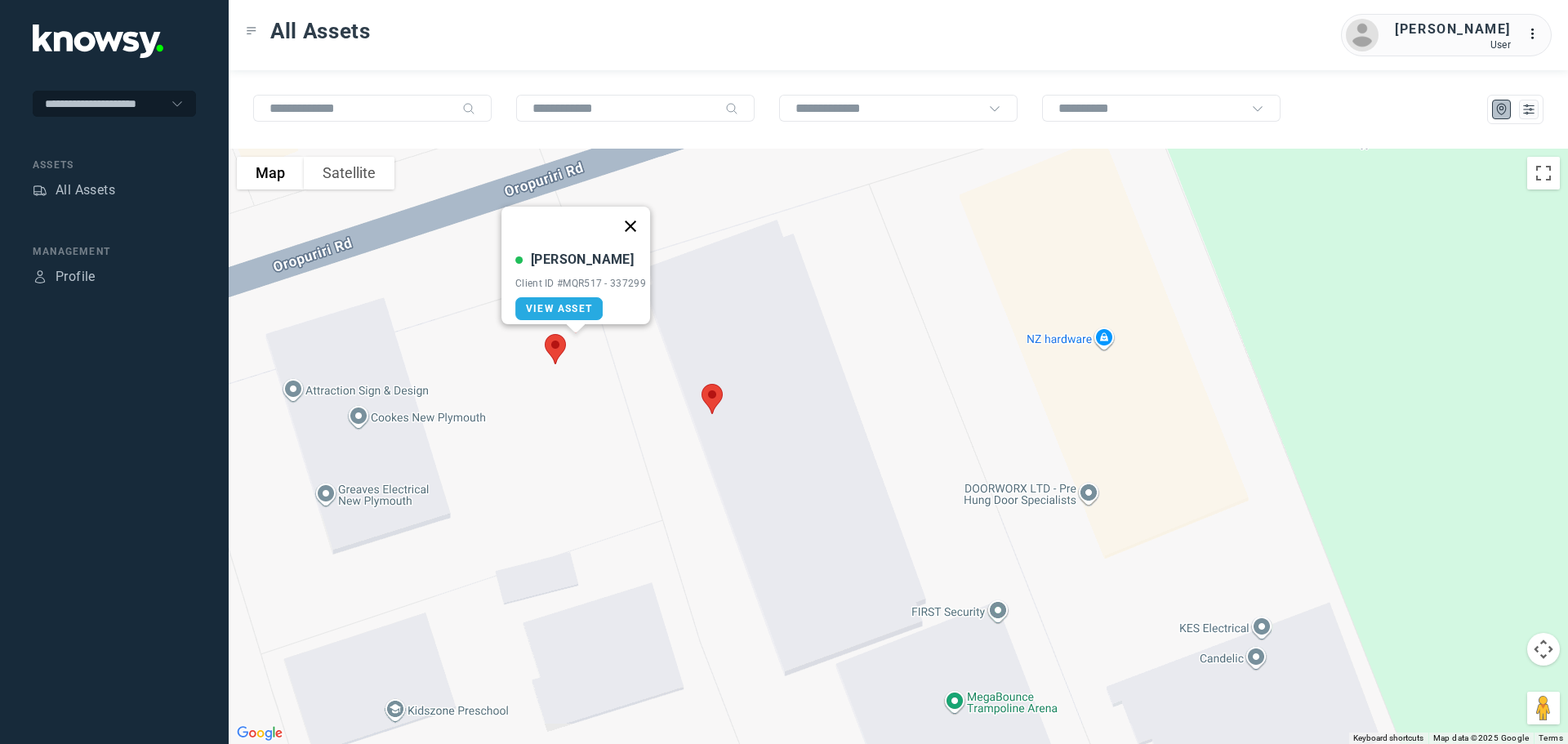
click at [638, 219] on button "Close" at bounding box center [630, 226] width 39 height 39
click at [552, 346] on img at bounding box center [555, 349] width 34 height 43
click at [617, 245] on button "Close" at bounding box center [607, 256] width 39 height 39
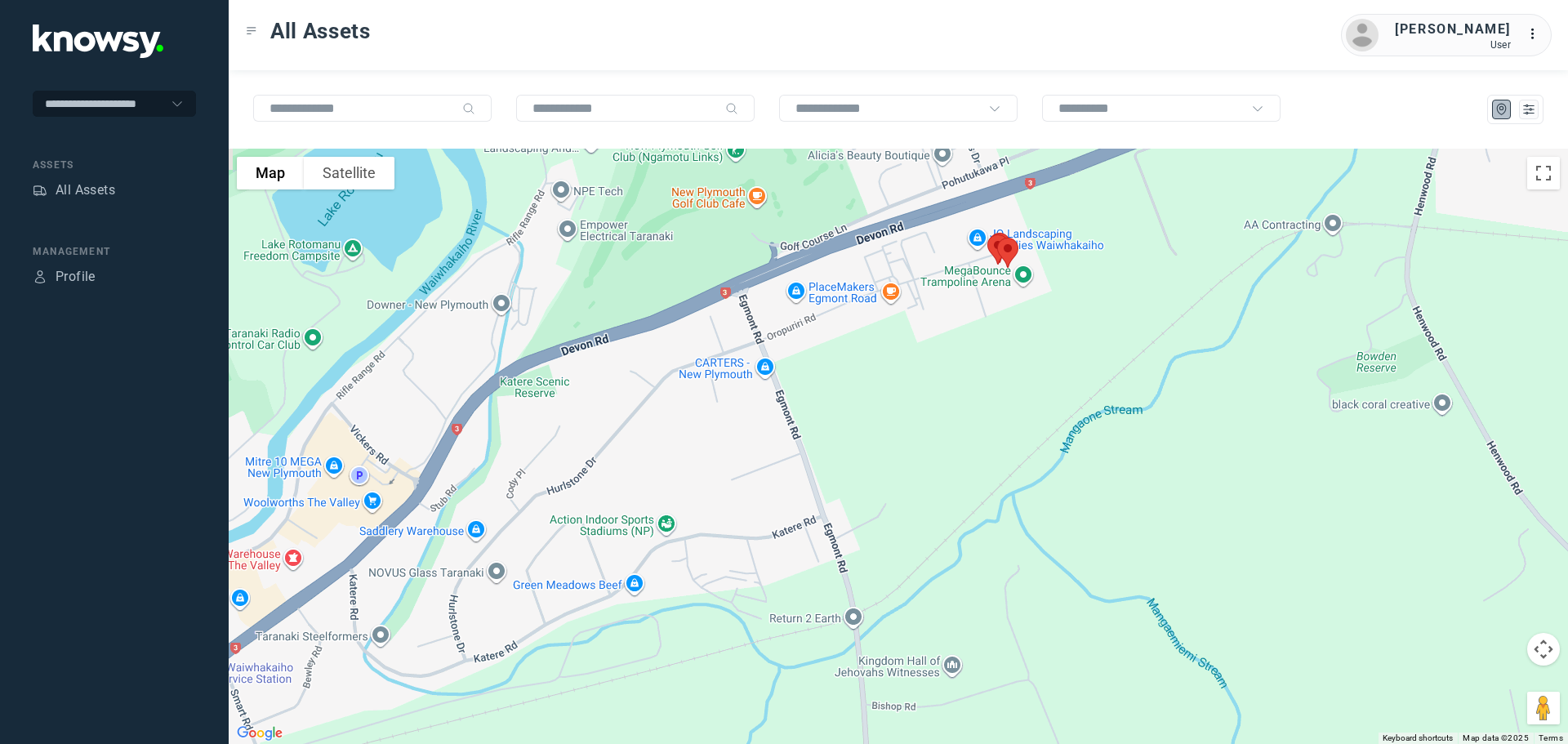
drag, startPoint x: 459, startPoint y: 351, endPoint x: 918, endPoint y: 288, distance: 463.3
click at [918, 288] on div at bounding box center [898, 446] width 1339 height 596
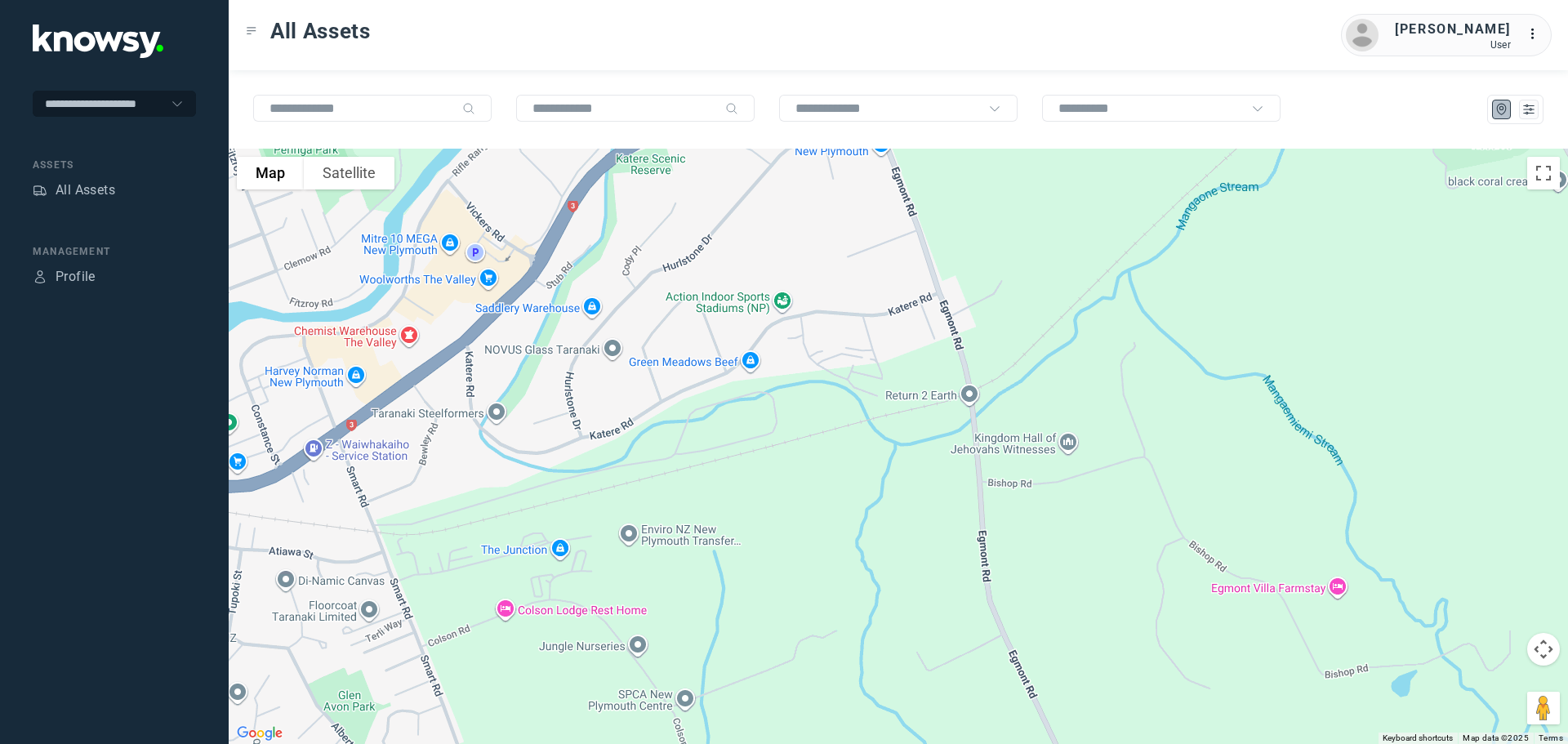
drag, startPoint x: 612, startPoint y: 431, endPoint x: 734, endPoint y: 197, distance: 263.9
click at [734, 197] on div at bounding box center [898, 446] width 1339 height 596
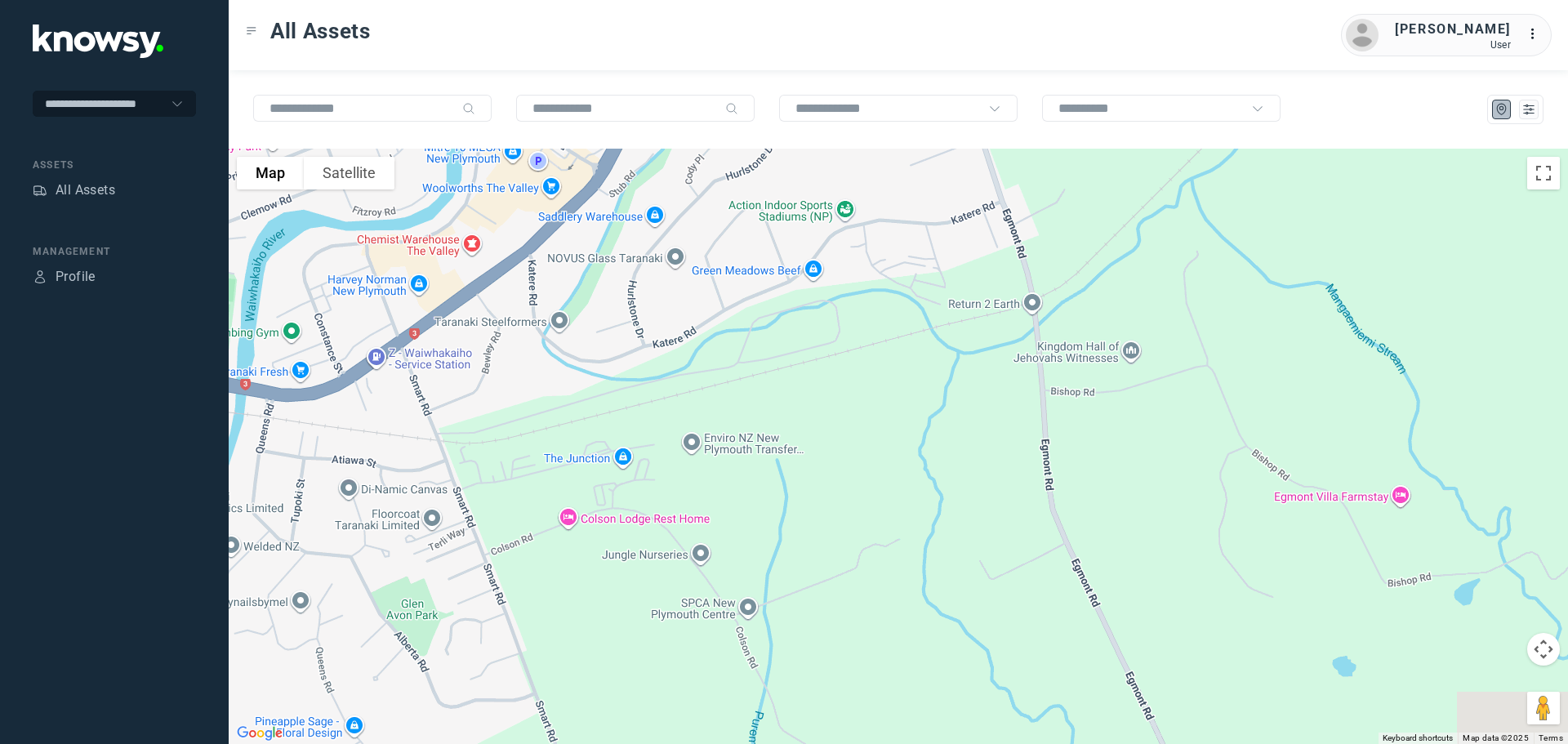
drag, startPoint x: 464, startPoint y: 425, endPoint x: 657, endPoint y: 170, distance: 319.8
click at [657, 170] on div at bounding box center [898, 446] width 1339 height 596
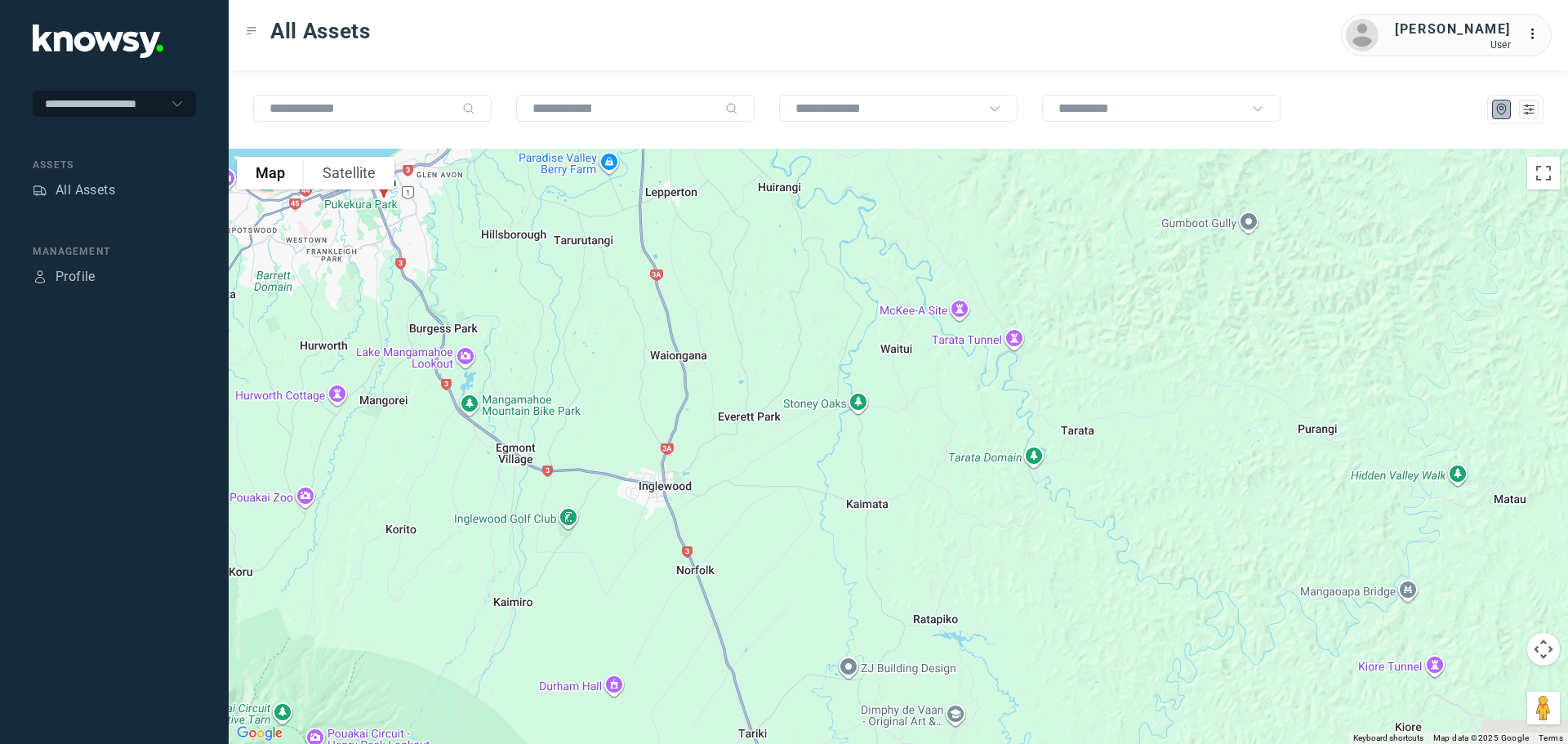
drag, startPoint x: 662, startPoint y: 526, endPoint x: 598, endPoint y: 318, distance: 217.6
click at [600, 320] on div at bounding box center [898, 446] width 1339 height 596
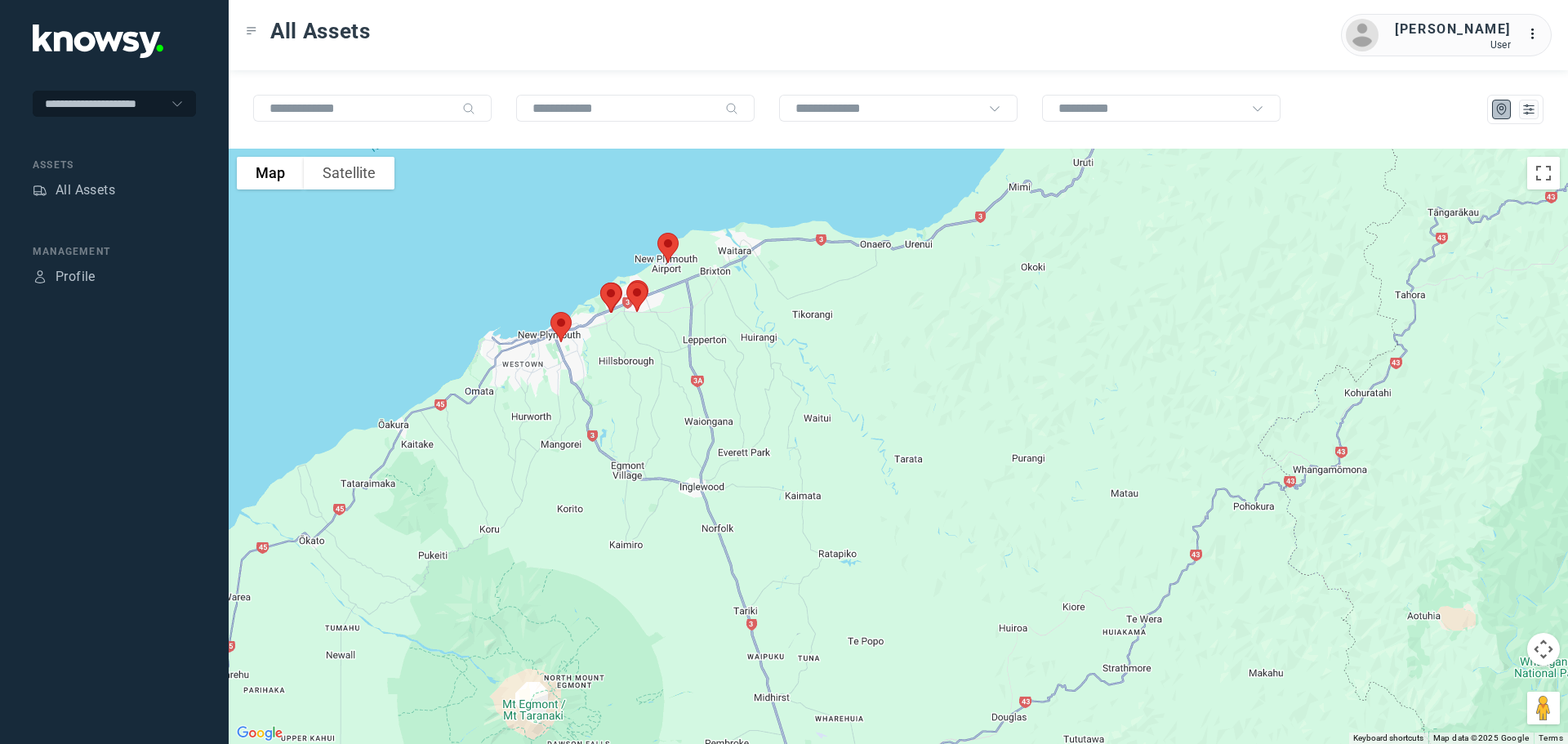
drag, startPoint x: 710, startPoint y: 527, endPoint x: 1467, endPoint y: 314, distance: 786.4
click at [1467, 314] on div at bounding box center [898, 446] width 1339 height 596
